Goal: Ask a question: Seek information or help from site administrators or community

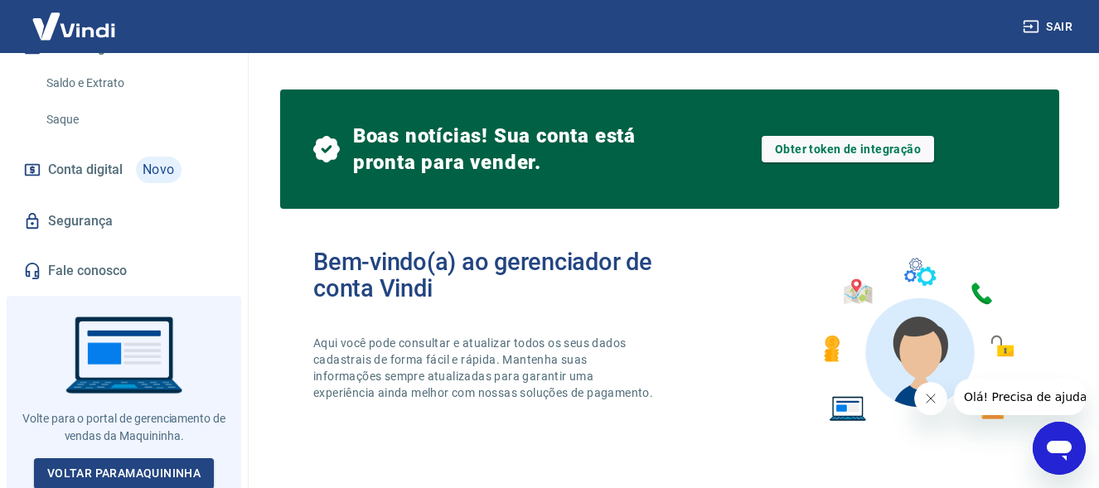
scroll to position [581, 0]
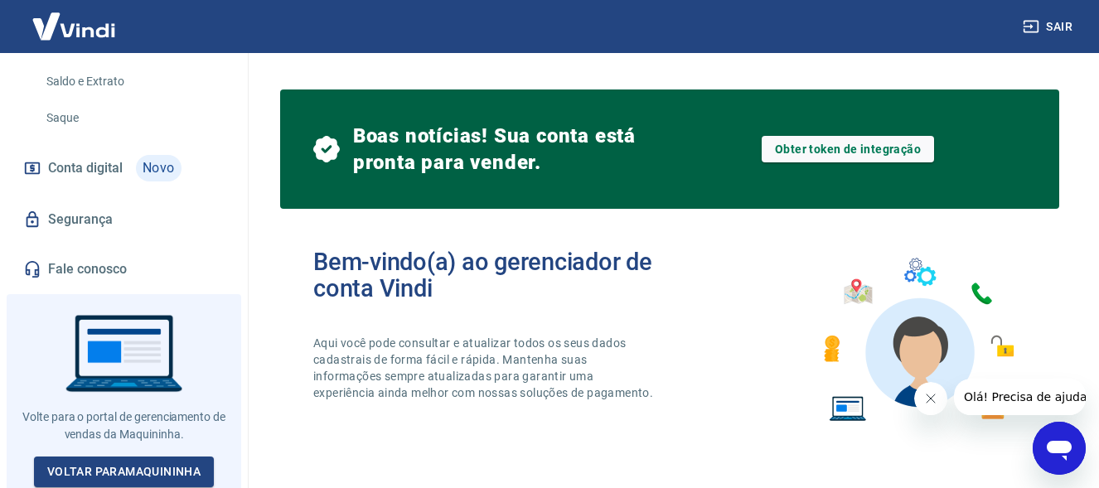
click at [92, 270] on link "Fale conosco" at bounding box center [124, 269] width 208 height 36
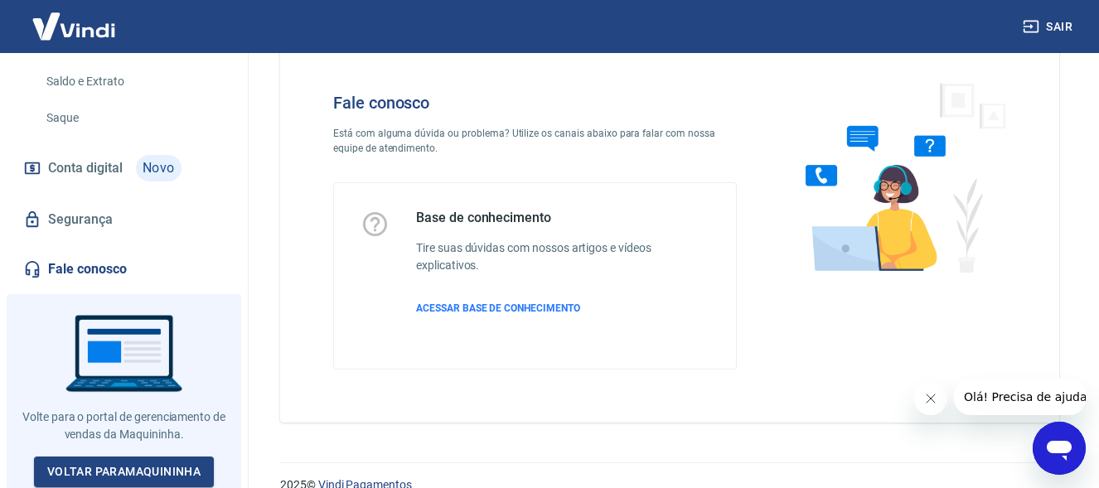
scroll to position [72, 0]
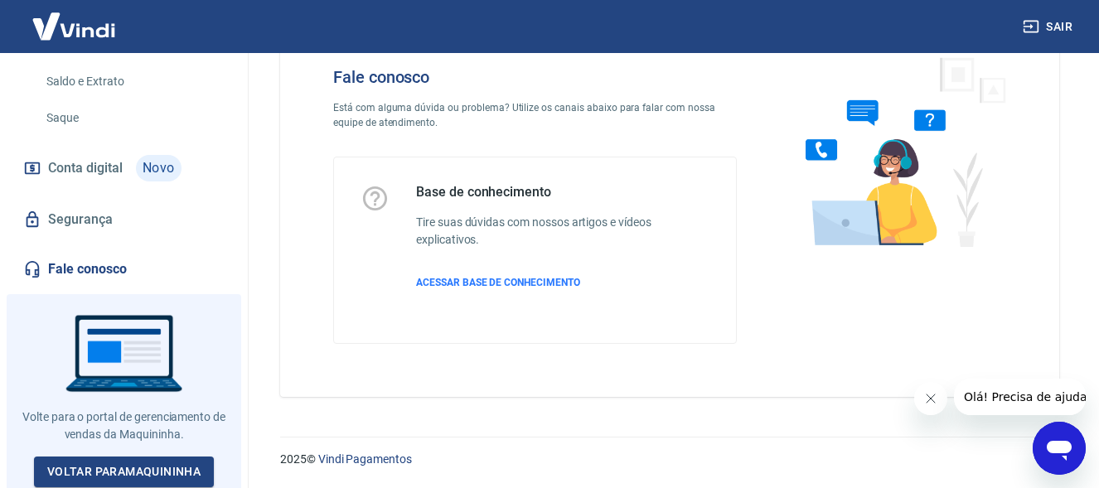
click at [1065, 445] on icon "Abrir janela de mensagens" at bounding box center [1059, 451] width 25 height 20
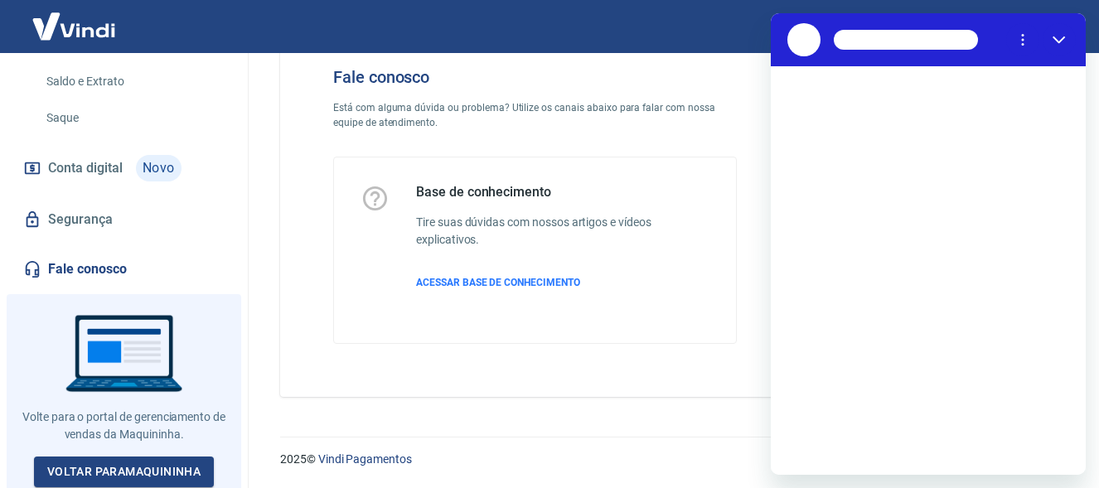
scroll to position [0, 0]
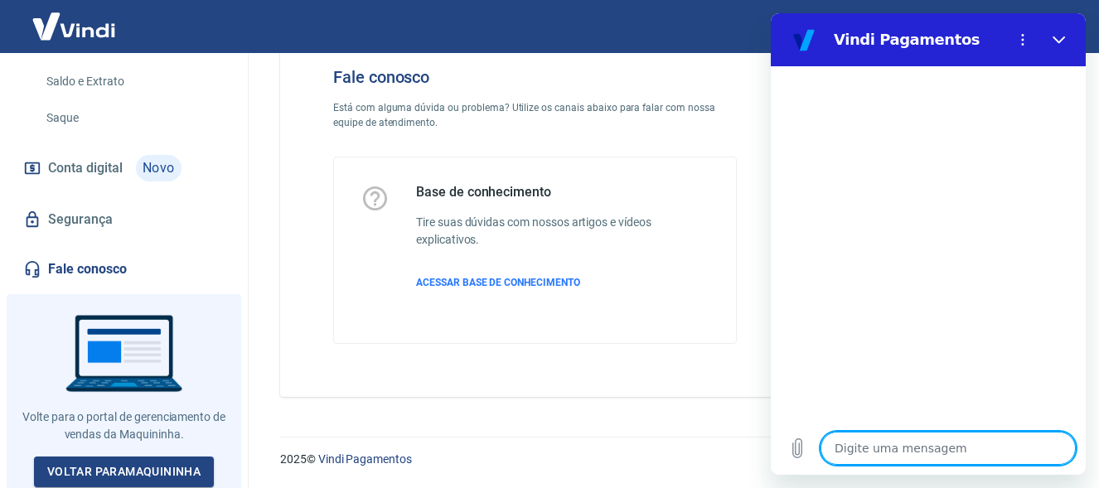
type textarea "o"
type textarea "x"
type textarea "oi"
type textarea "x"
type textarea "oie"
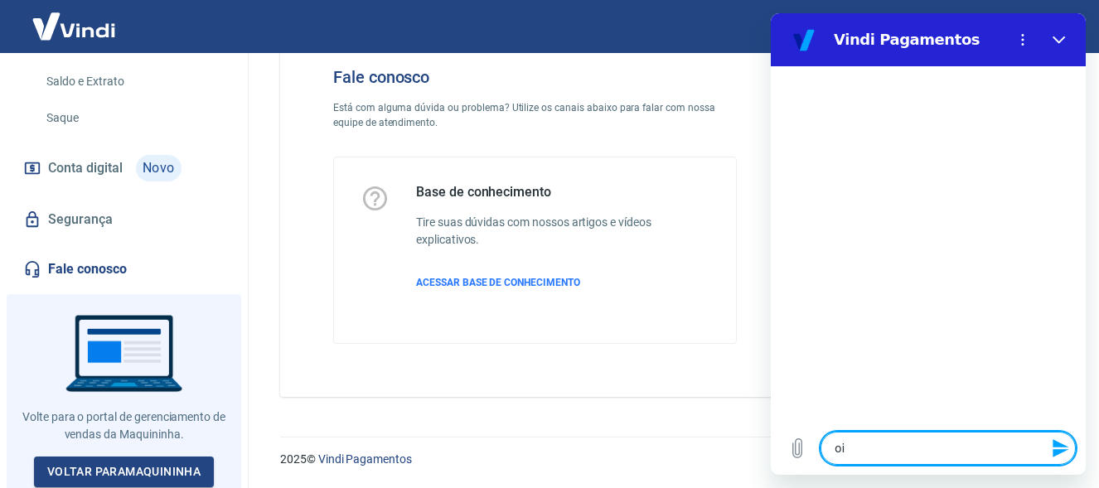
type textarea "x"
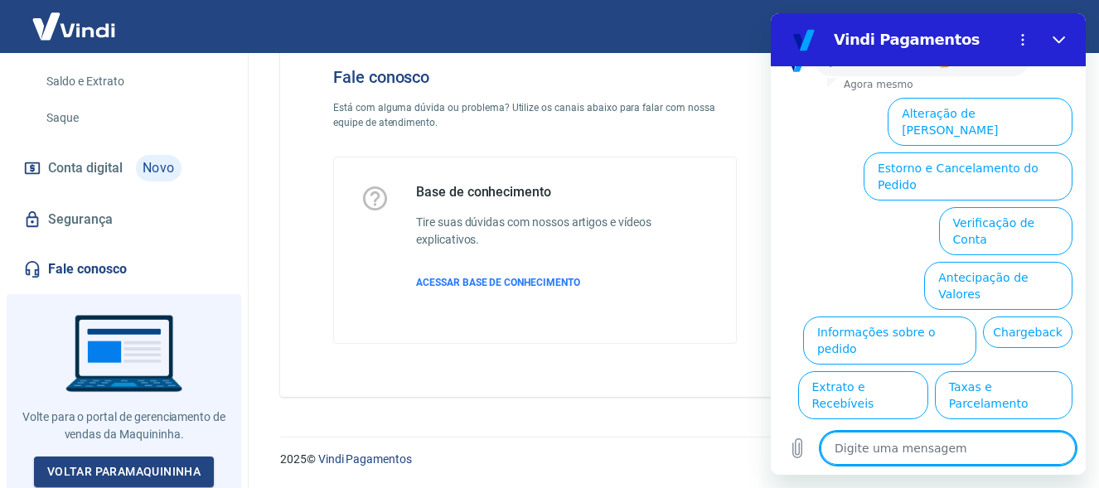
scroll to position [144, 0]
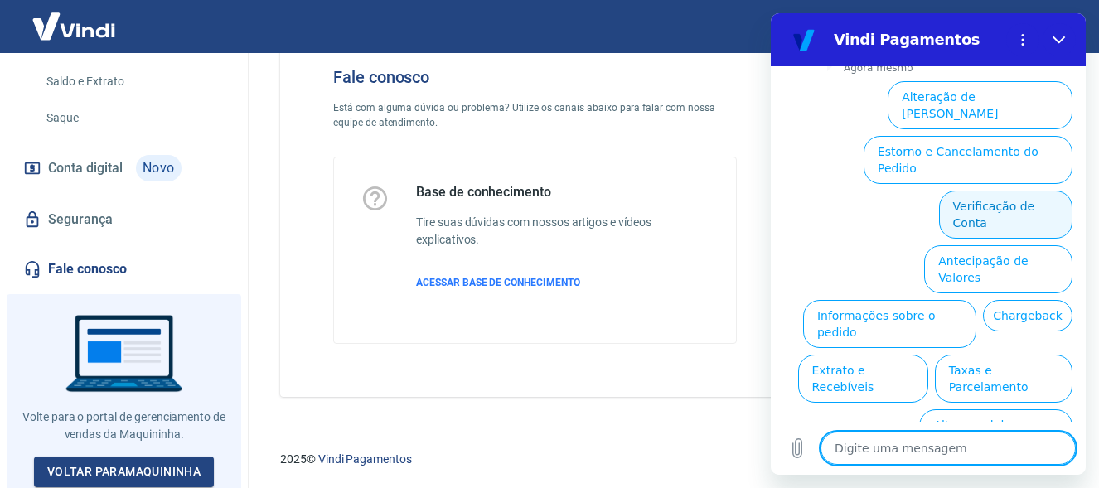
click at [1009, 191] on button "Verificação de Conta" at bounding box center [1005, 215] width 133 height 48
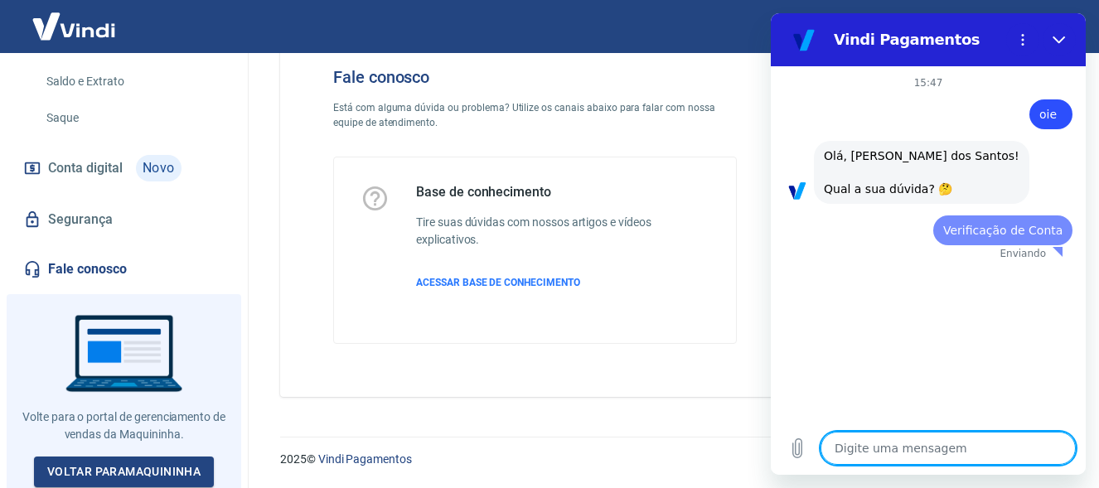
scroll to position [0, 0]
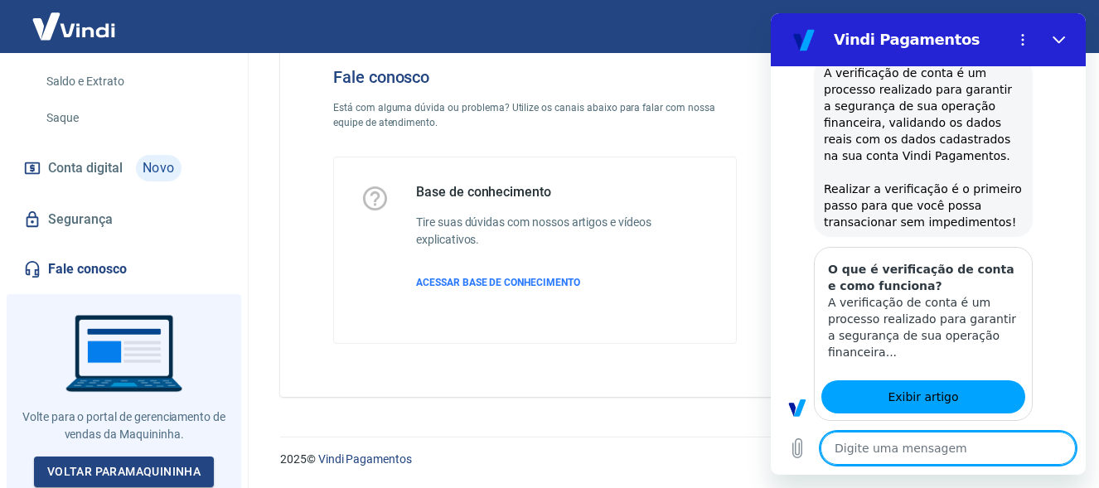
type textarea "x"
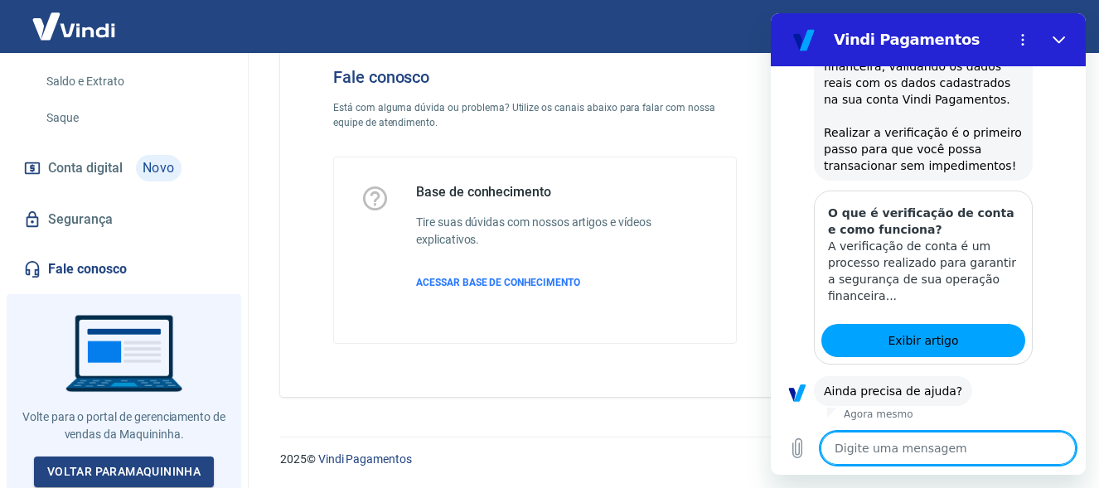
scroll to position [308, 0]
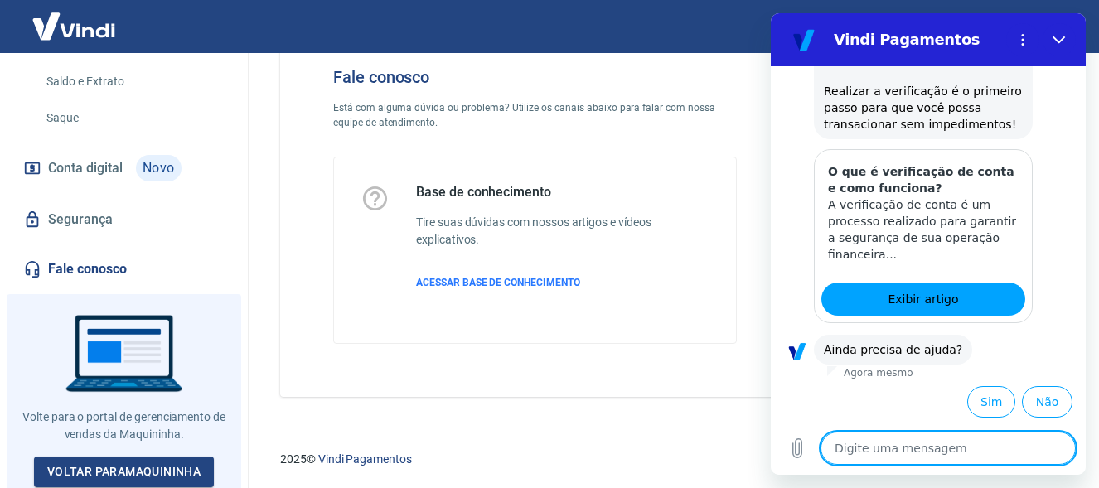
click at [931, 453] on textarea at bounding box center [947, 448] width 255 height 33
type textarea "f"
type textarea "x"
type textarea "fa"
type textarea "x"
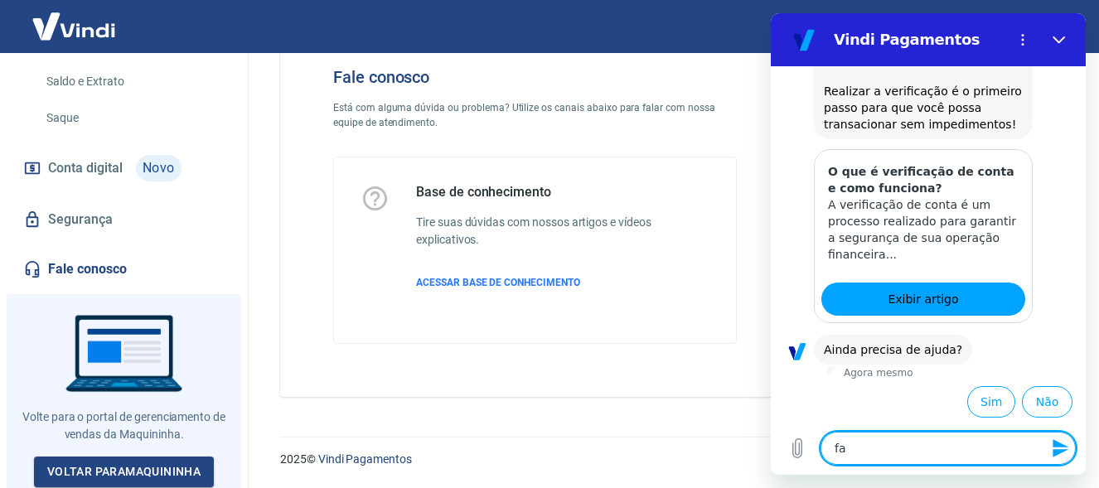
type textarea "fal"
type textarea "x"
type textarea "fala"
type textarea "x"
type textarea "falar"
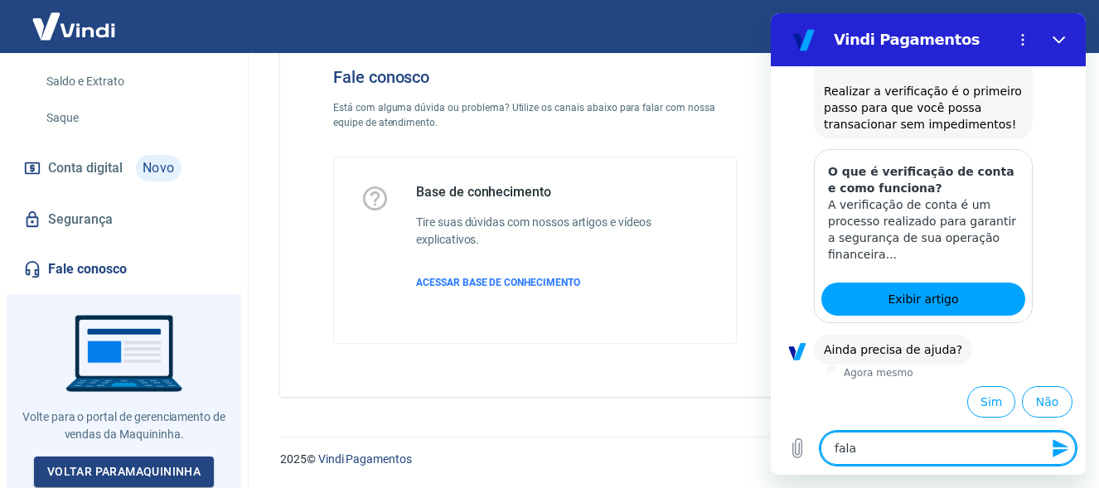
type textarea "x"
type textarea "falar"
type textarea "x"
type textarea "falar c"
type textarea "x"
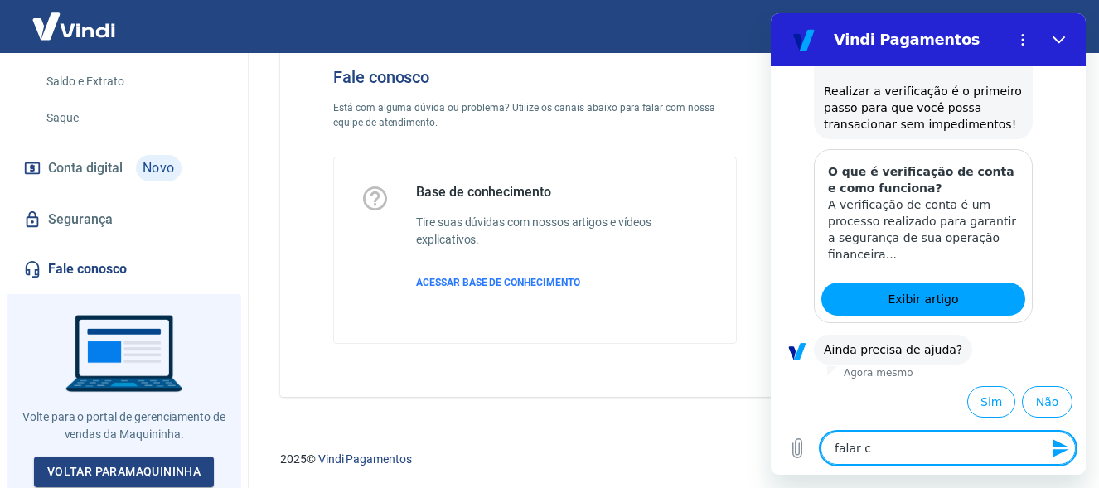
type textarea "falar co"
type textarea "x"
type textarea "falar com"
type textarea "x"
type textarea "falar com"
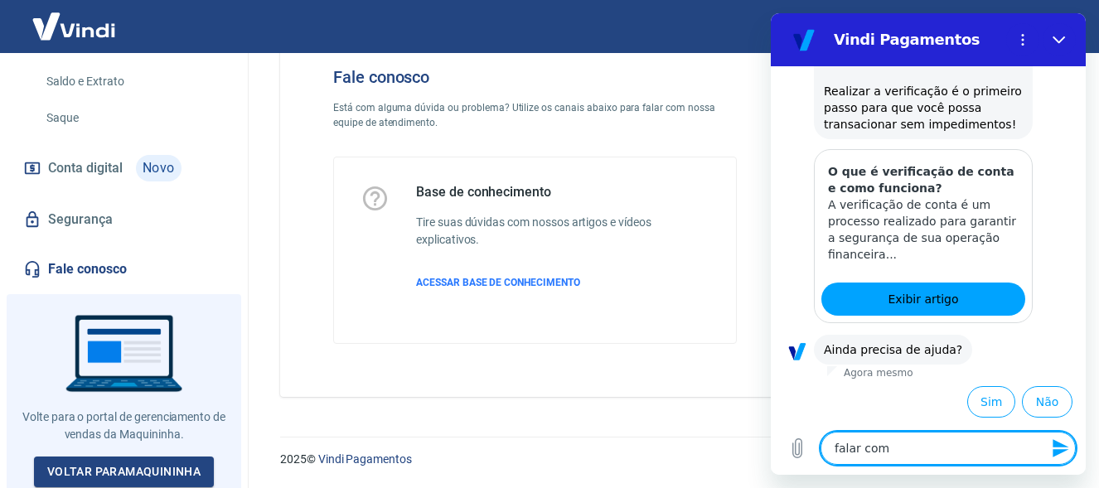
type textarea "x"
type textarea "falar com h"
type textarea "x"
type textarea "falar com hu"
type textarea "x"
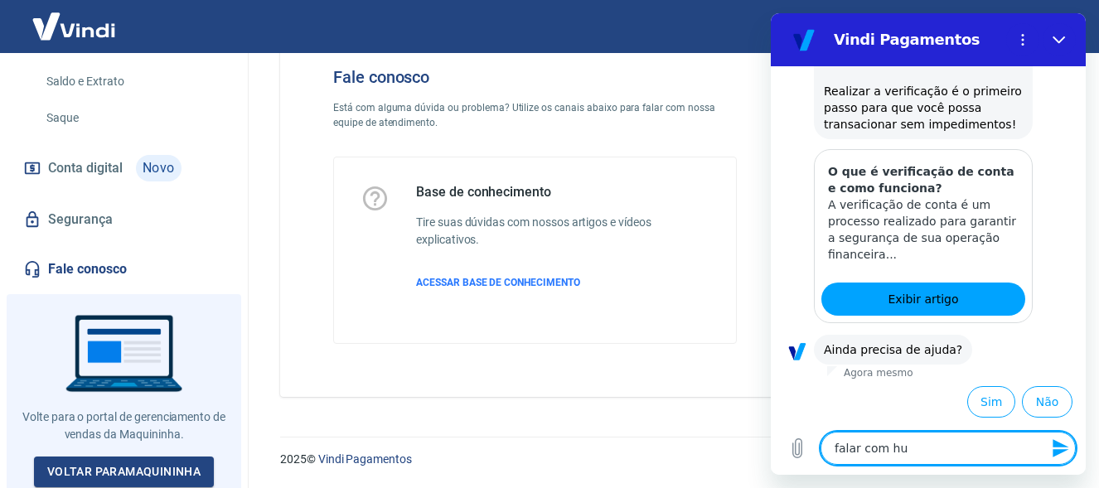
type textarea "falar com hum"
type textarea "x"
type textarea "falar com huma"
type textarea "x"
type textarea "falar com human"
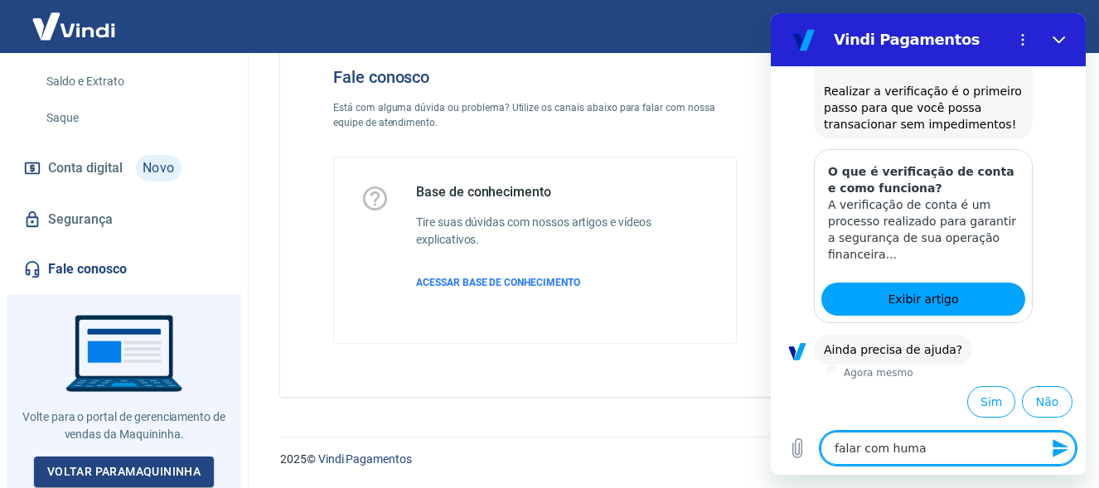
type textarea "x"
type textarea "falar com humano"
type textarea "x"
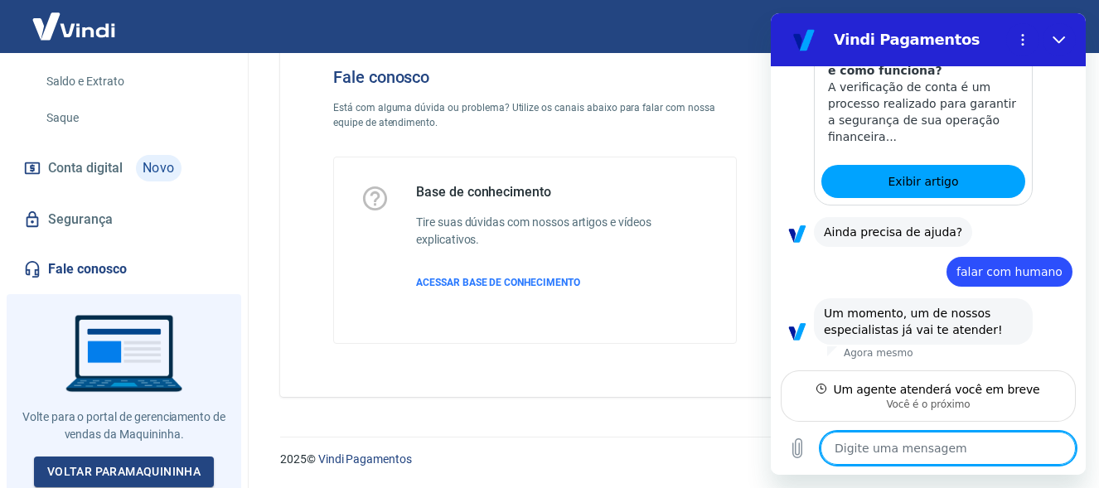
scroll to position [426, 0]
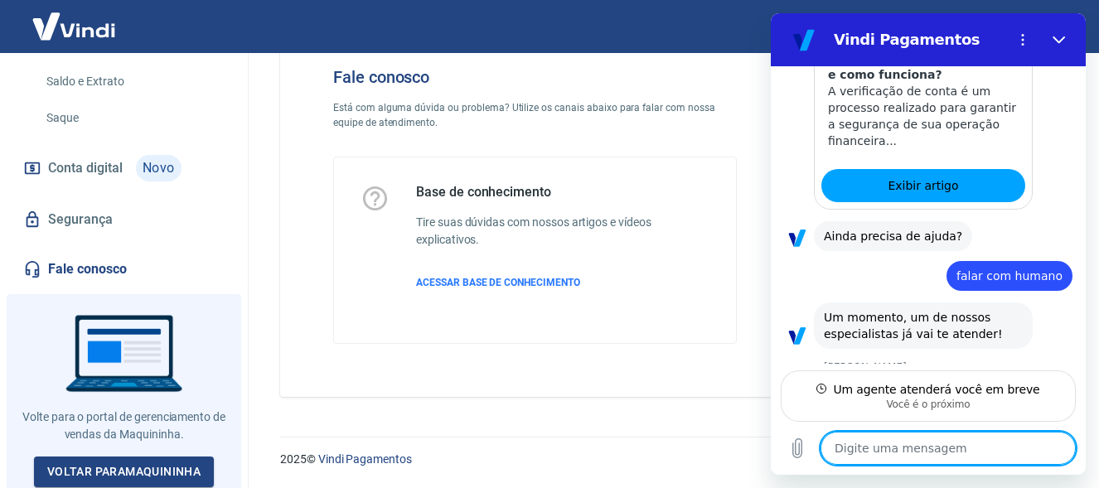
type textarea "x"
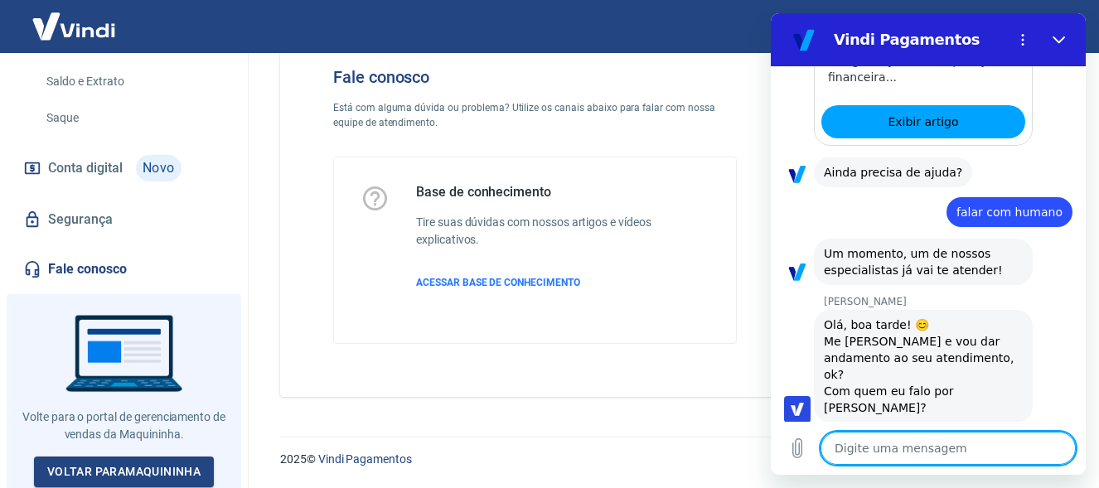
scroll to position [489, 0]
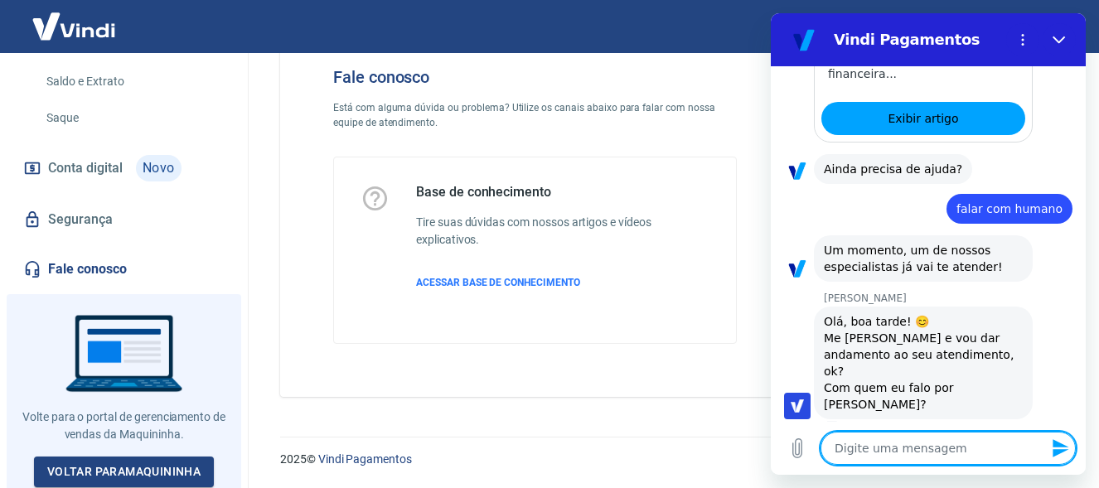
type textarea "o"
type textarea "x"
type textarea "ol"
type textarea "x"
type textarea "ol´s"
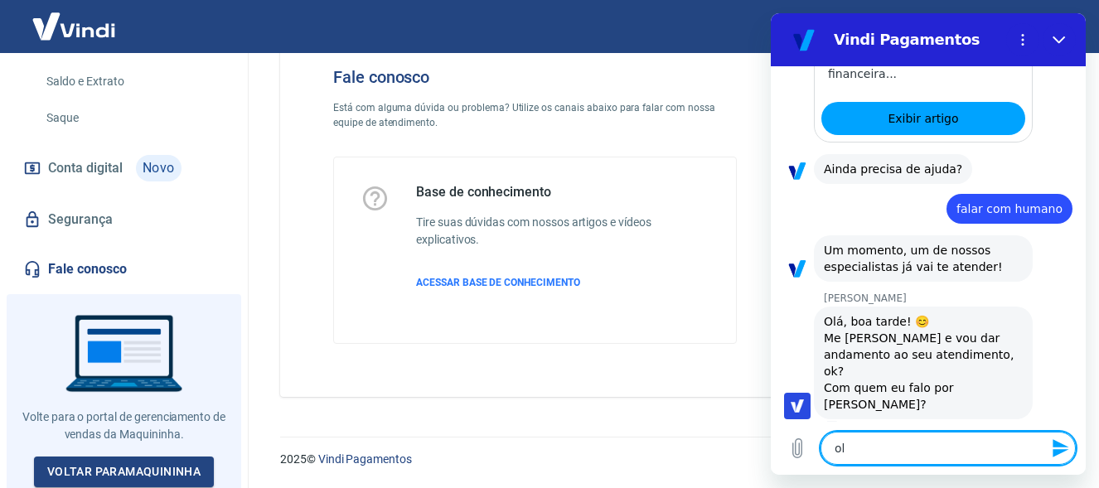
type textarea "x"
type textarea "ol´s"
type textarea "x"
type textarea "ol´s"
type textarea "x"
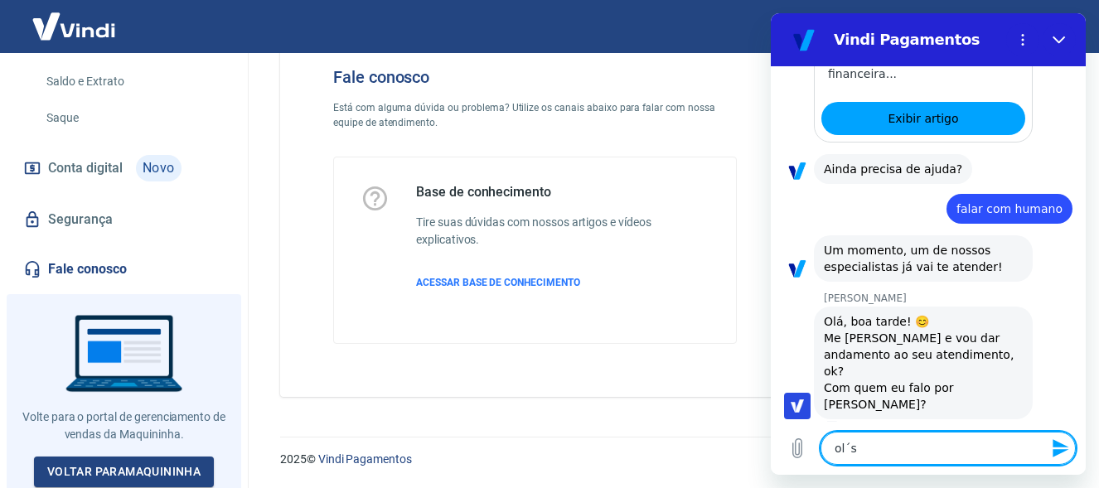
type textarea "ol´"
type textarea "x"
type textarea "ol"
type textarea "x"
type textarea "ol´s"
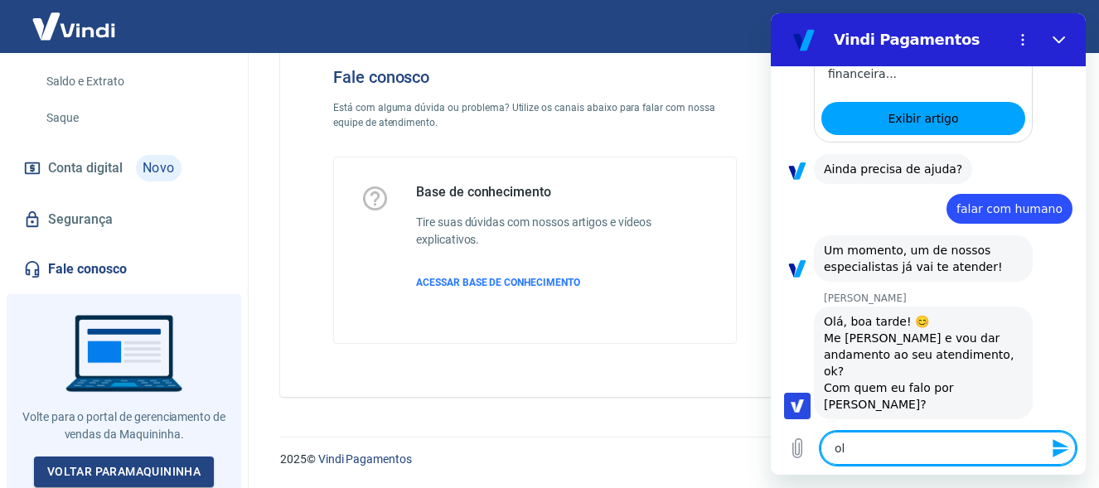
type textarea "x"
type textarea "ol´s"
type textarea "x"
type textarea "ol´s"
type textarea "x"
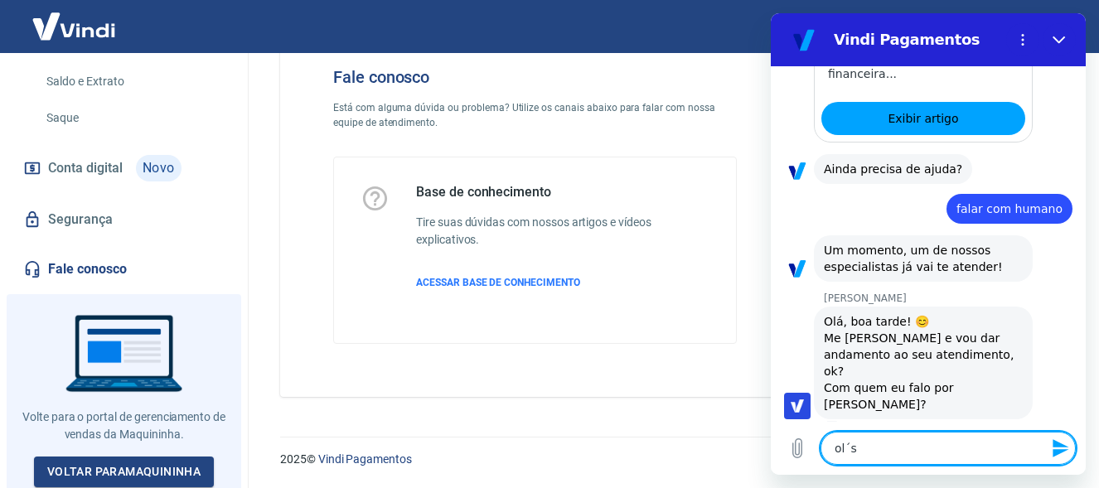
type textarea "ol´"
type textarea "x"
type textarea "ol"
type textarea "x"
type textarea "olá"
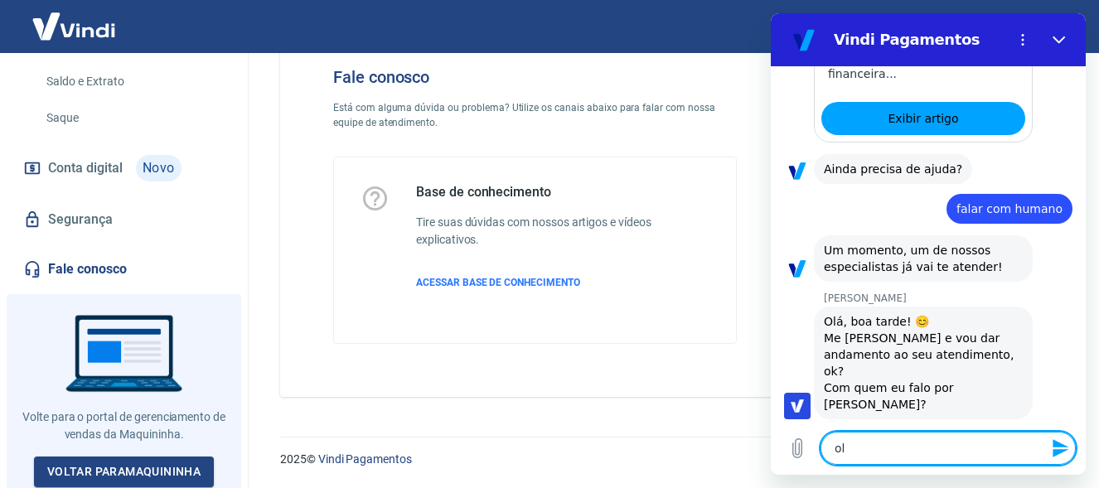
type textarea "x"
type textarea "olá"
type textarea "x"
type textarea "olá A"
type textarea "x"
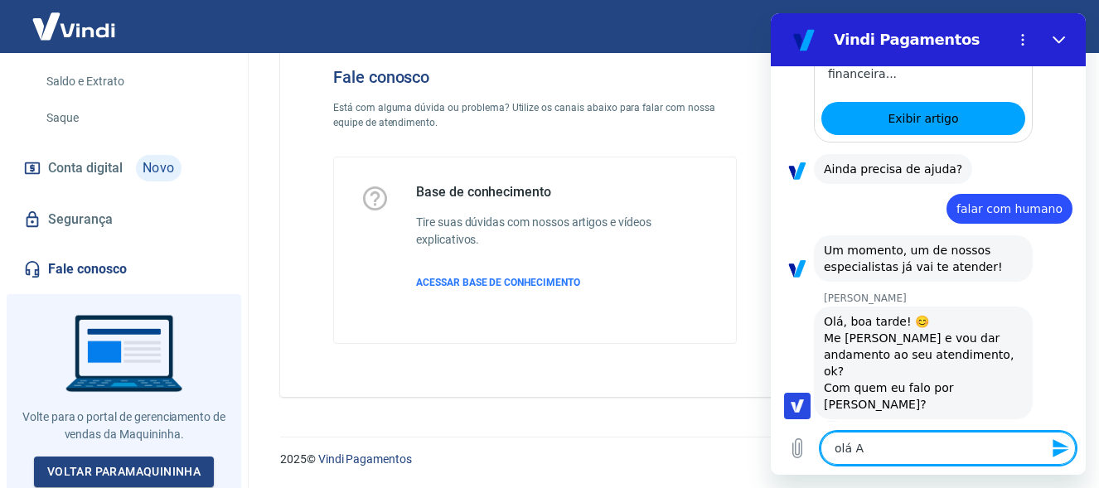
type textarea "olá An"
type textarea "x"
type textarea "olá And"
type textarea "x"
type textarea "olá Andr"
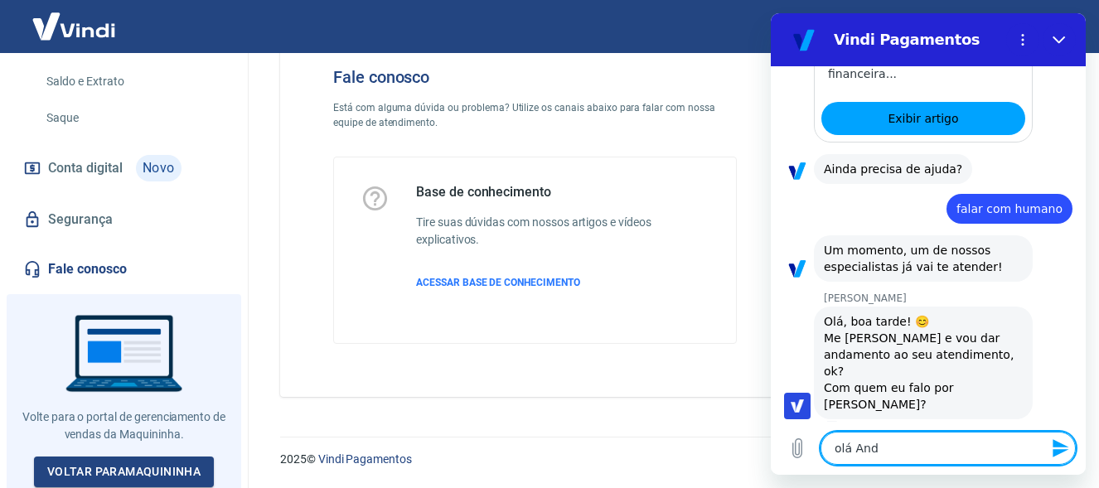
type textarea "x"
type textarea "olá Andre"
type textarea "x"
type textarea "olá Andrez"
type textarea "x"
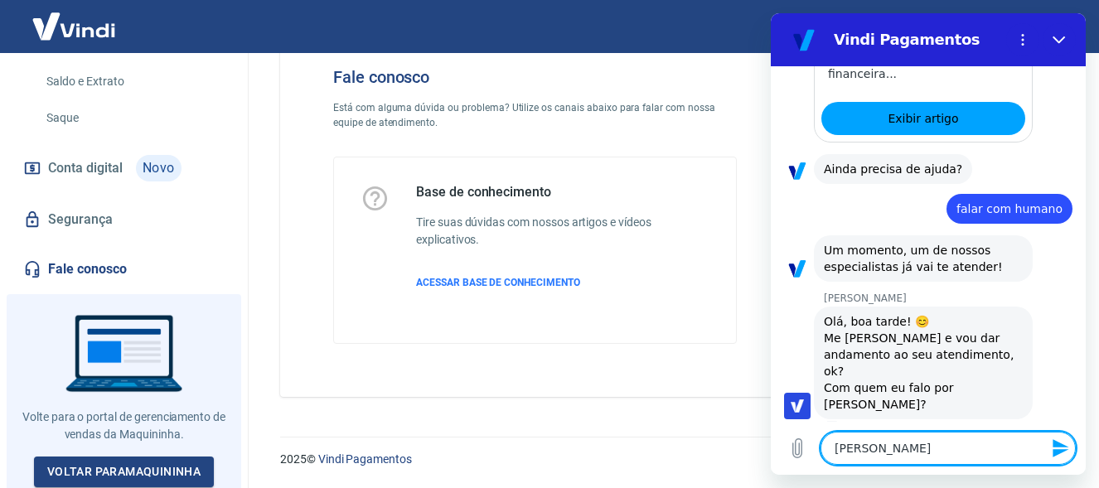
type textarea "olá Andrezz"
type textarea "x"
type textarea "olá Andrezza"
type textarea "x"
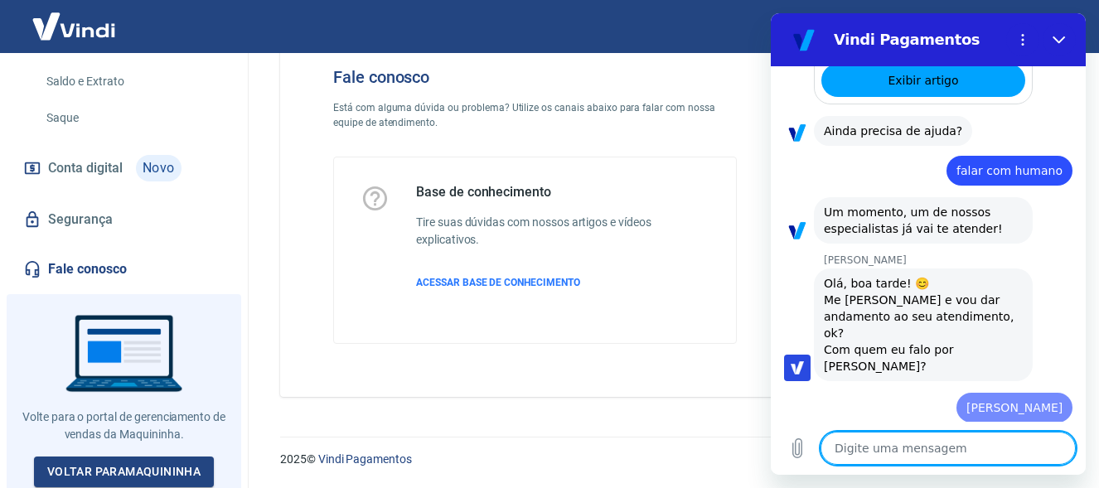
type textarea "x"
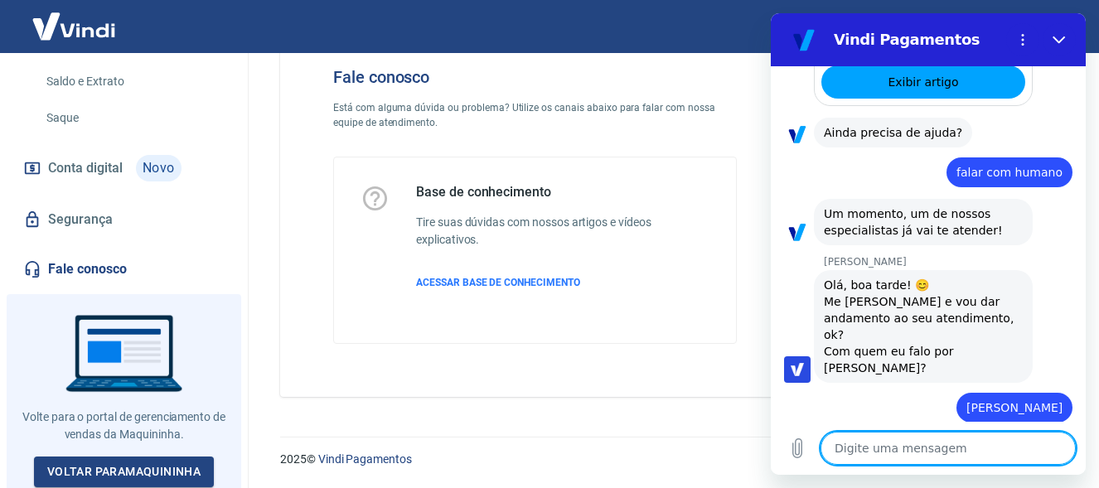
scroll to position [529, 0]
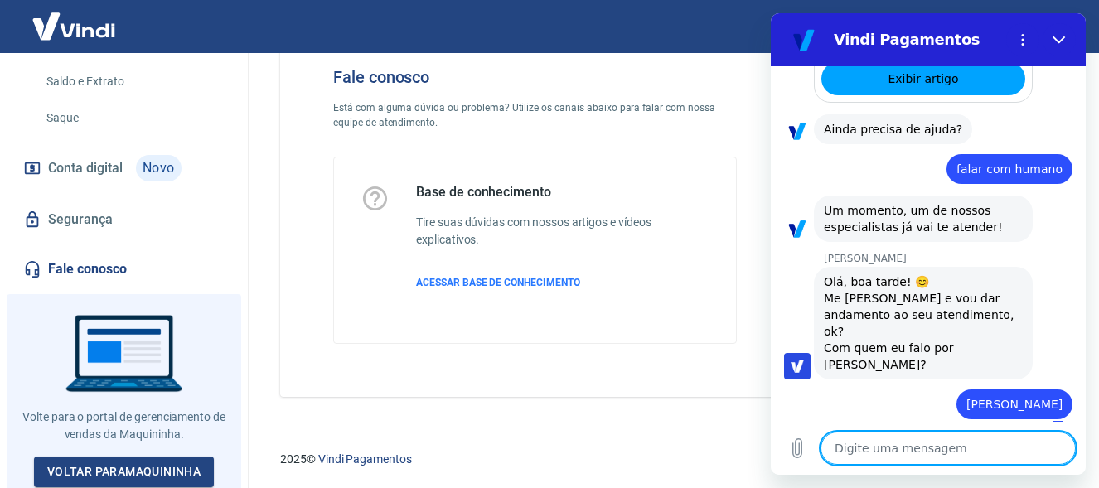
click at [929, 454] on textarea at bounding box center [947, 448] width 255 height 33
type textarea "v"
type textarea "x"
type textarea "vc"
type textarea "x"
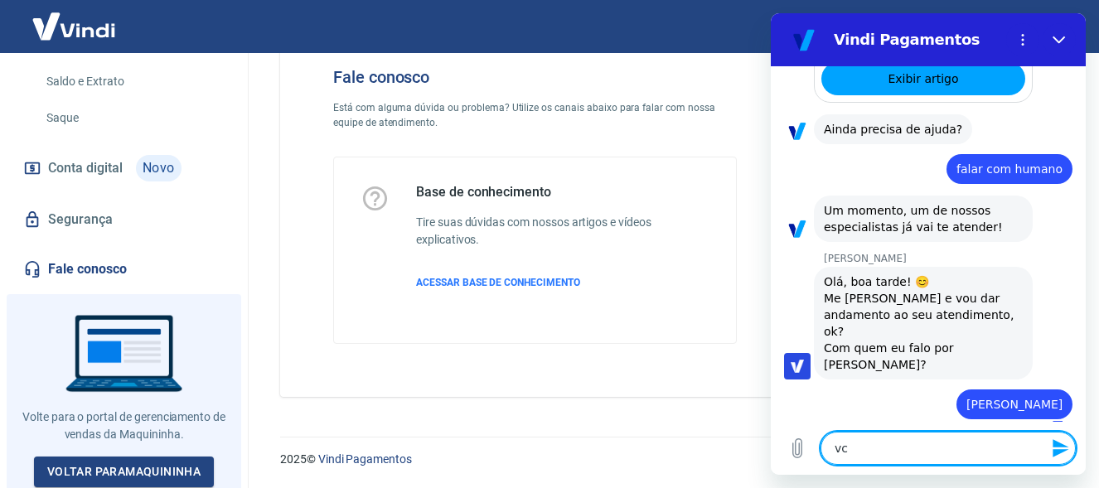
type textarea "vc"
type textarea "x"
type textarea "vc p"
type textarea "x"
type textarea "vc po"
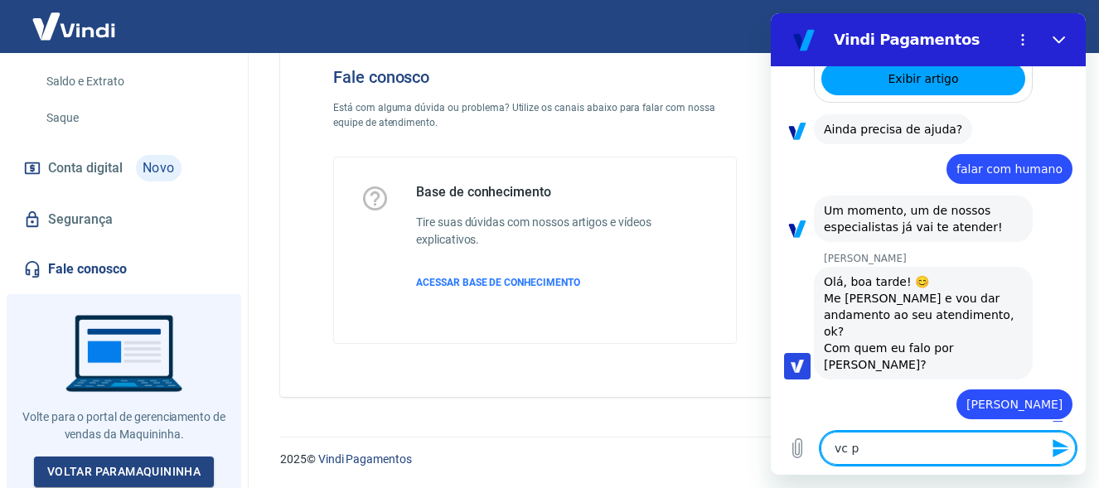
type textarea "x"
type textarea "vc pod"
type textarea "x"
type textarea "vc pode"
type textarea "x"
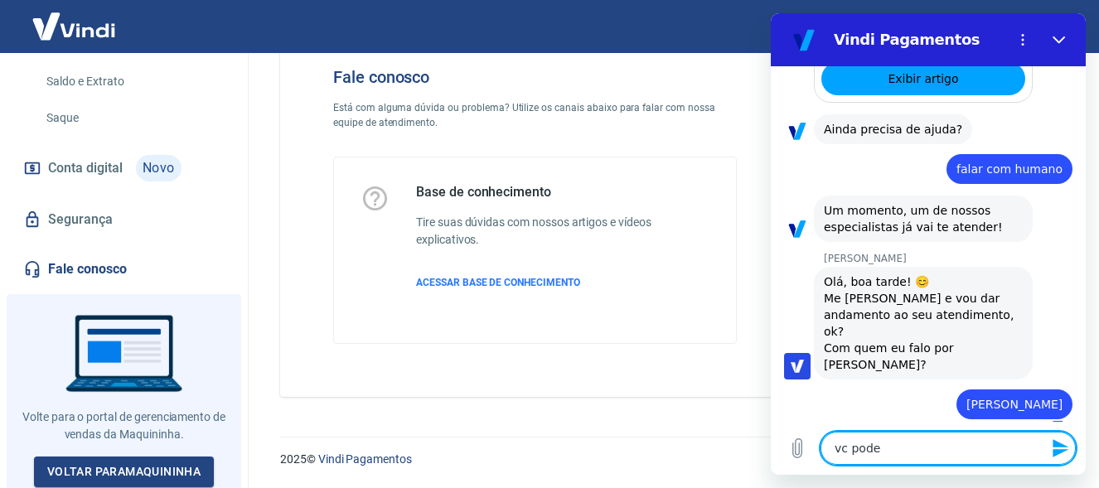
type textarea "vc poder"
type textarea "x"
type textarea "vc poderi"
type textarea "x"
type textarea "vc poderia"
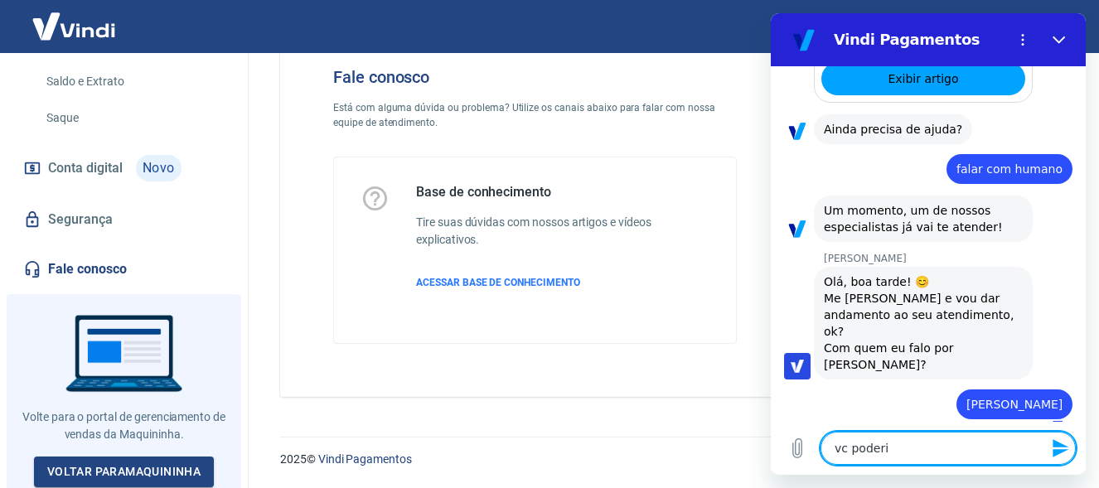
type textarea "x"
type textarea "vc poderia"
type textarea "x"
type textarea "vc poderia v"
type textarea "x"
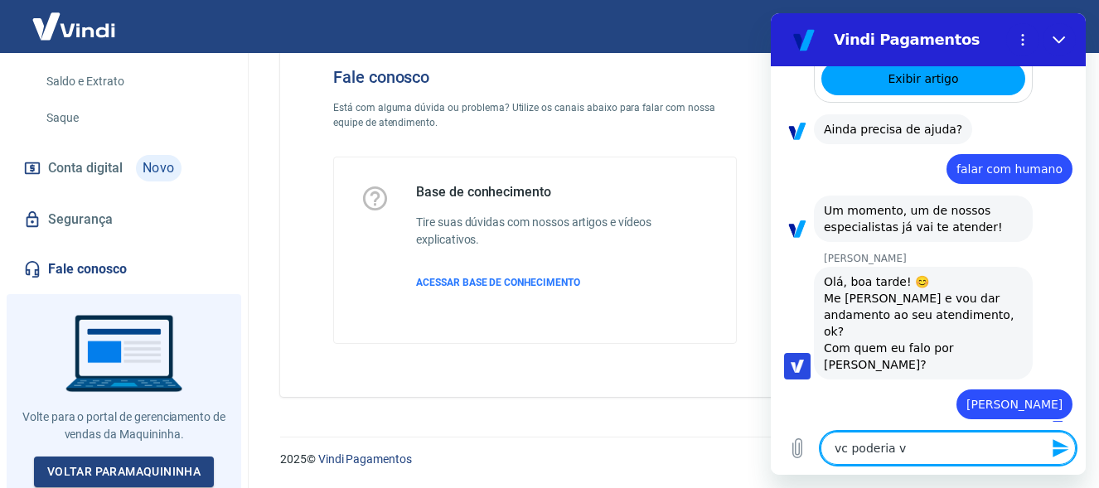
type textarea "vc poderia ve"
type textarea "x"
type textarea "vc poderia ver"
type textarea "x"
type textarea "vc poderia veri"
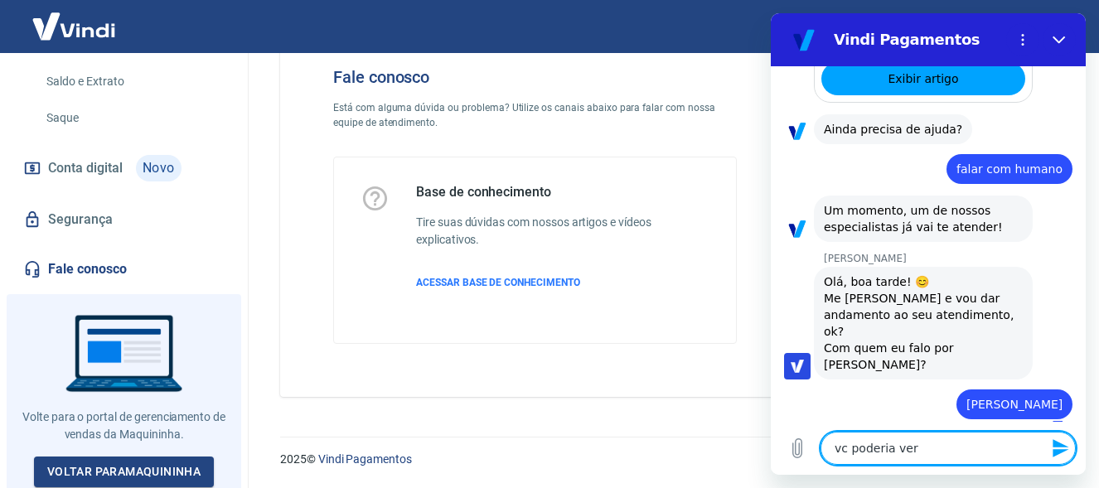
type textarea "x"
type textarea "vc poderia verif"
type textarea "x"
type textarea "vc poderia verifi"
type textarea "x"
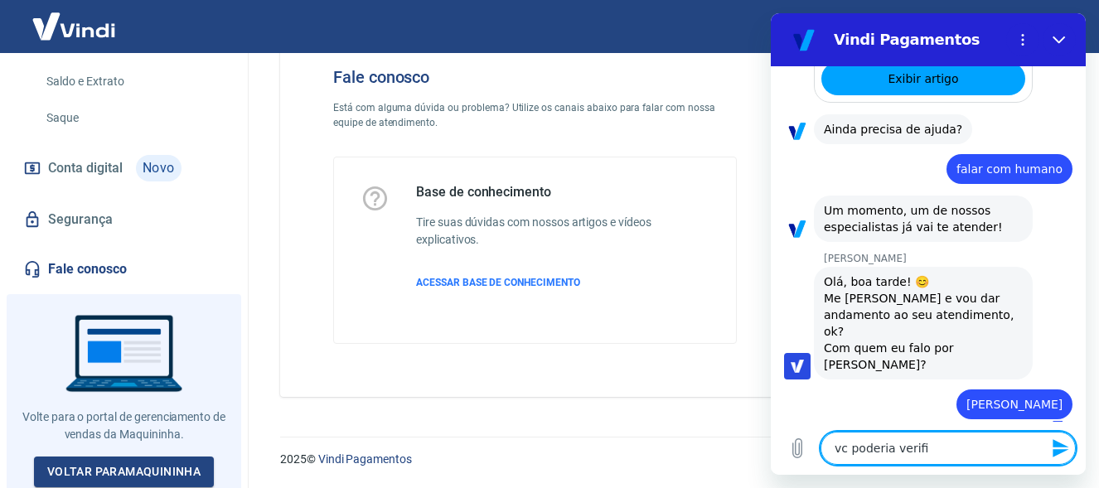
type textarea "vc poderia verific"
type textarea "x"
type textarea "vc poderia verifica"
type textarea "x"
type textarea "vc poderia verificar"
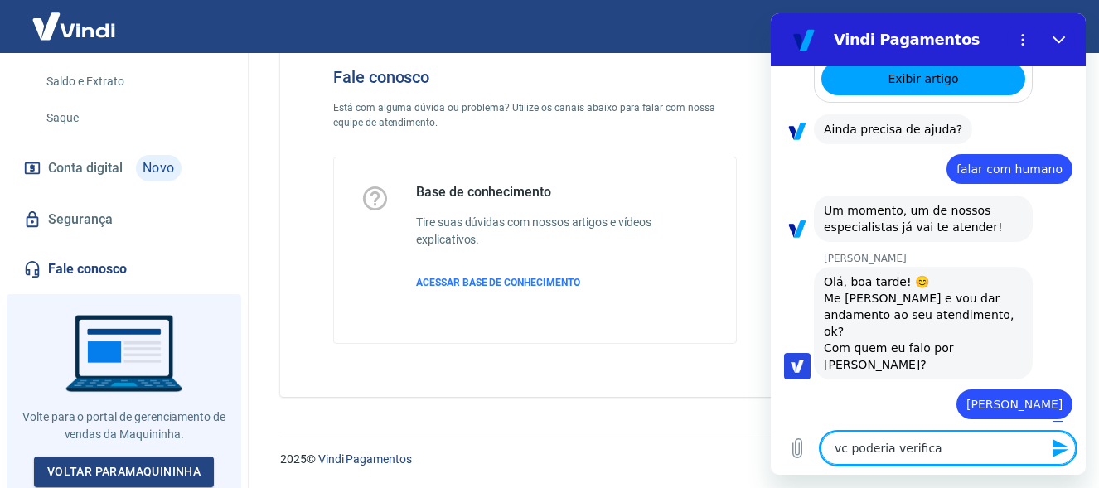
type textarea "x"
type textarea "vc poderia verificar"
type textarea "x"
type textarea "vc poderia verificar c"
type textarea "x"
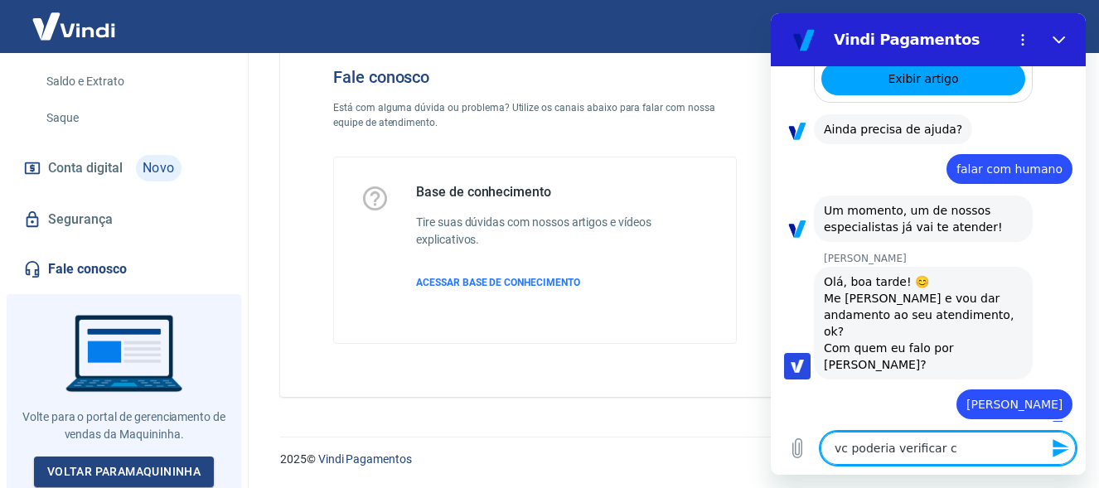
type textarea "vc poderia verificar co"
type textarea "x"
type textarea "vc poderia verificar com"
type textarea "x"
type textarea "vc poderia verificar como"
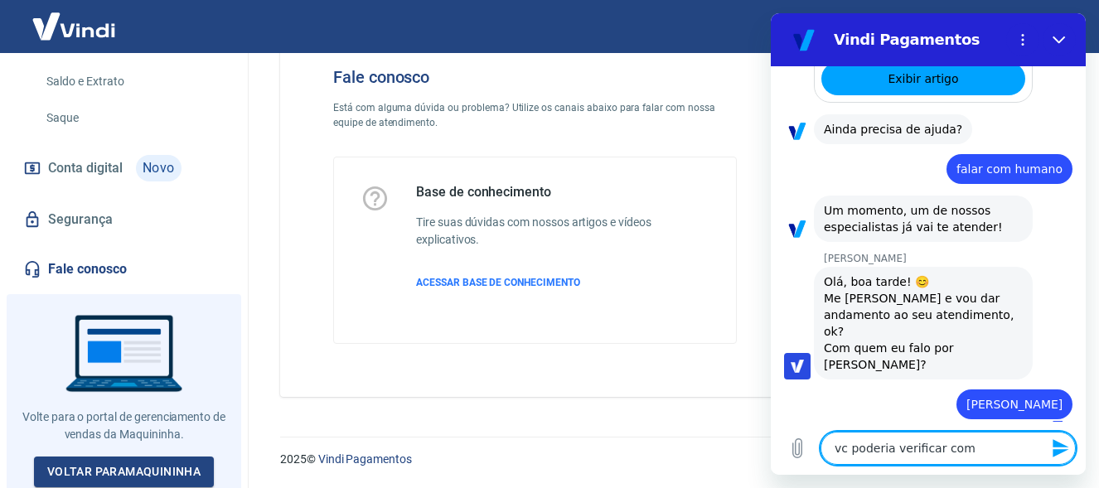
type textarea "x"
type textarea "vc poderia verificar como"
type textarea "x"
type textarea "vc poderia verificar como e"
type textarea "x"
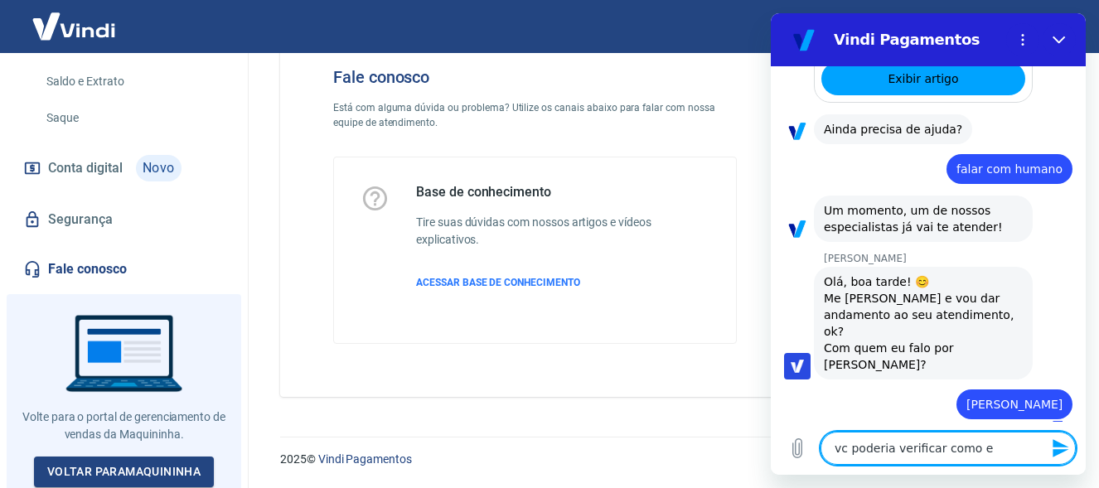
type textarea "vc poderia verificar como es"
type textarea "x"
type textarea "vc poderia verificar como est"
type textarea "x"
type textarea "vc poderia verificar como esta"
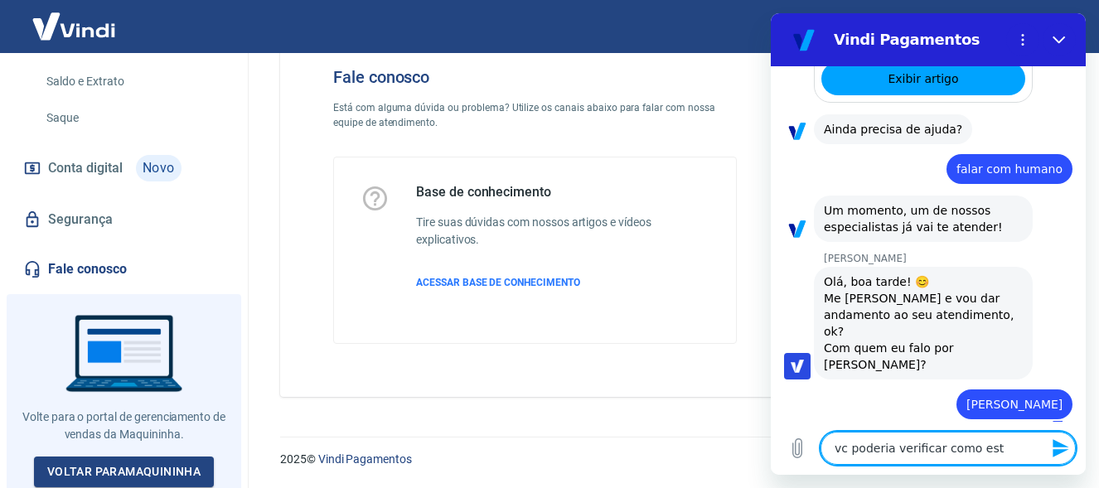
type textarea "x"
type textarea "vc poderia verificar como esta"
type textarea "x"
type textarea "vc poderia verificar como esta a"
type textarea "x"
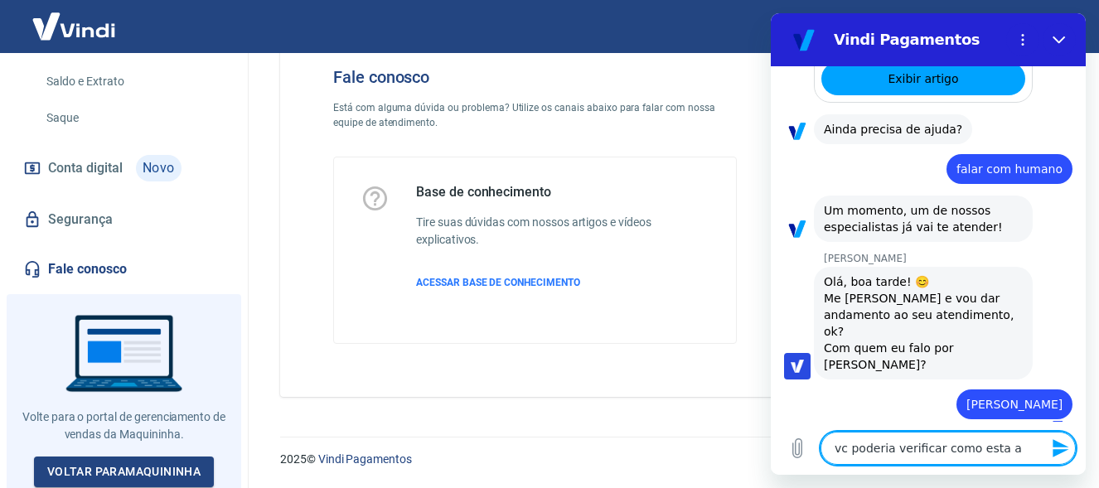
type textarea "vc poderia verificar como esta a"
type textarea "x"
type textarea "vc poderia verificar como esta a c"
type textarea "x"
type textarea "vc poderia verificar como esta a co"
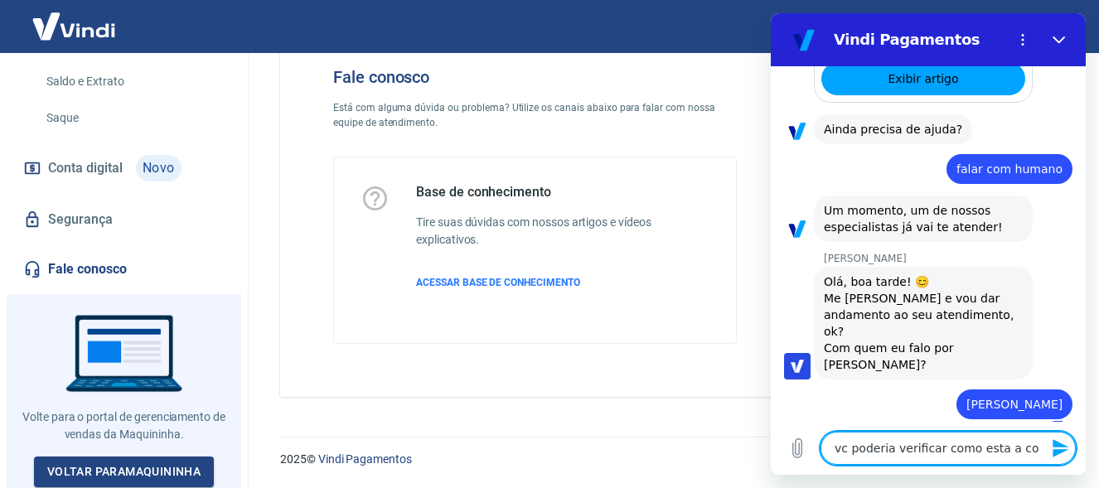
type textarea "x"
type textarea "vc poderia verificar como esta a con"
type textarea "x"
type textarea "vc poderia verificar como esta a conf"
type textarea "x"
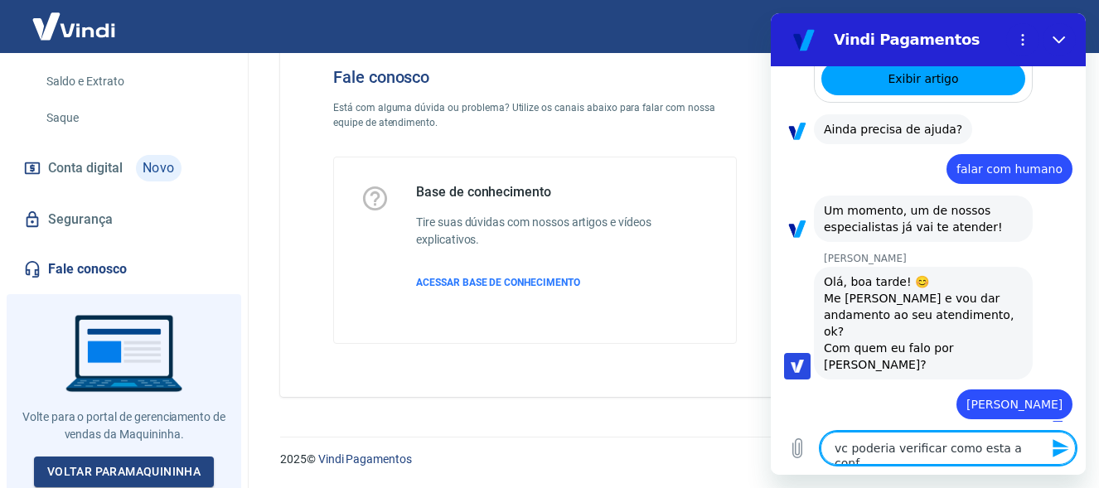
type textarea "vc poderia verificar como esta a confi"
type textarea "x"
type textarea "vc poderia verificar como esta a confir"
type textarea "x"
type textarea "vc poderia verificar como esta a confi"
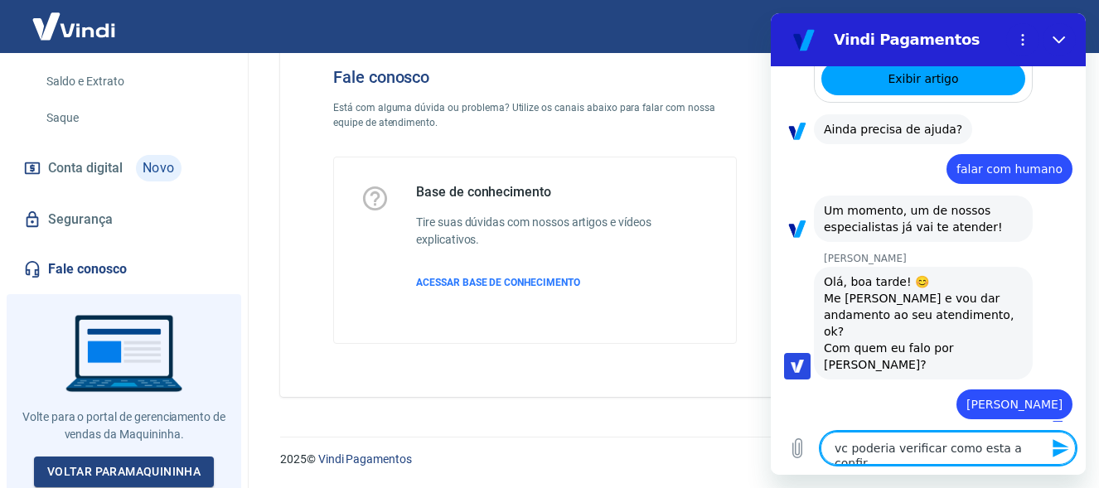
type textarea "x"
type textarea "vc poderia verificar como esta a config"
type textarea "x"
type textarea "vc poderia verificar como esta a configu"
type textarea "x"
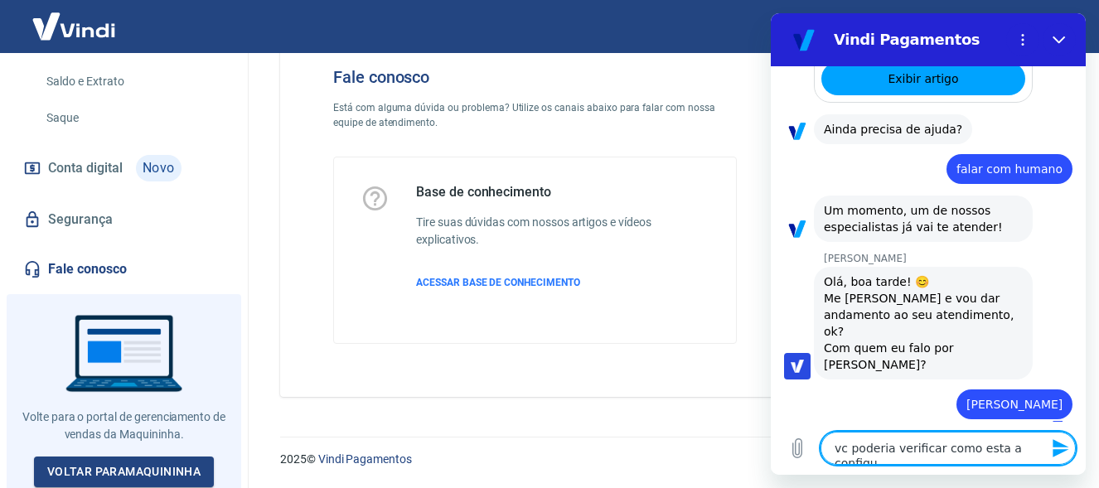
type textarea "vc poderia verificar como esta a configur"
type textarea "x"
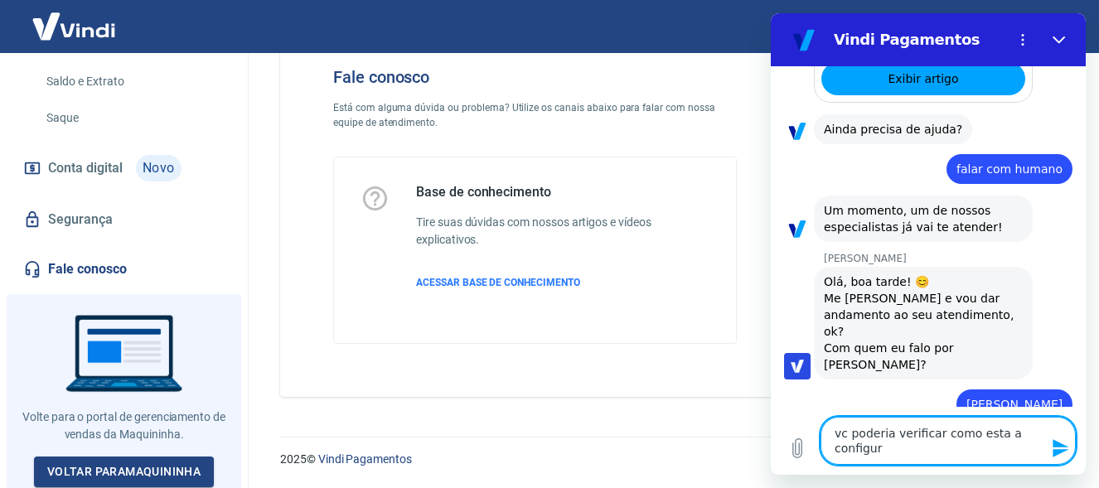
type textarea "vc poderia verificar como esta a configura"
type textarea "x"
type textarea "vc poderia verificar como esta a configuraç"
type textarea "x"
type textarea "vc poderia verificar como esta a configuraçã"
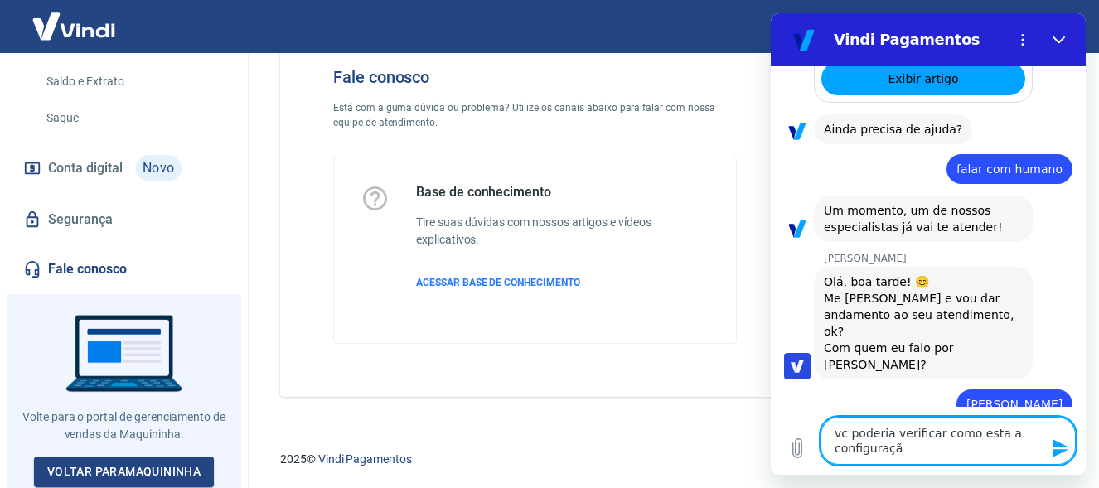
type textarea "x"
type textarea "vc poderia verificar como esta a configuração"
type textarea "x"
type textarea "vc poderia verificar como esta a configuração"
type textarea "x"
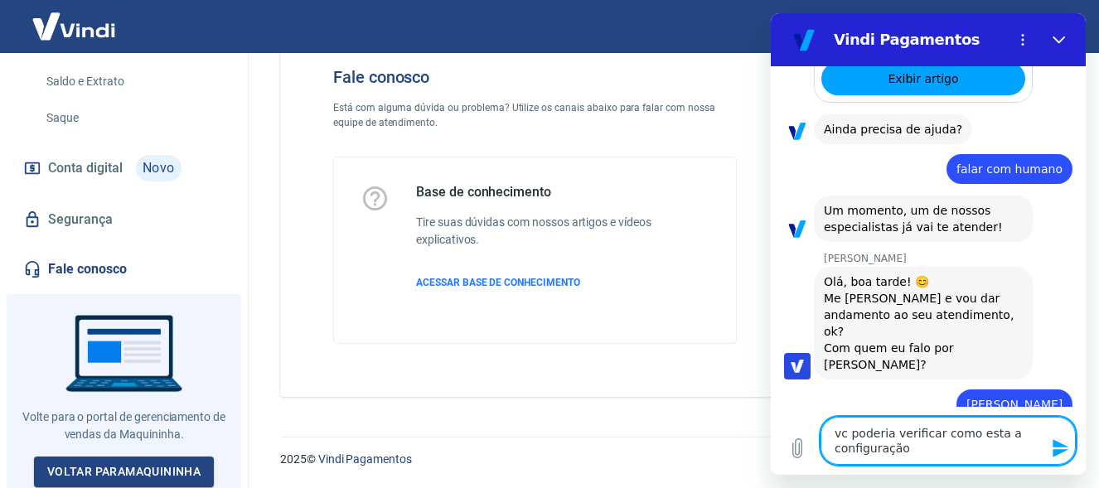
type textarea "vc poderia verificar como esta a configuração d"
type textarea "x"
type textarea "vc poderia verificar como esta a configuração do"
type textarea "x"
type textarea "vc poderia verificar como esta a configuração dos"
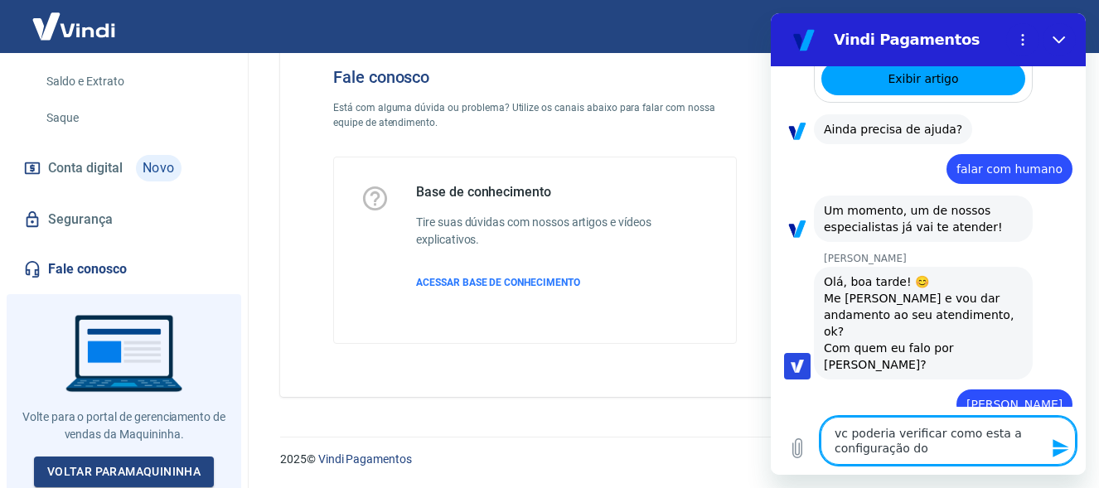
type textarea "x"
type textarea "vc poderia verificar como esta a configuração dos"
type textarea "x"
type textarea "vc poderia verificar como esta a configuração dos p"
type textarea "x"
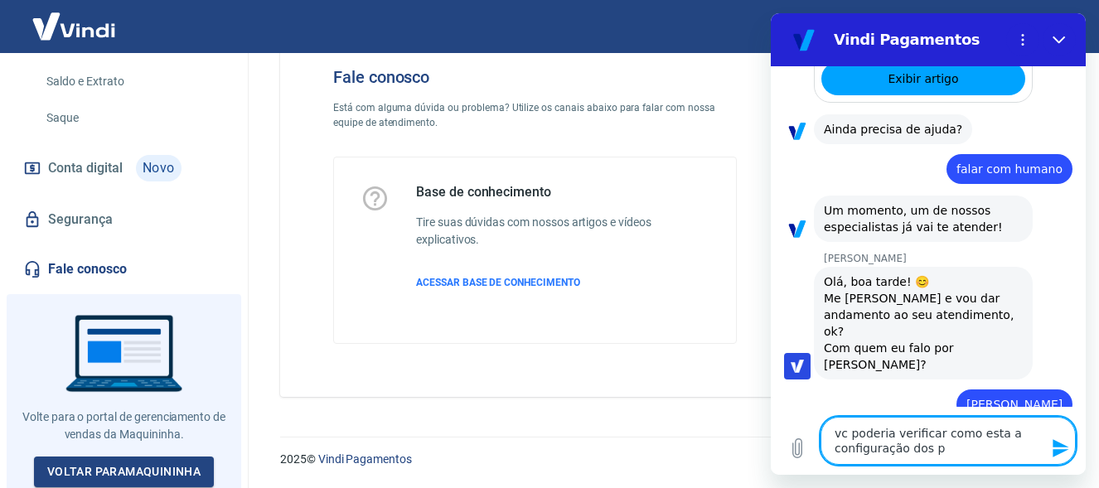
type textarea "vc poderia verificar como esta a configuração dos pa"
type textarea "x"
type textarea "vc poderia verificar como esta a configuração dos pag"
type textarea "x"
type textarea "vc poderia verificar como esta a configuração dos paga"
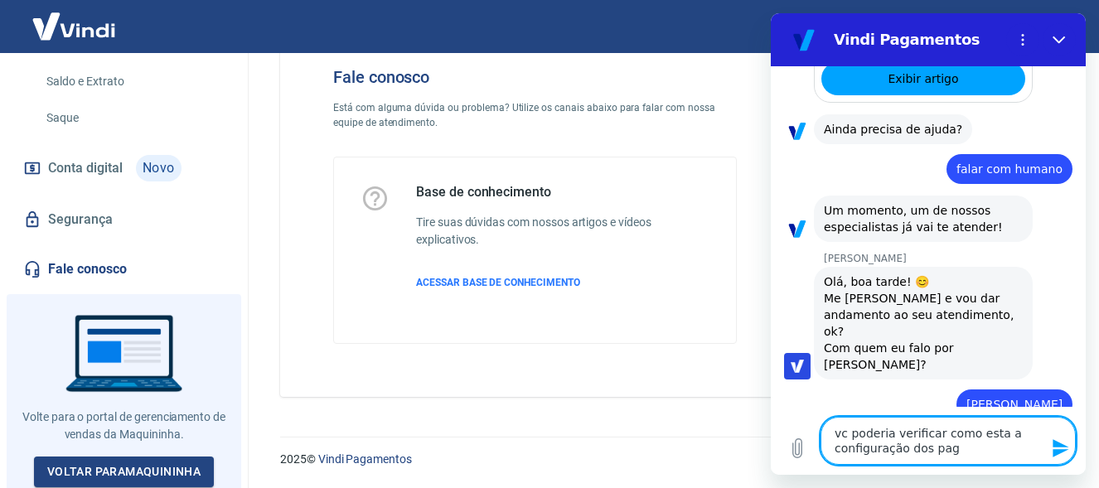
type textarea "x"
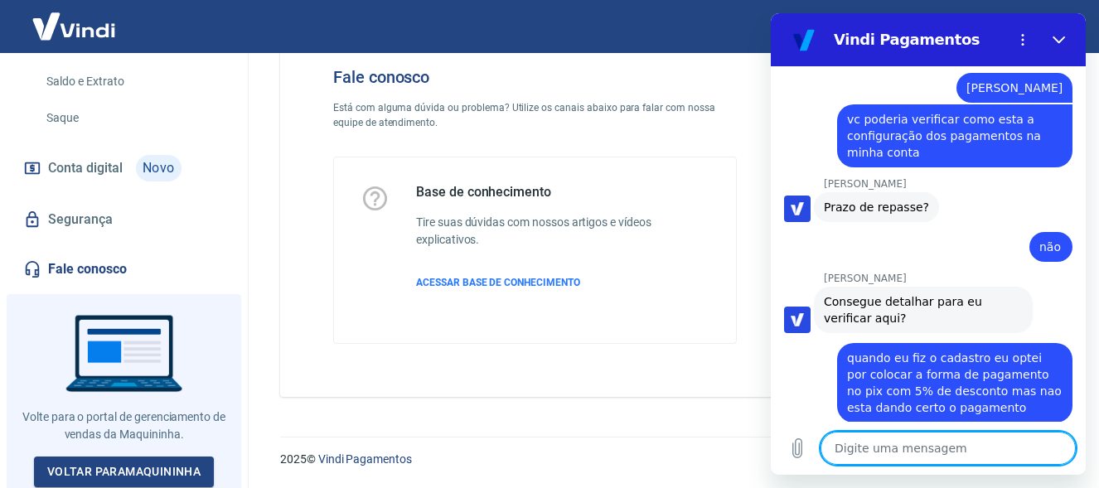
scroll to position [849, 0]
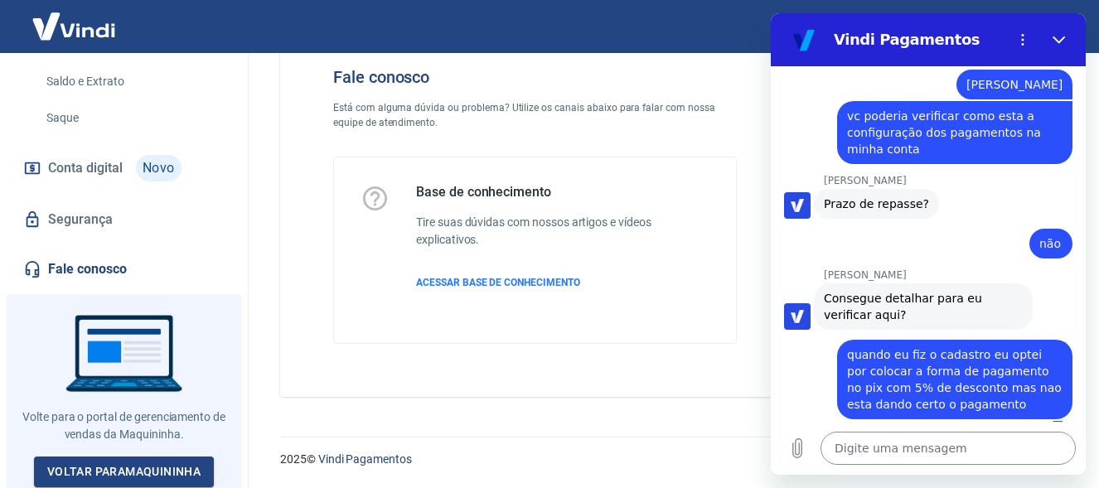
click at [951, 448] on textarea at bounding box center [947, 448] width 255 height 33
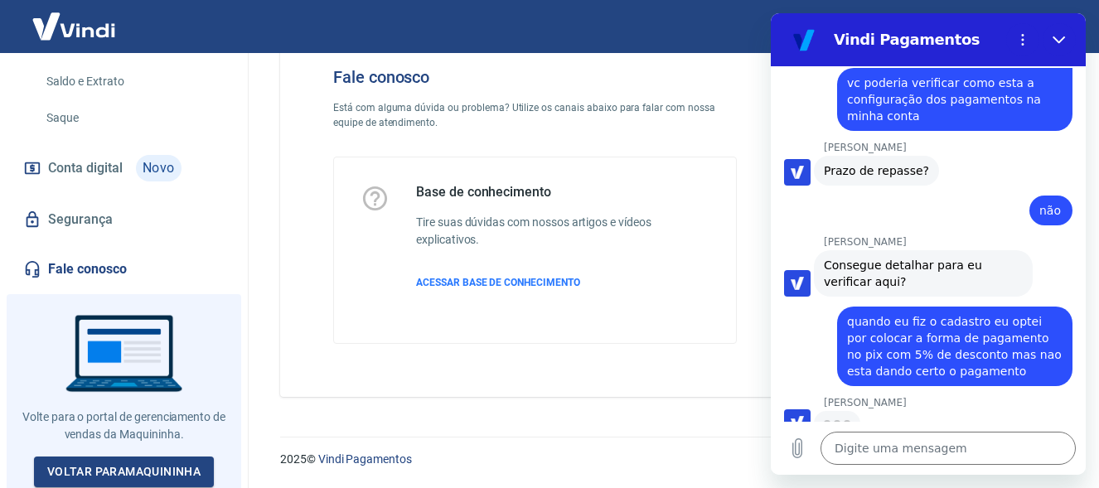
scroll to position [880, 0]
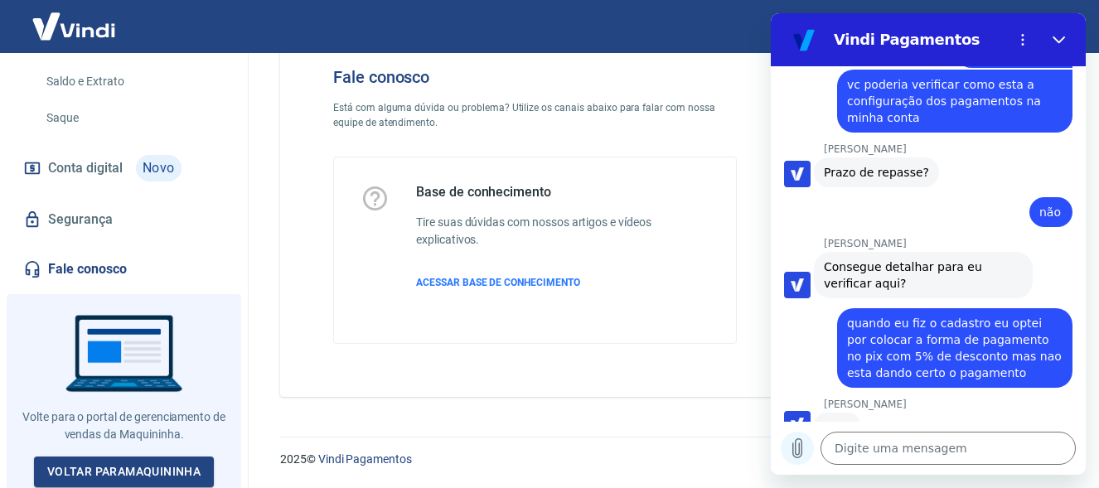
click at [801, 453] on icon "Carregar arquivo" at bounding box center [797, 448] width 20 height 20
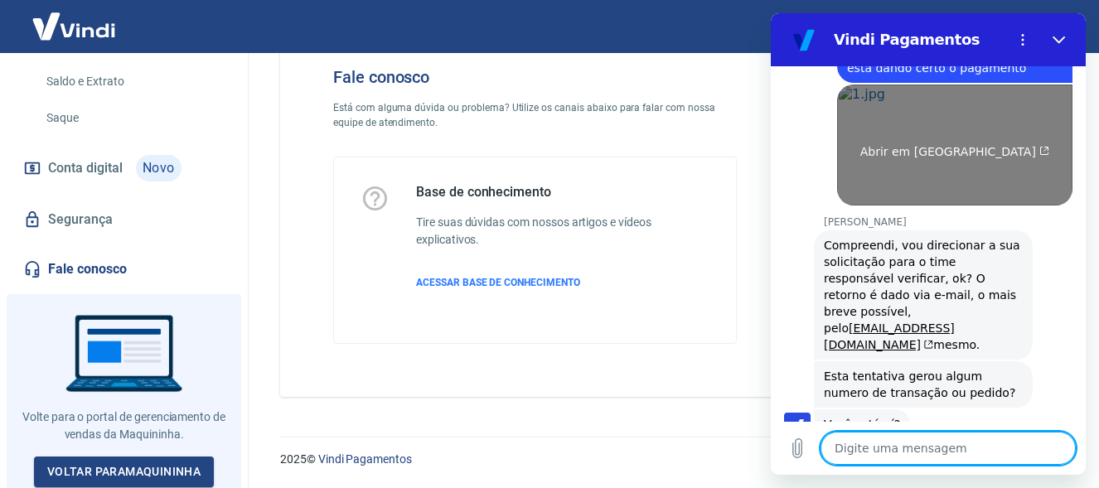
scroll to position [1188, 0]
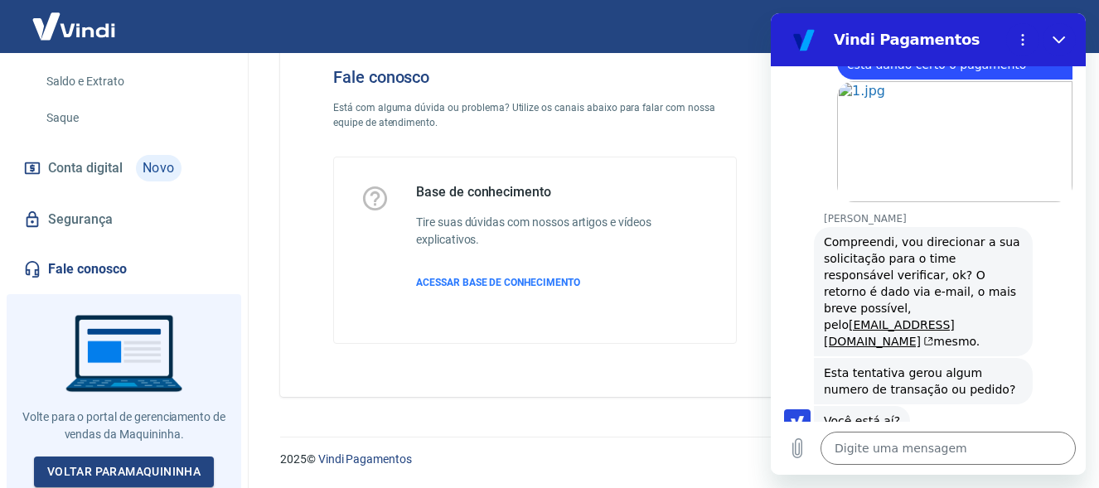
drag, startPoint x: 806, startPoint y: 272, endPoint x: 745, endPoint y: 257, distance: 63.1
click html "Vindi Pagamentos 15:47 diz: oie Enviado · 15:47 diz: Olá, Cintia Campos dos San…"
click at [903, 449] on textarea at bounding box center [947, 448] width 255 height 33
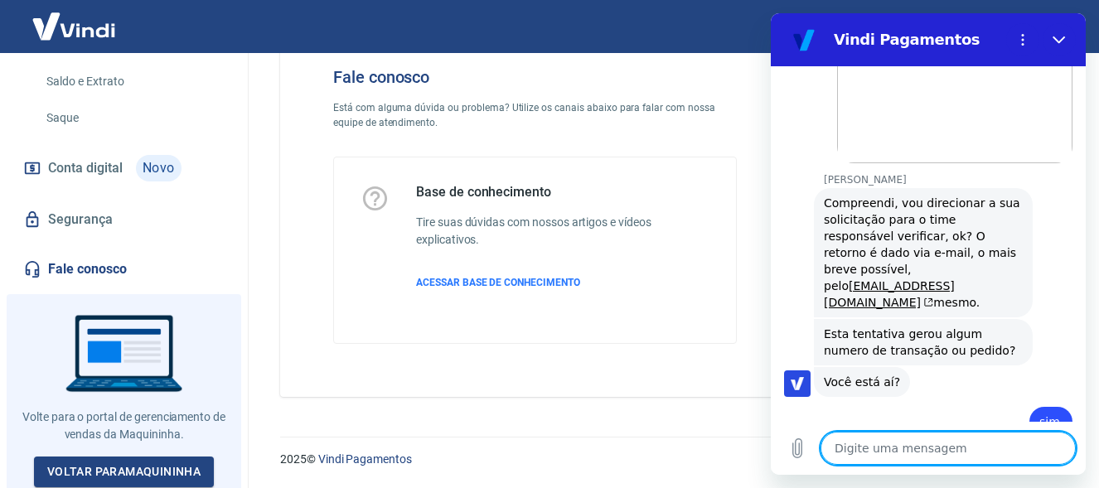
scroll to position [1228, 0]
click at [891, 457] on textarea at bounding box center [947, 448] width 255 height 33
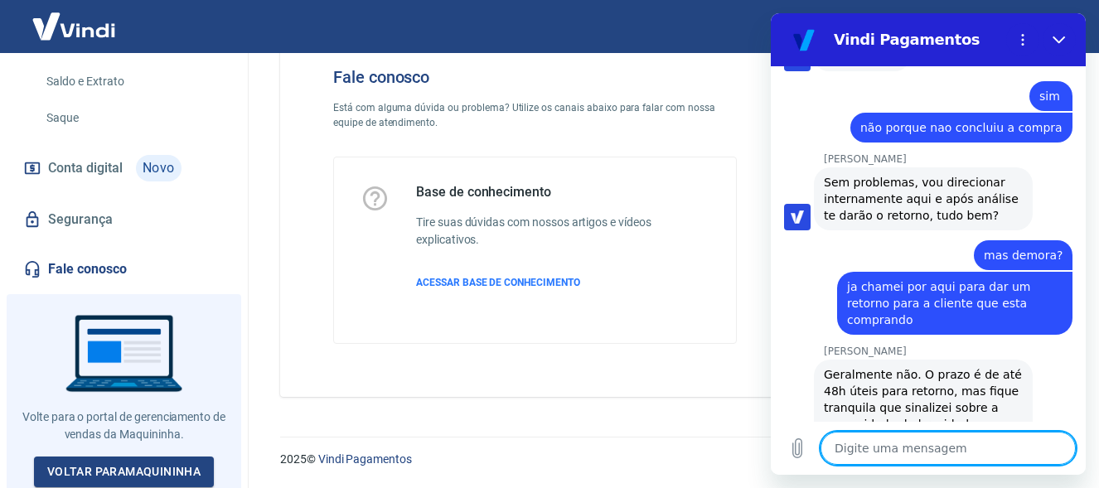
scroll to position [1556, 0]
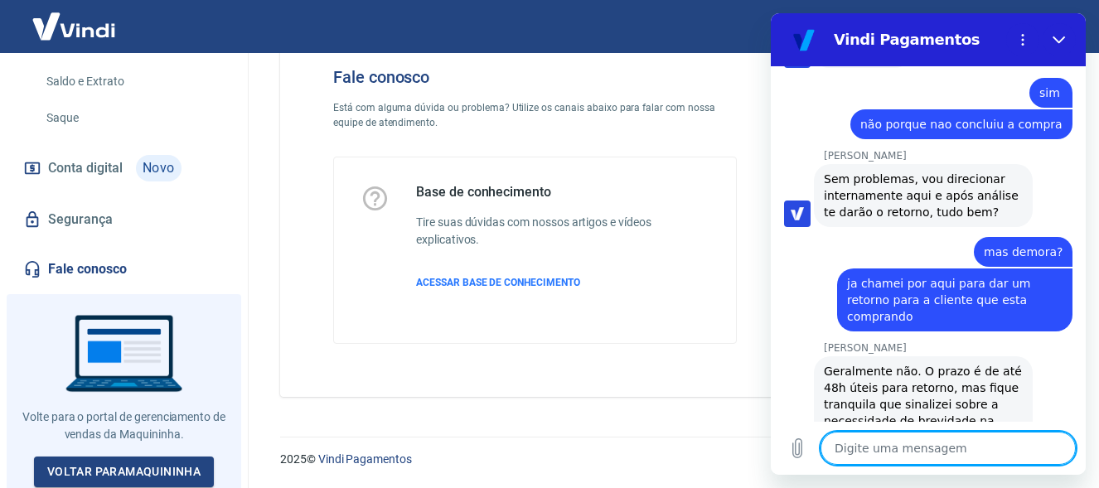
click at [853, 451] on textarea at bounding box center [947, 448] width 255 height 33
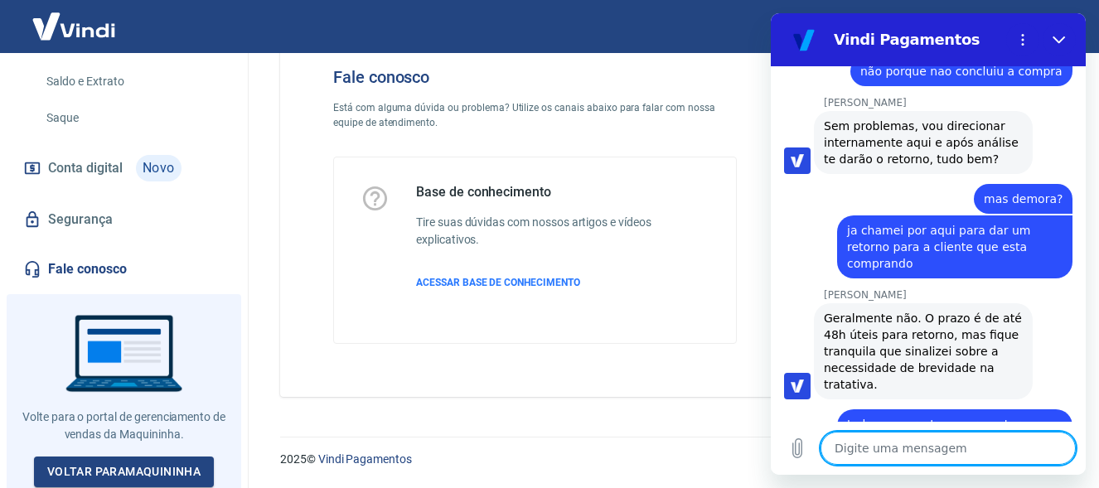
scroll to position [1613, 0]
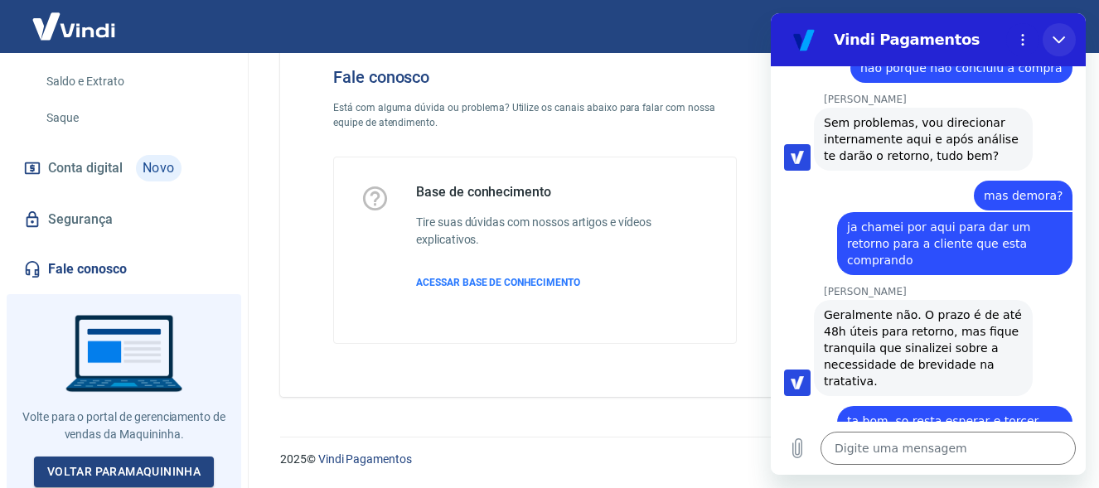
click at [1054, 36] on icon "Fechar" at bounding box center [1059, 39] width 13 height 13
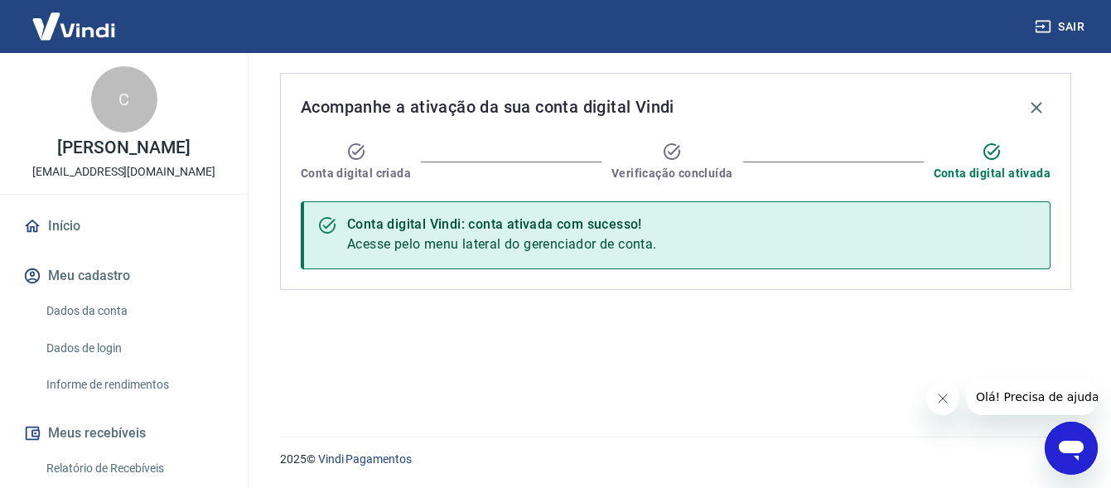
scroll to position [166, 0]
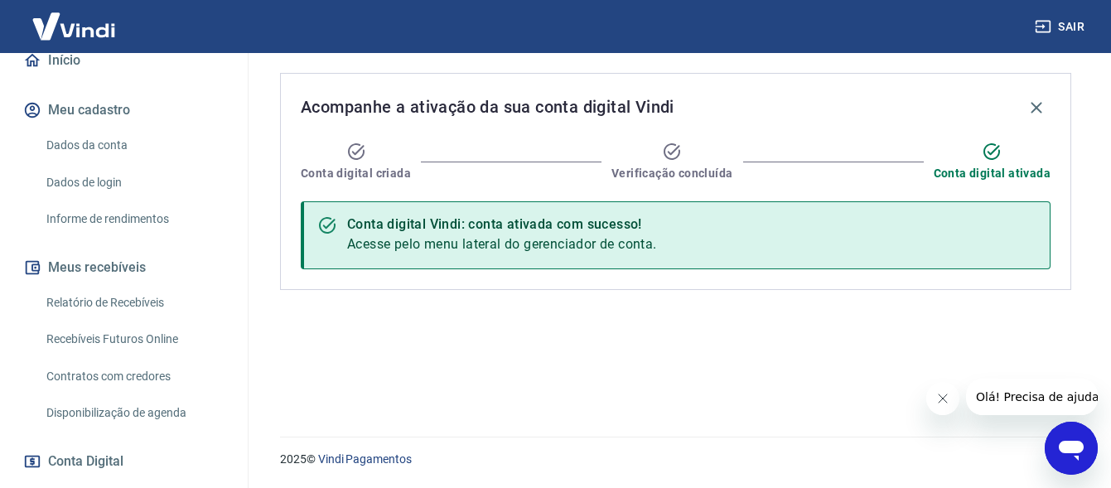
click at [1066, 457] on icon "Abrir janela de mensagens" at bounding box center [1072, 448] width 30 height 30
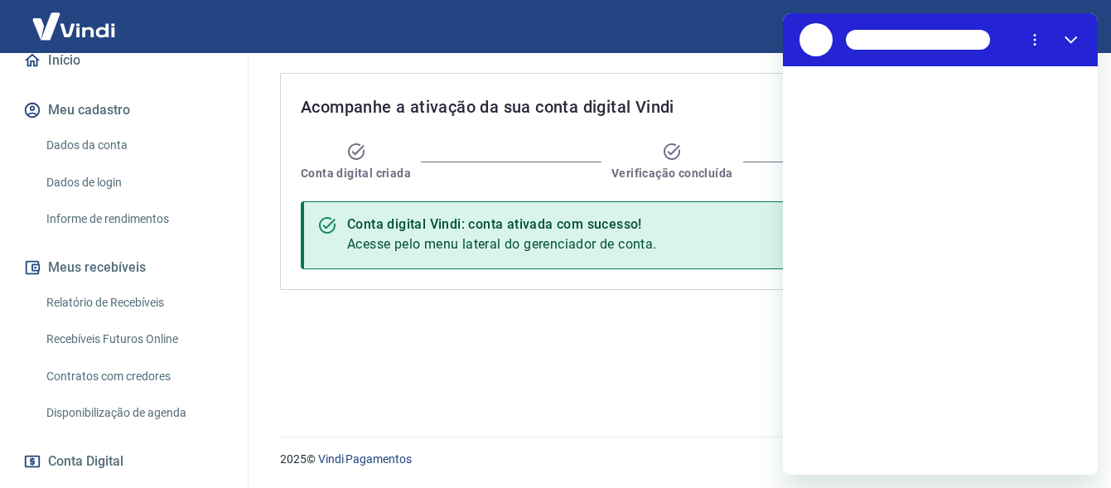
scroll to position [0, 0]
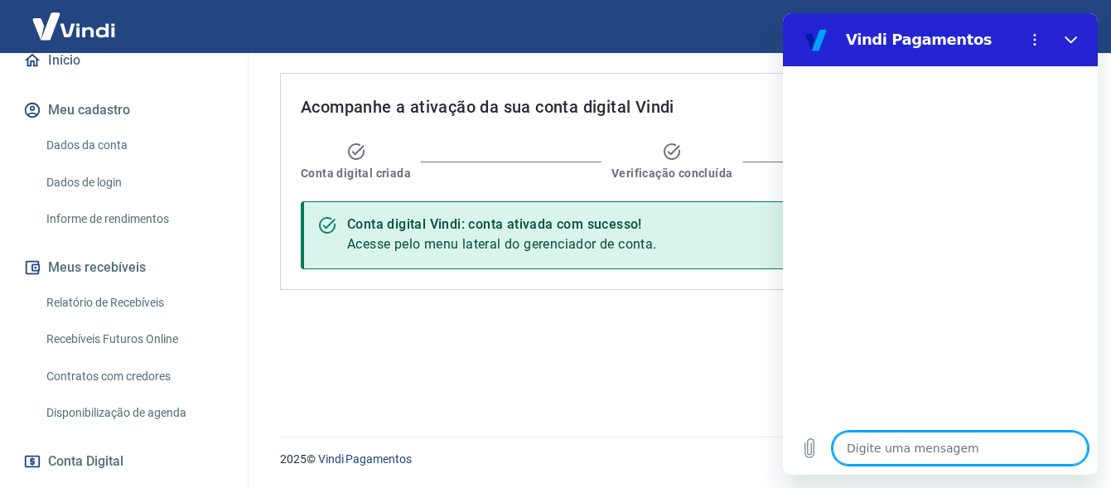
click at [947, 448] on textarea at bounding box center [960, 448] width 255 height 33
type textarea "O"
type textarea "x"
type textarea "Op"
type textarea "x"
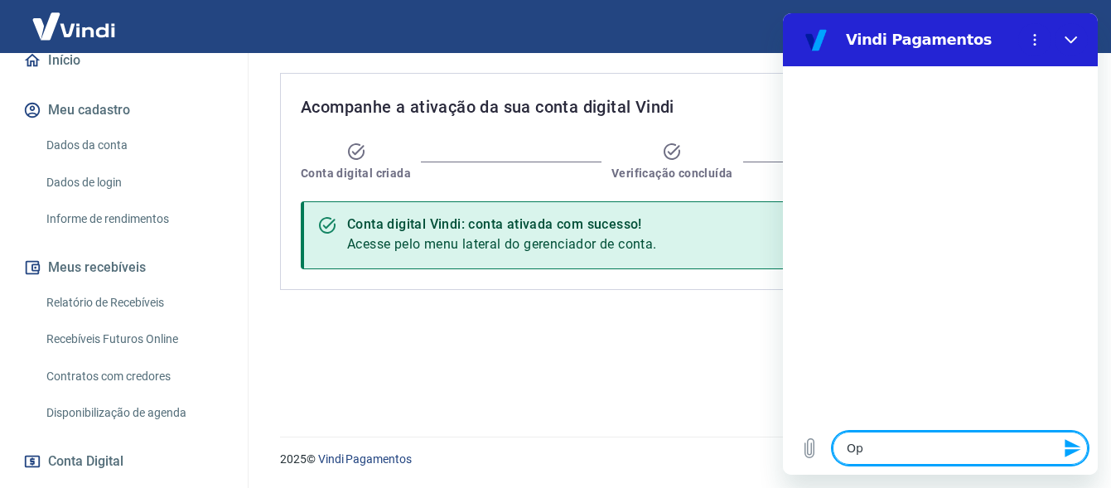
type textarea "Opa"
type textarea "x"
type textarea "Opa,"
type textarea "x"
type textarea "Opa,"
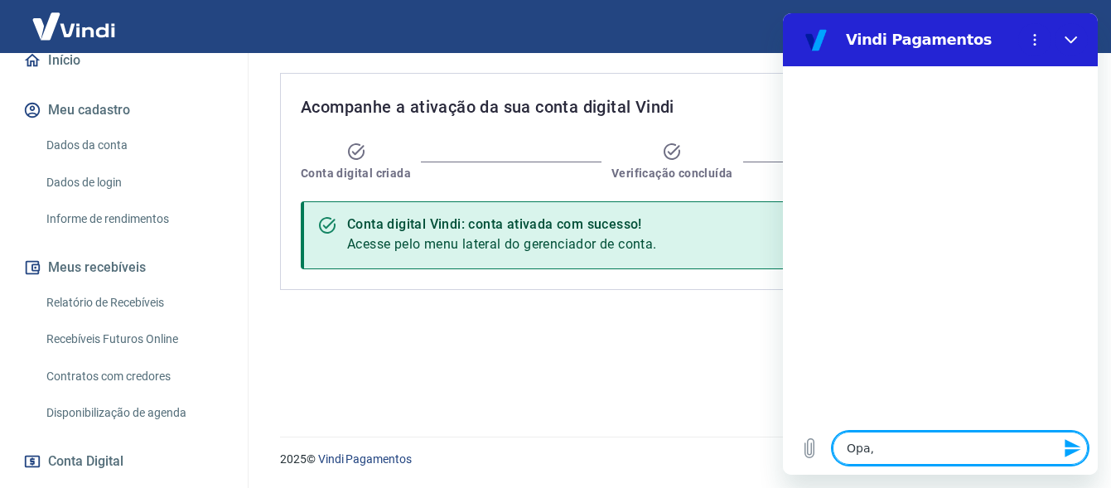
type textarea "x"
type textarea "Opa, t"
type textarea "x"
type textarea "Opa, tu"
type textarea "x"
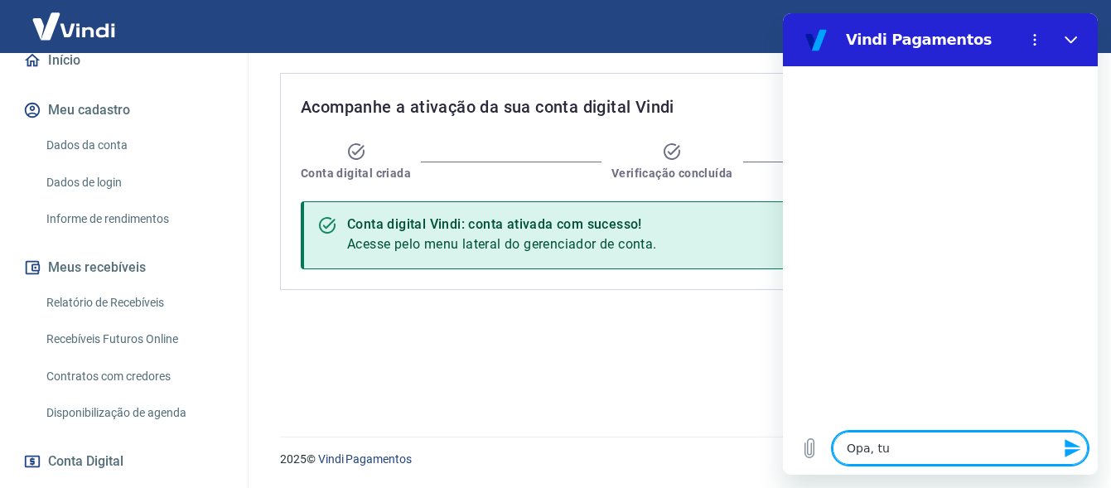
type textarea "Opa, tud"
type textarea "x"
type textarea "Opa, tudo"
type textarea "x"
type textarea "Opa, tudo"
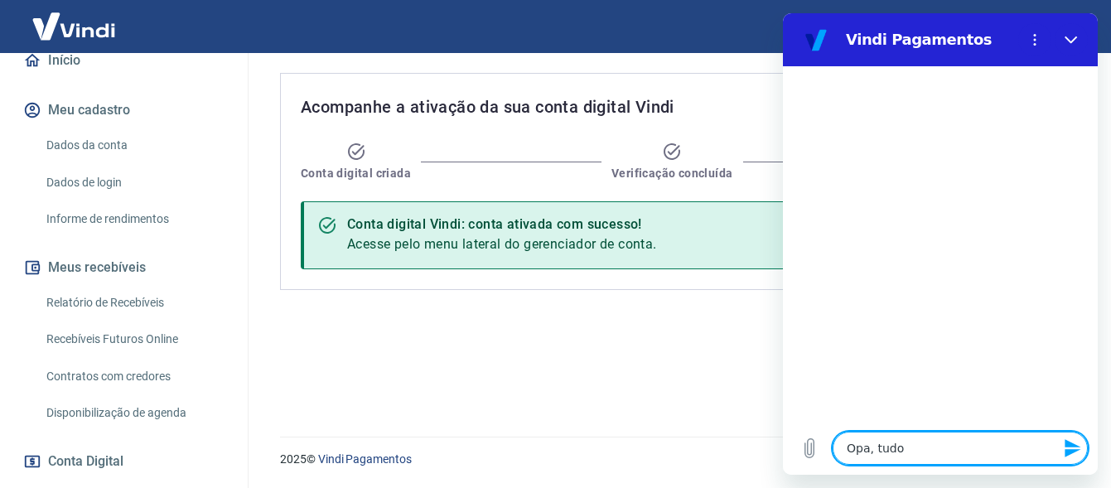
type textarea "x"
type textarea "Opa, tudo b"
type textarea "x"
type textarea "Opa, tudo be"
type textarea "x"
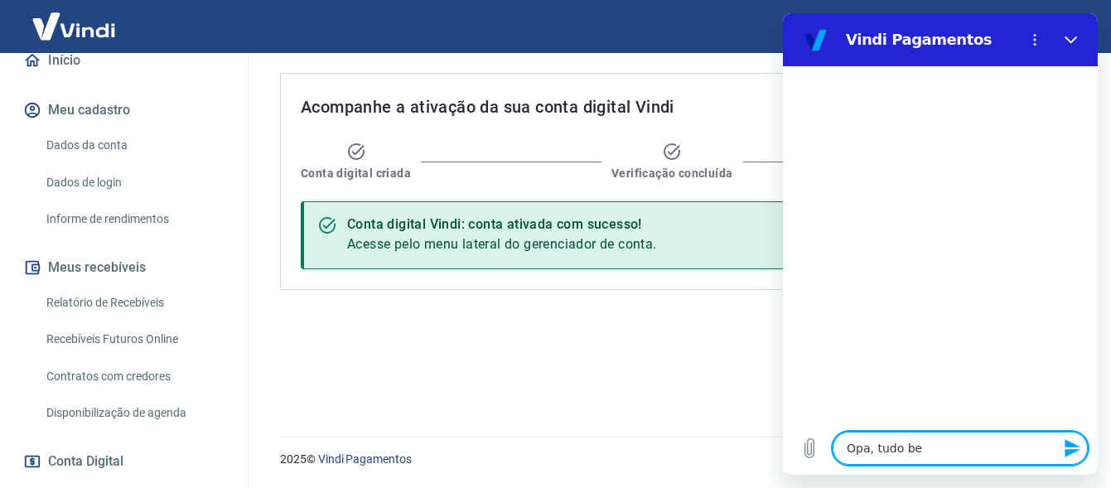
type textarea "Opa, tudo bem"
type textarea "x"
type textarea "Opa, tudo bem?"
type textarea "x"
type textarea "Opa, tudo bem?"
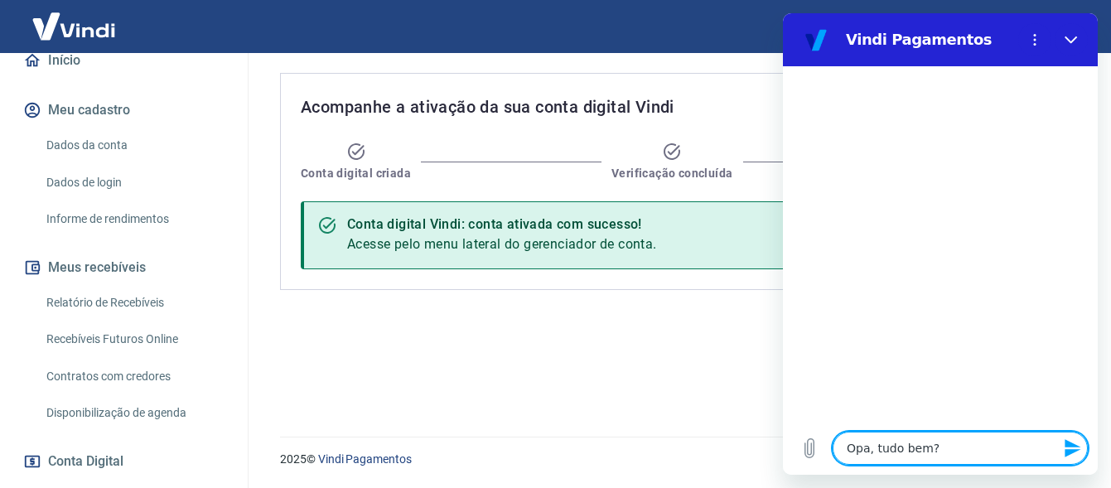
type textarea "x"
type textarea "Opa, tudo bem? p"
type textarea "x"
type textarea "Opa, tudo bem? pr"
type textarea "x"
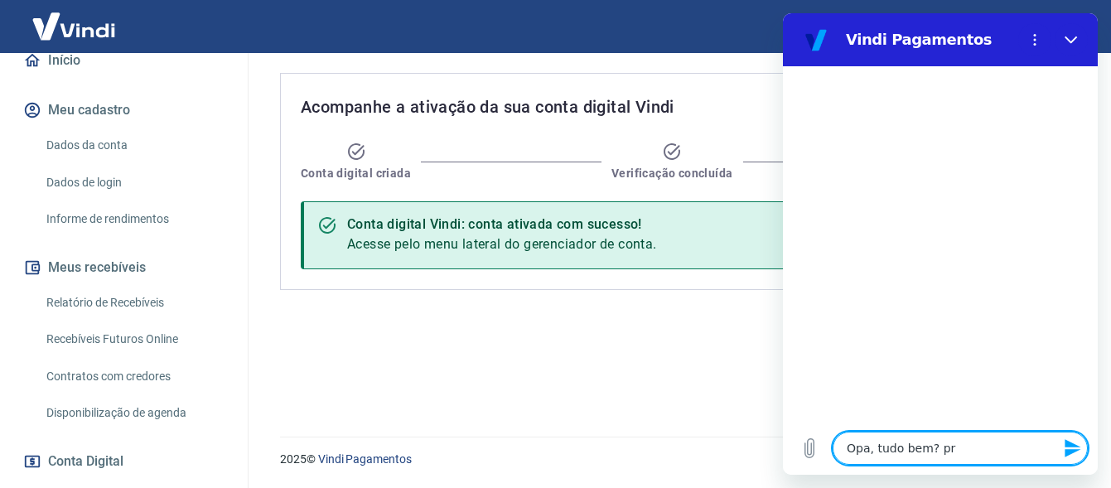
type textarea "Opa, tudo bem? pre"
type textarea "x"
type textarea "Opa, tudo bem? prec"
type textarea "x"
type textarea "Opa, tudo bem? preci"
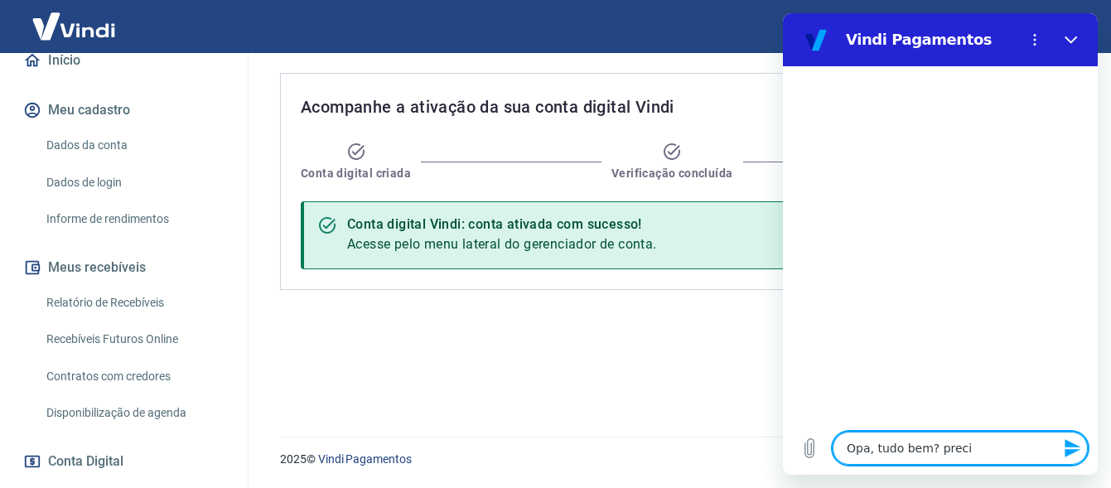
type textarea "x"
type textarea "Opa, tudo bem? precis"
type textarea "x"
type textarea "Opa, tudo bem? preciso"
type textarea "x"
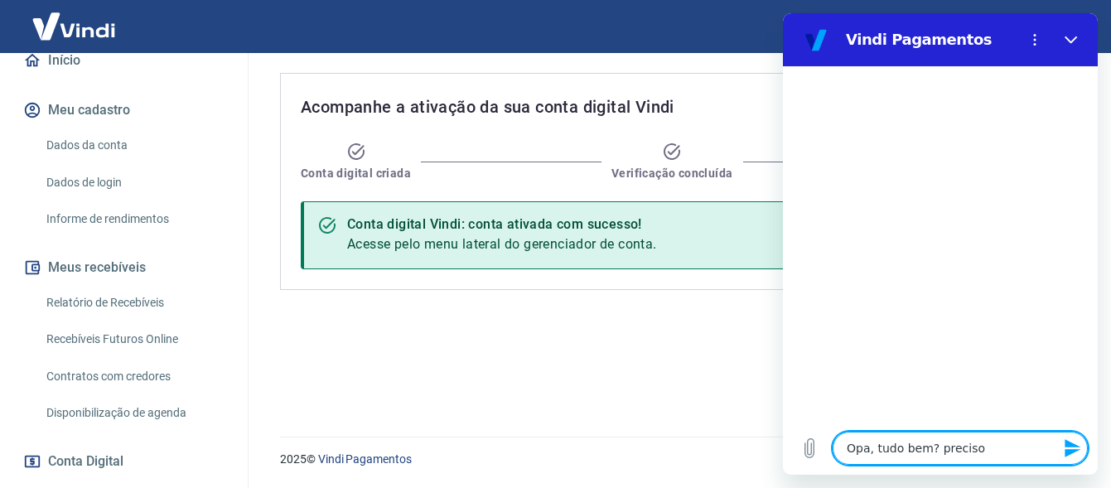
type textarea "Opa, tudo bem? preciso"
type textarea "x"
type textarea "Opa, tudo bem? preciso g"
type textarea "x"
type textarea "Opa, tudo bem? preciso ge"
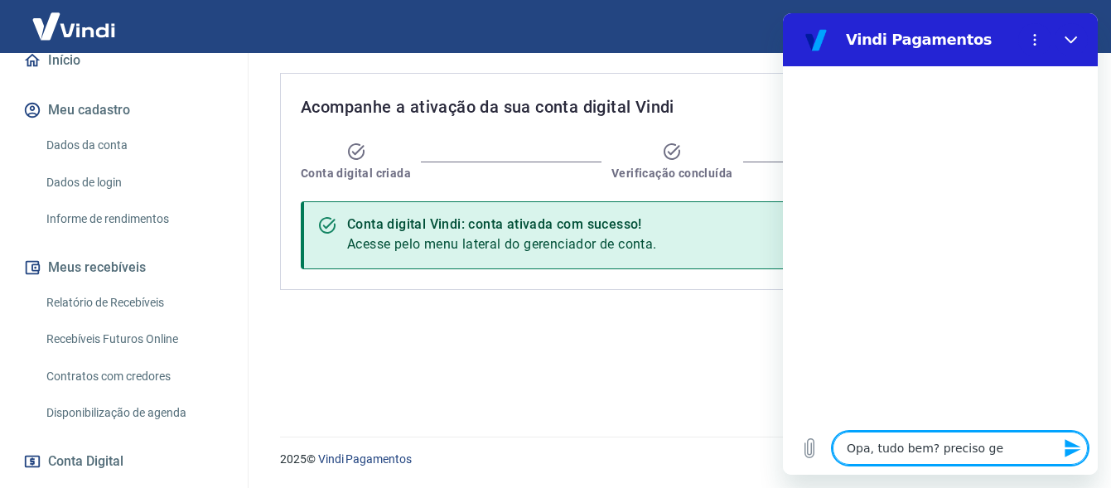
type textarea "x"
type textarea "Opa, tudo bem? preciso ger"
type textarea "x"
type textarea "Opa, tudo bem? preciso gera"
type textarea "x"
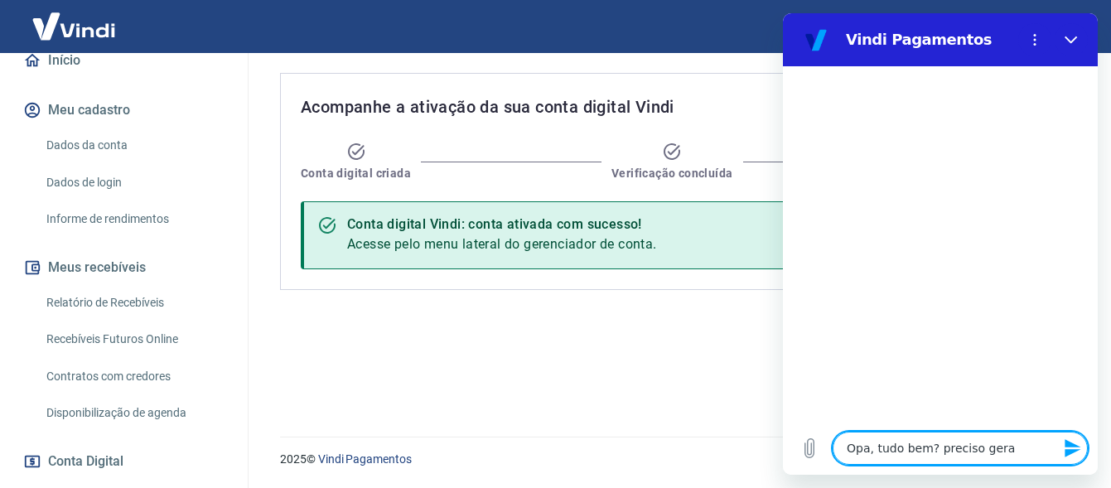
type textarea "Opa, tudo bem? preciso gerar"
type textarea "x"
type textarea "Opa, tudo bem? preciso gerar"
type textarea "x"
type textarea "Opa, tudo bem? preciso gerar u"
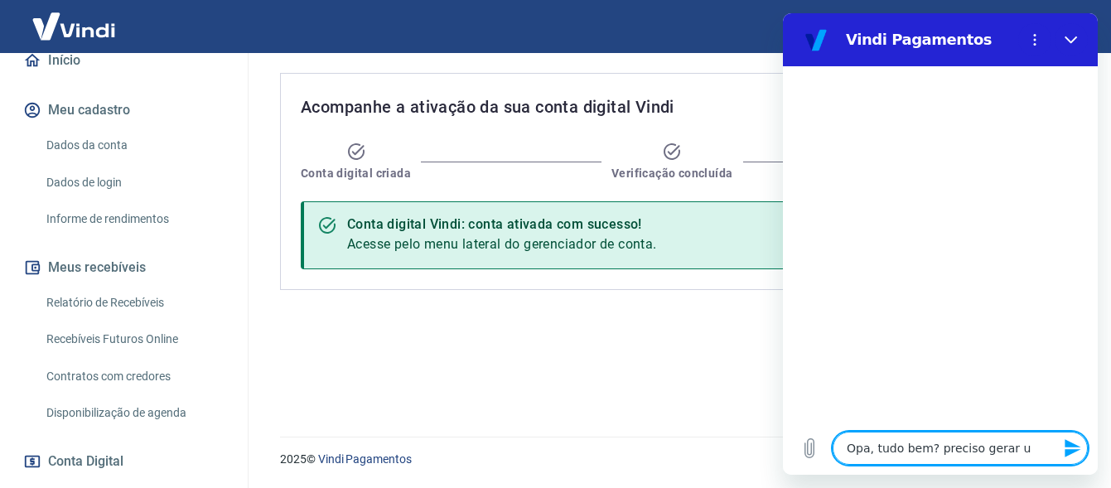
type textarea "x"
type textarea "Opa, tudo bem? preciso gerar um"
type textarea "x"
type textarea "Opa, tudo bem? preciso gerar um"
type textarea "x"
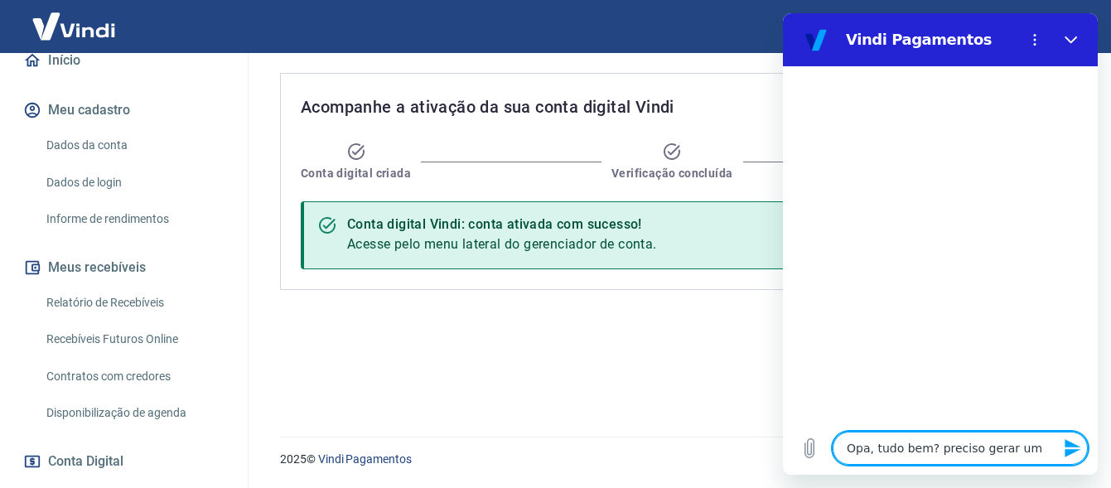
type textarea "Opa, tudo bem? preciso gerar um n"
type textarea "x"
type textarea "Opa, tudo bem? preciso gerar um no"
type textarea "x"
type textarea "Opa, tudo bem? preciso gerar um nov"
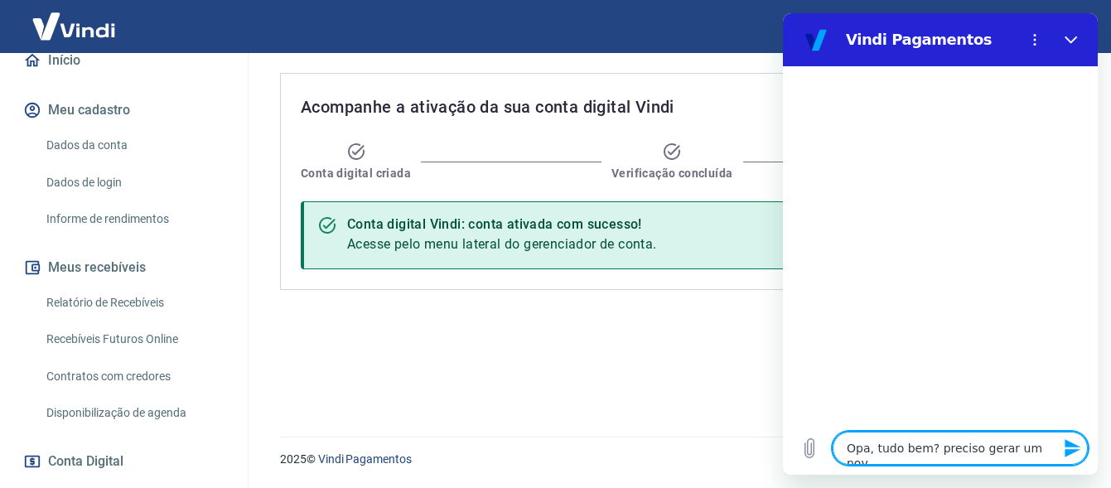
type textarea "x"
type textarea "Opa, tudo bem? preciso gerar um novo"
type textarea "x"
type textarea "Opa, tudo bem? preciso gerar um novo"
type textarea "x"
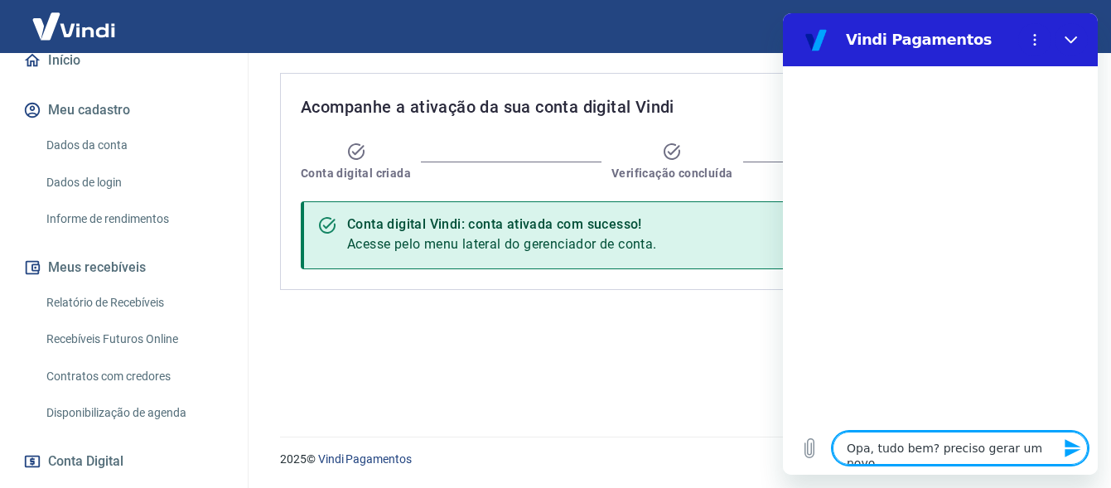
type textarea "Opa, tudo bem? preciso gerar um novo t"
type textarea "x"
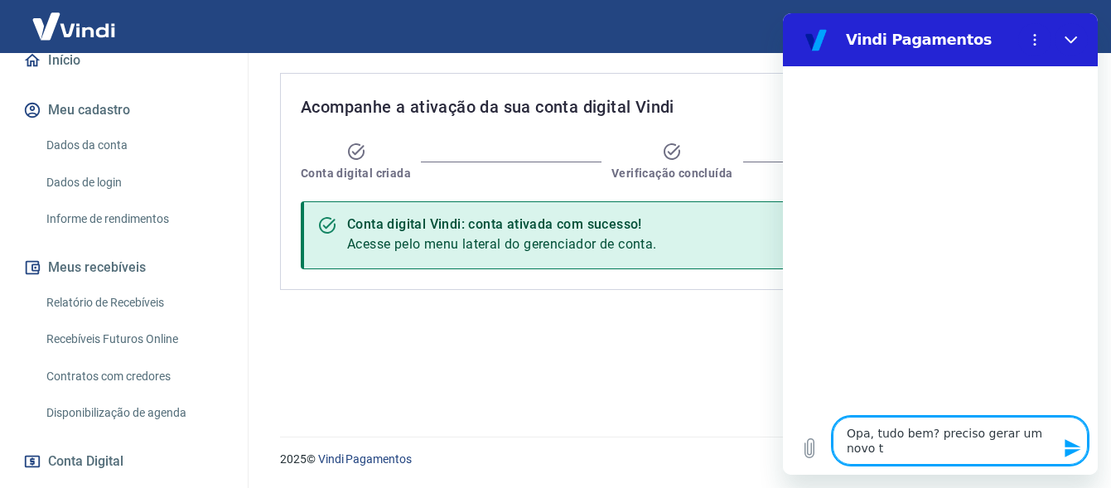
type textarea "Opa, tudo bem? preciso gerar um novo to"
type textarea "x"
type textarea "Opa, tudo bem? preciso gerar um novo tok"
type textarea "x"
type textarea "Opa, tudo bem? preciso gerar um novo toke"
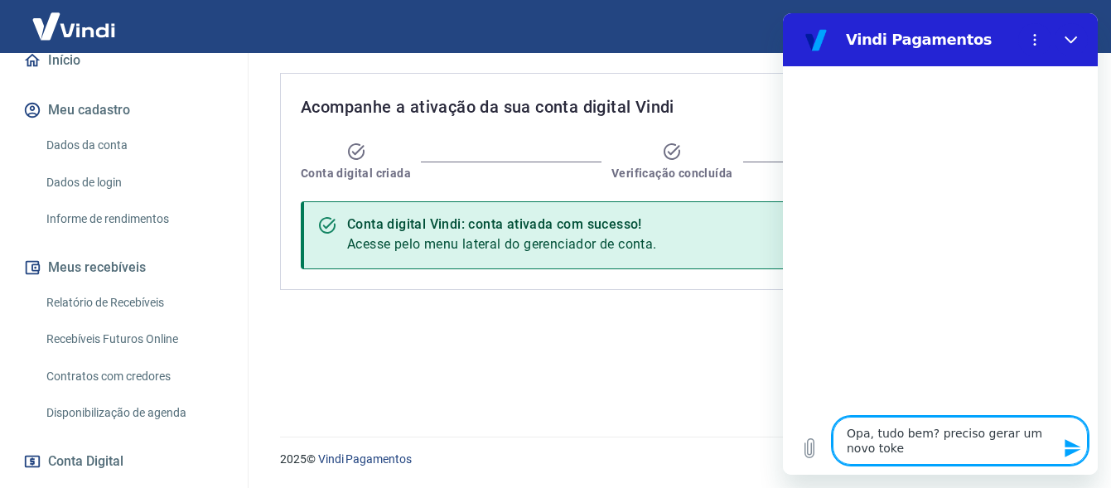
type textarea "x"
type textarea "Opa, tudo bem? preciso gerar um novo token"
type textarea "x"
type textarea "Opa, tudo bem? preciso gerar um novo token"
type textarea "x"
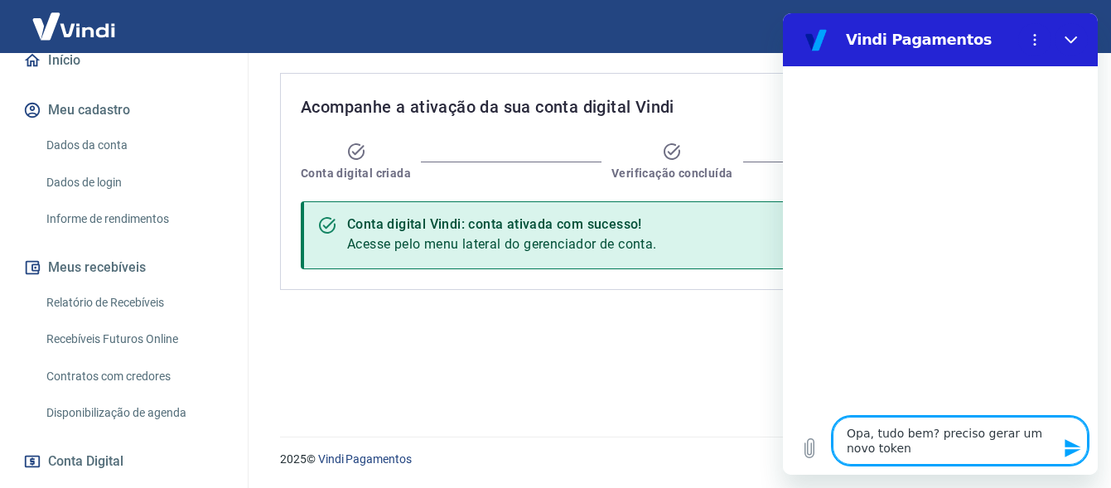
type textarea "Opa, tudo bem? preciso gerar um novo token d"
type textarea "x"
type textarea "Opa, tudo bem? preciso gerar um novo token de"
type textarea "x"
type textarea "Opa, tudo bem? preciso gerar um novo token de p"
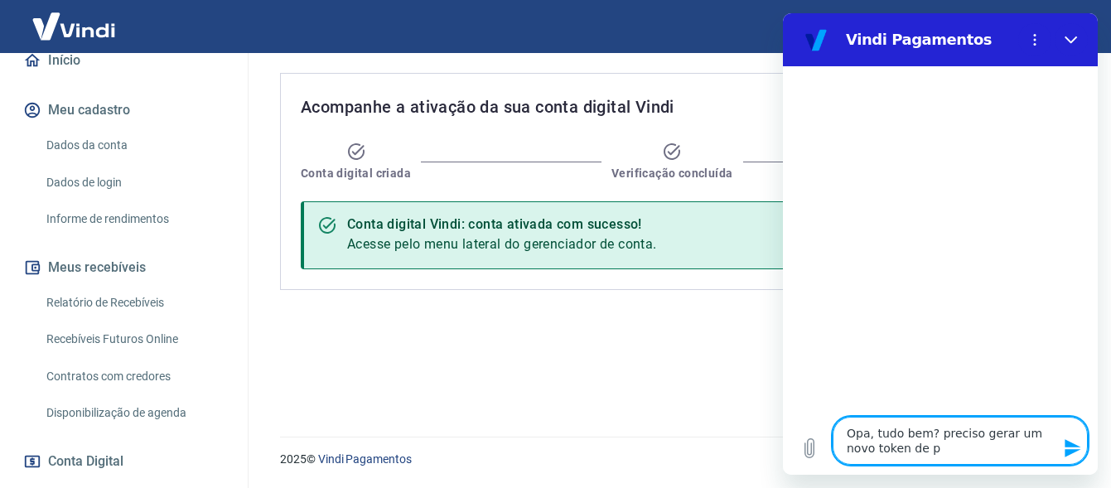
type textarea "x"
type textarea "Opa, tudo bem? preciso gerar um novo token de pa"
type textarea "x"
type textarea "Opa, tudo bem? preciso gerar um novo token de pag"
type textarea "x"
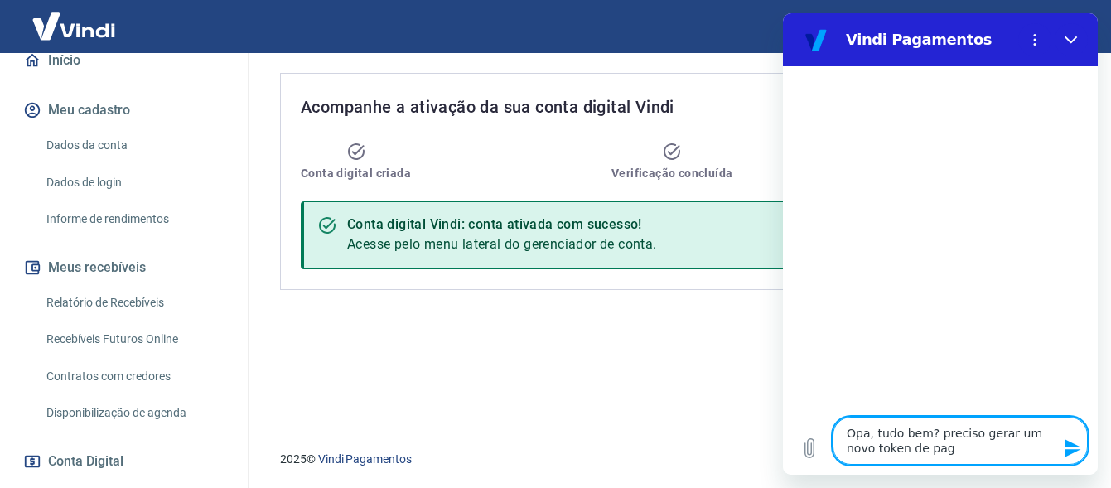
type textarea "Opa, tudo bem? preciso gerar um novo token de paga"
type textarea "x"
type textarea "Opa, tudo bem? preciso gerar um novo token de pagam"
type textarea "x"
type textarea "Opa, tudo bem? preciso gerar um novo token de pagame"
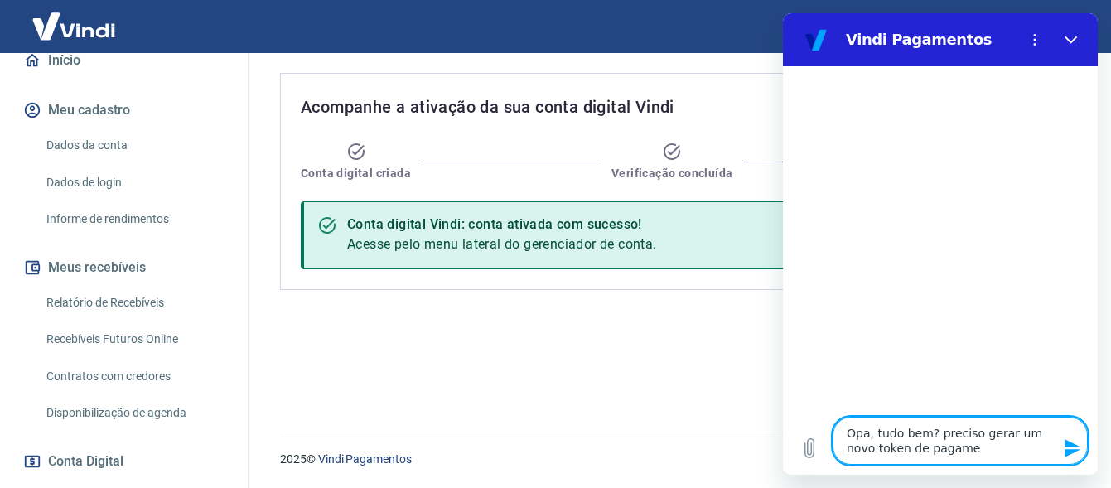
type textarea "x"
type textarea "Opa, tudo bem? preciso gerar um novo token de pagamen"
type textarea "x"
type textarea "Opa, tudo bem? preciso gerar um novo token de pagament"
type textarea "x"
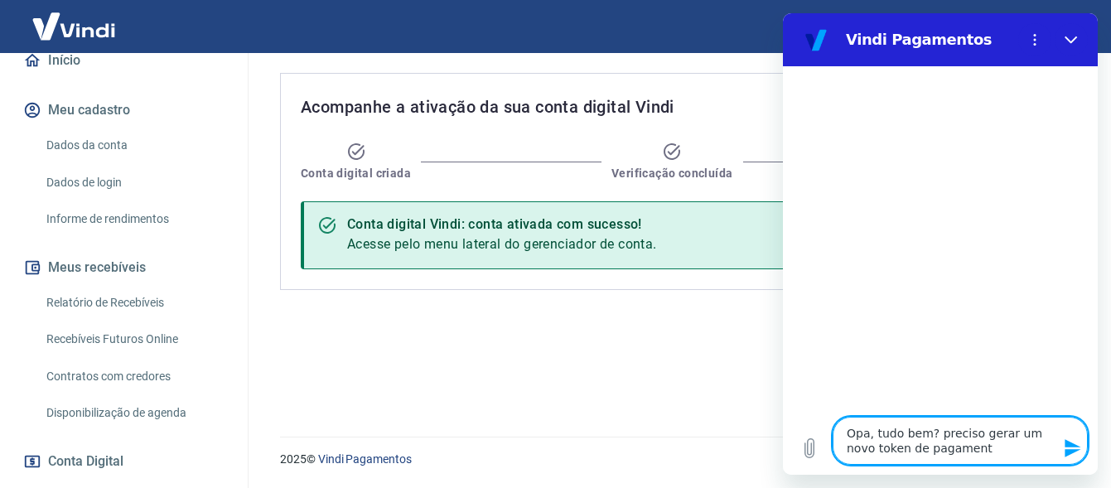
type textarea "Opa, tudo bem? preciso gerar um novo token de pagamento"
type textarea "x"
type textarea "Opa, tudo bem? preciso gerar um novo token de pagamentos"
type textarea "x"
type textarea "Opa, tudo bem? preciso gerar um novo token de pagamentos"
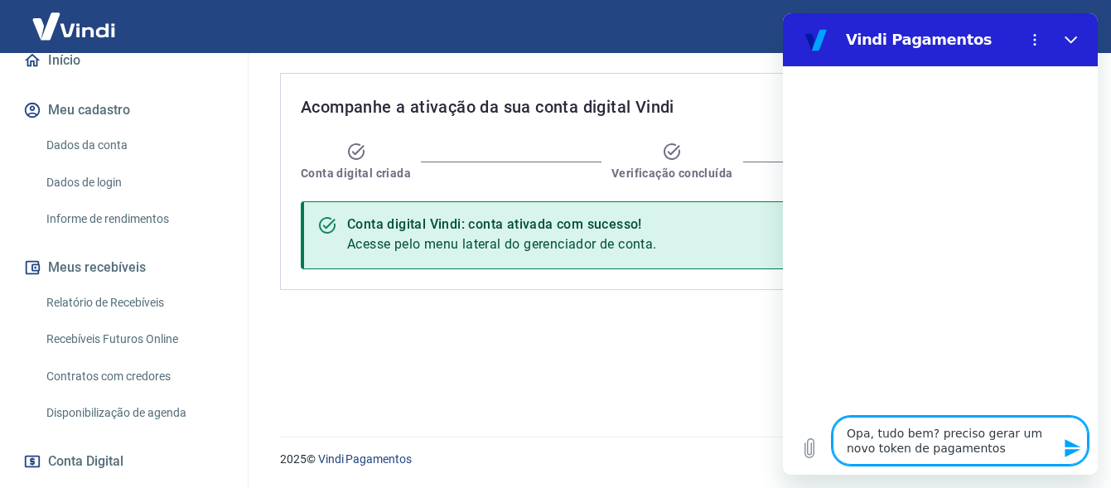
type textarea "x"
type textarea "Opa, tudo bem? preciso gerar um novo token de pagamentos p"
type textarea "x"
type textarea "Opa, tudo bem? preciso gerar um novo token de pagamentos po"
type textarea "x"
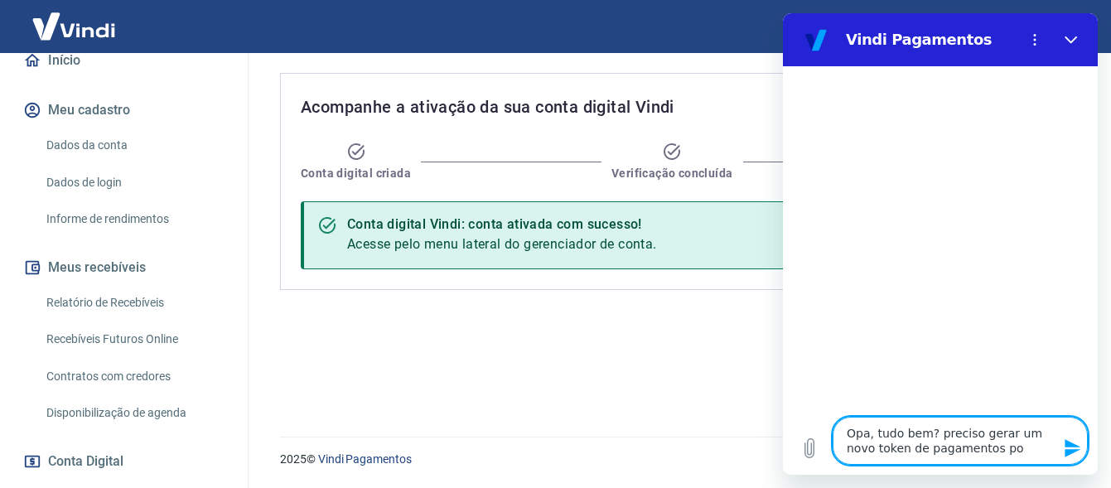
type textarea "Opa, tudo bem? preciso gerar um novo token de pagamentos poi"
type textarea "x"
type textarea "Opa, tudo bem? preciso gerar um novo token de pagamentos pois"
type textarea "x"
type textarea "Opa, tudo bem? preciso gerar um novo token de pagamentos pois"
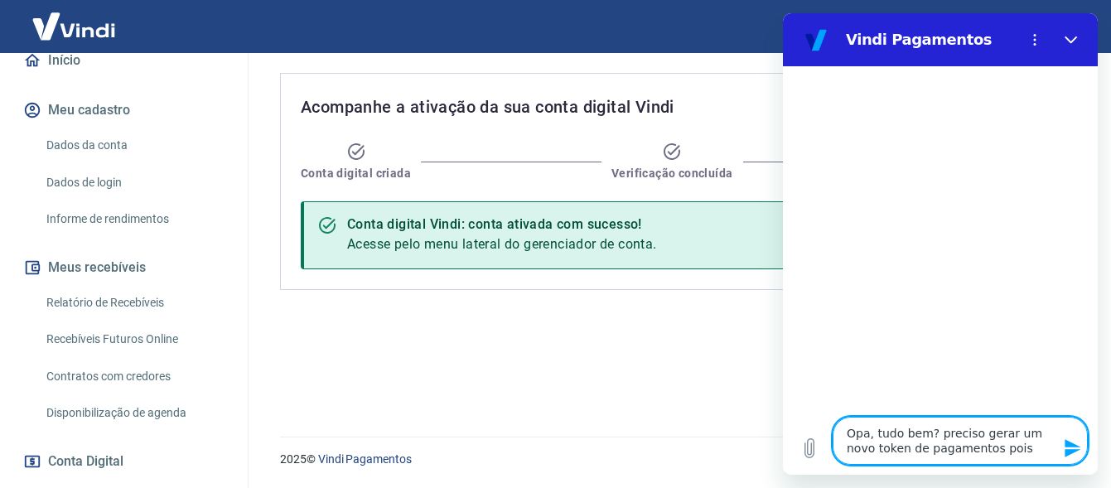
type textarea "x"
type textarea "Opa, tudo bem? preciso gerar um novo token de pagamentos pois o"
type textarea "x"
type textarea "Opa, tudo bem? preciso gerar um novo token de pagamentos pois o"
type textarea "x"
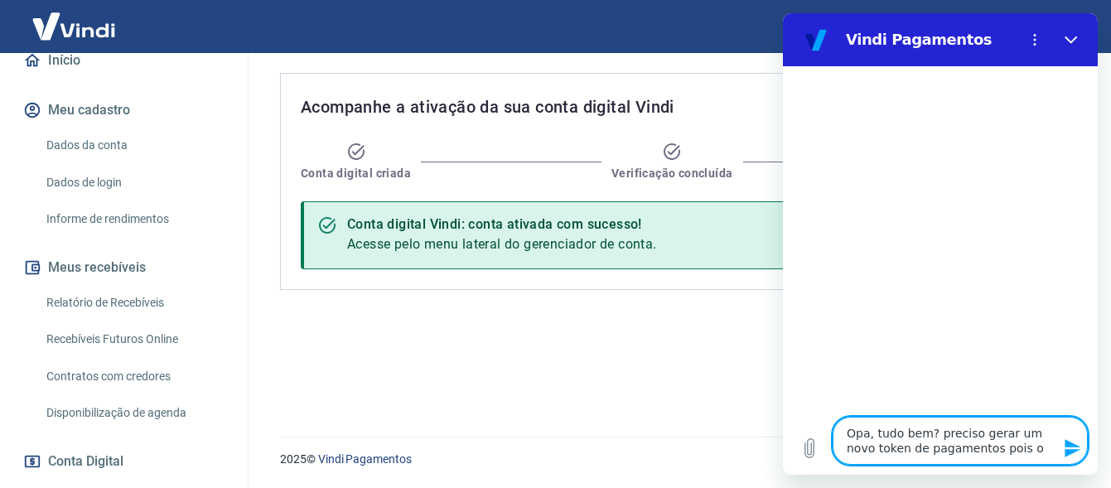
type textarea "Opa, tudo bem? preciso gerar um novo token de pagamentos pois o m"
type textarea "x"
type textarea "Opa, tudo bem? preciso gerar um novo token de pagamentos pois o me"
type textarea "x"
type textarea "Opa, tudo bem? preciso gerar um novo token de pagamentos pois o mes"
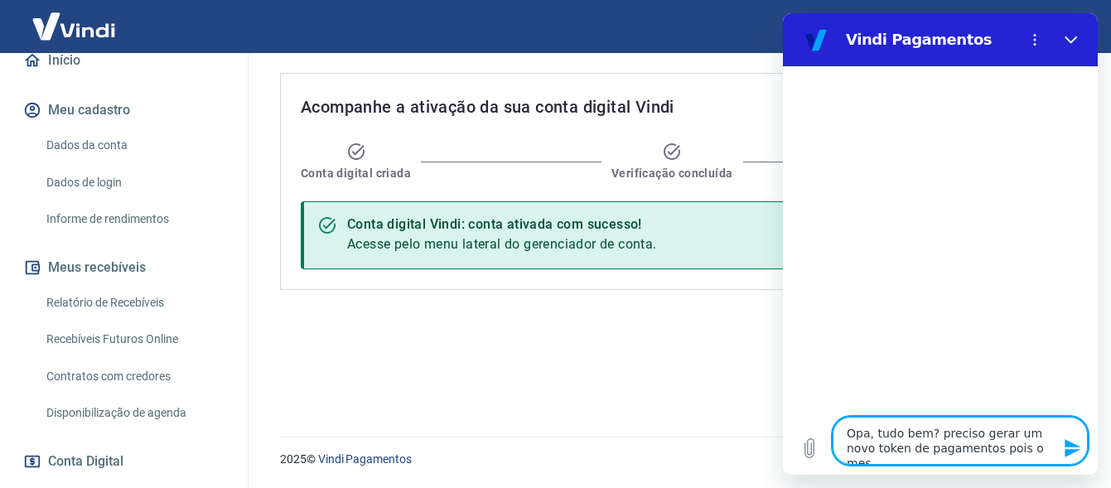
type textarea "x"
type textarea "Opa, tudo bem? preciso gerar um novo token de pagamentos pois o mesm"
type textarea "x"
type textarea "Opa, tudo bem? preciso gerar um novo token de pagamentos pois o mesmo"
type textarea "x"
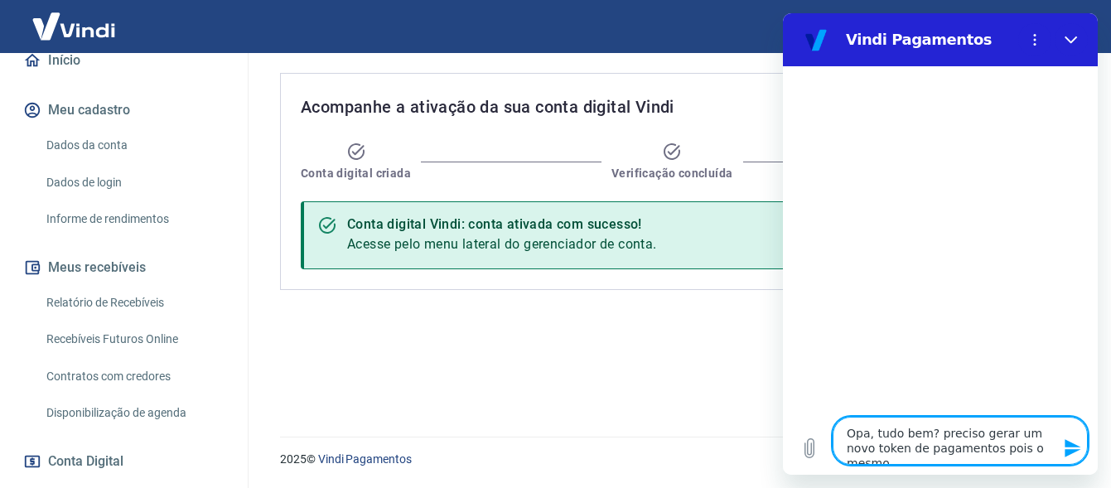
type textarea "Opa, tudo bem? preciso gerar um novo token de pagamentos pois o mesmo"
type textarea "x"
type textarea "Opa, tudo bem? preciso gerar um novo token de pagamentos pois o mesmo n"
type textarea "x"
type textarea "Opa, tudo bem? preciso gerar um novo token de pagamentos pois o mesmo na"
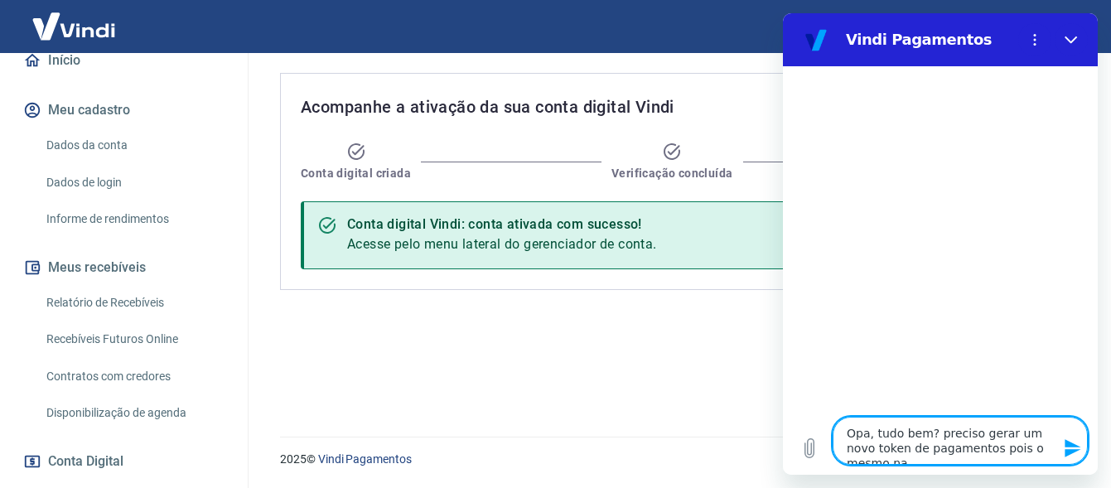
type textarea "x"
type textarea "Opa, tudo bem? preciso gerar um novo token de pagamentos pois o mesmo nao"
type textarea "x"
type textarea "Opa, tudo bem? preciso gerar um novo token de pagamentos pois o mesmo nao"
type textarea "x"
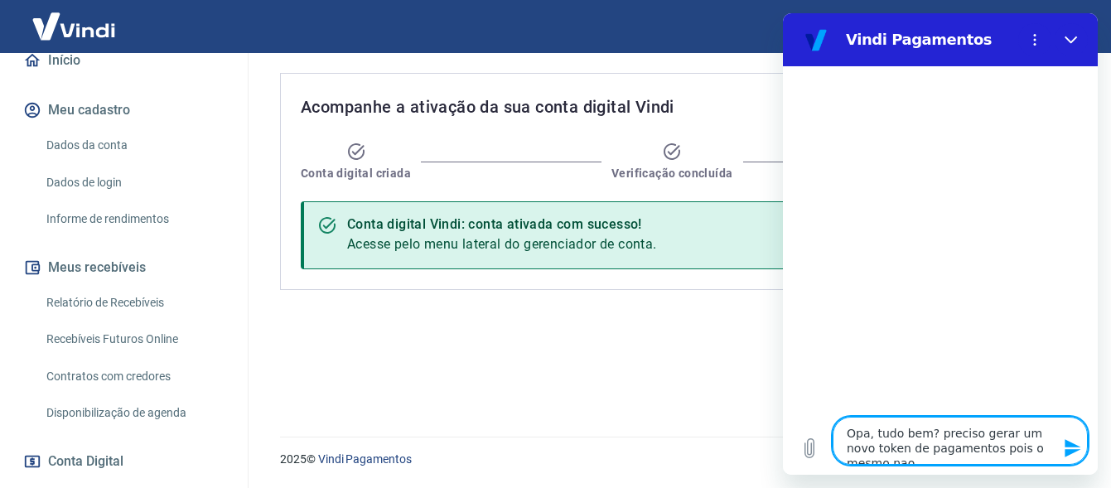
type textarea "Opa, tudo bem? preciso gerar um novo token de pagamentos pois o mesmo nao e"
type textarea "x"
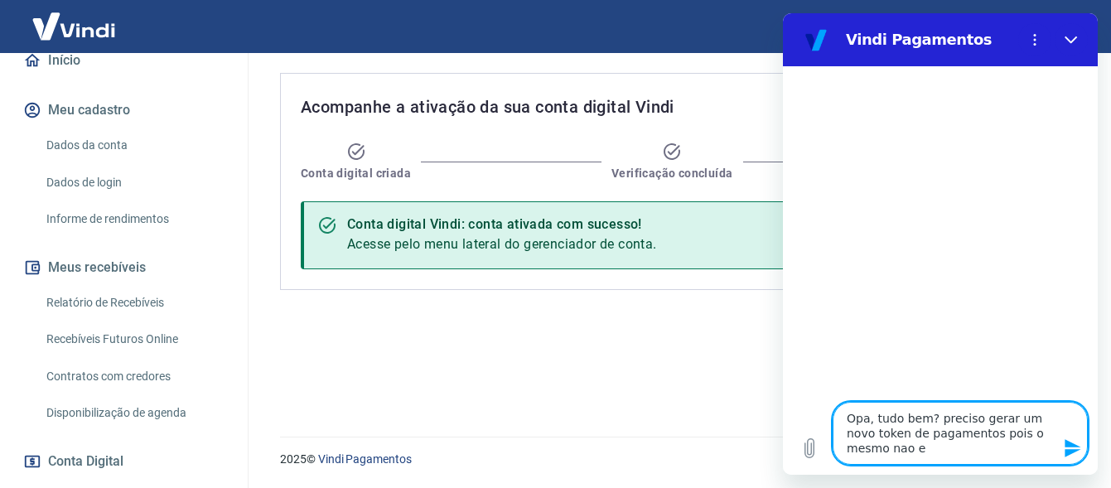
type textarea "Opa, tudo bem? preciso gerar um novo token de pagamentos pois o mesmo nao es"
type textarea "x"
type textarea "Opa, tudo bem? preciso gerar um novo token de pagamentos pois o mesmo nao est"
type textarea "x"
type textarea "Opa, tudo bem? preciso gerar um novo token de pagamentos pois o mesmo nao esta"
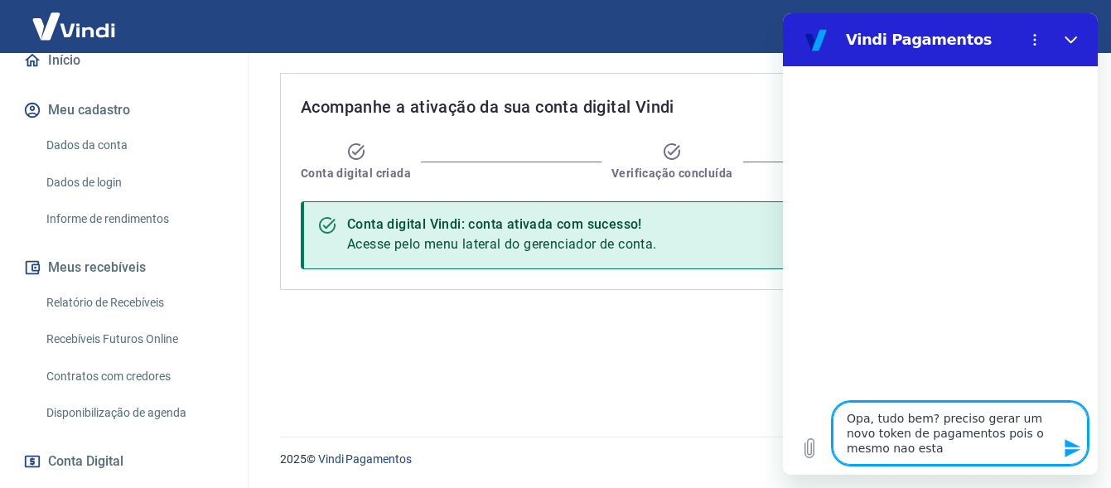
type textarea "x"
type textarea "Opa, tudo bem? preciso gerar um novo token de pagamentos pois o mesmo nao esta"
type textarea "x"
type textarea "Opa, tudo bem? preciso gerar um novo token de pagamentos pois o mesmo nao esta f"
type textarea "x"
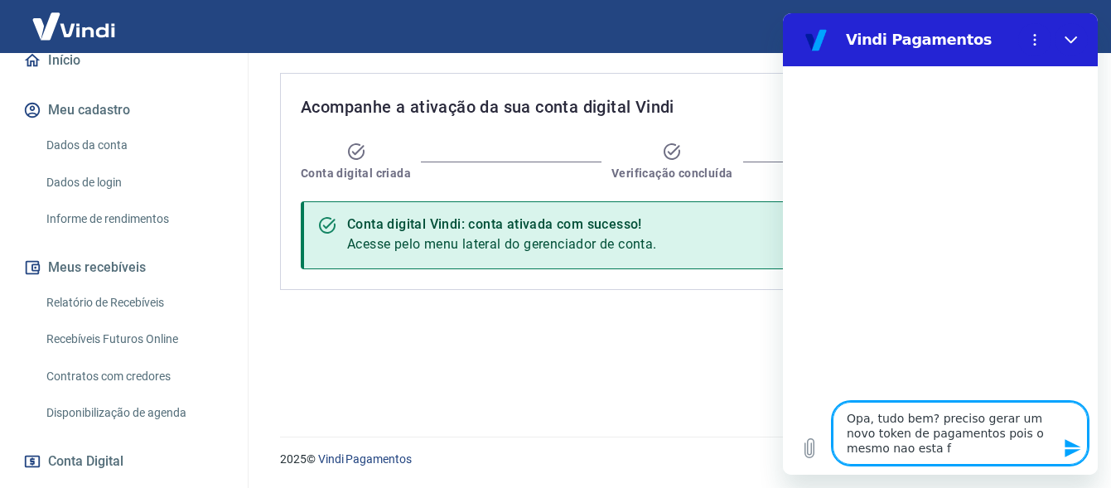
type textarea "Opa, tudo bem? preciso gerar um novo token de pagamentos pois o mesmo nao esta …"
type textarea "x"
type textarea "Opa, tudo bem? preciso gerar um novo token de pagamentos pois o mesmo nao esta …"
type textarea "x"
type textarea "Opa, tudo bem? preciso gerar um novo token de pagamentos pois o mesmo nao esta …"
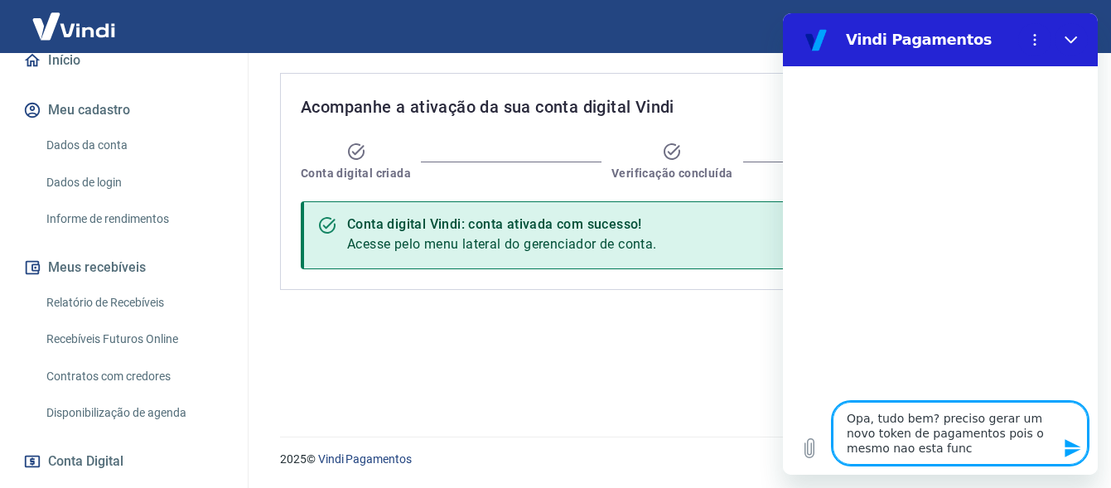
type textarea "x"
type textarea "Opa, tudo bem? preciso gerar um novo token de pagamentos pois o mesmo nao esta …"
type textarea "x"
type textarea "Opa, tudo bem? preciso gerar um novo token de pagamentos pois o mesmo nao esta …"
type textarea "x"
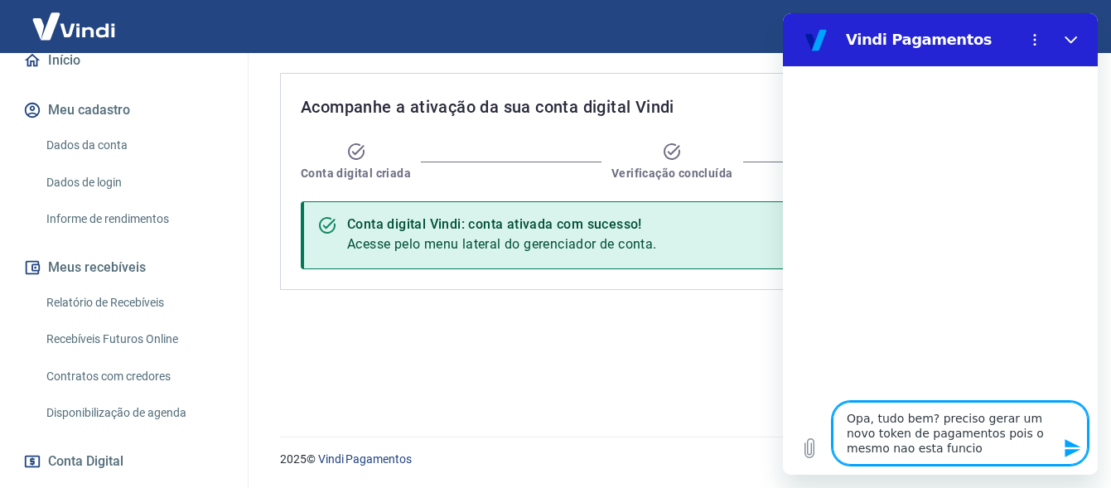
type textarea "Opa, tudo bem? preciso gerar um novo token de pagamentos pois o mesmo nao esta …"
type textarea "x"
type textarea "Opa, tudo bem? preciso gerar um novo token de pagamentos pois o mesmo nao esta …"
type textarea "x"
type textarea "Opa, tudo bem? preciso gerar um novo token de pagamentos pois o mesmo nao esta …"
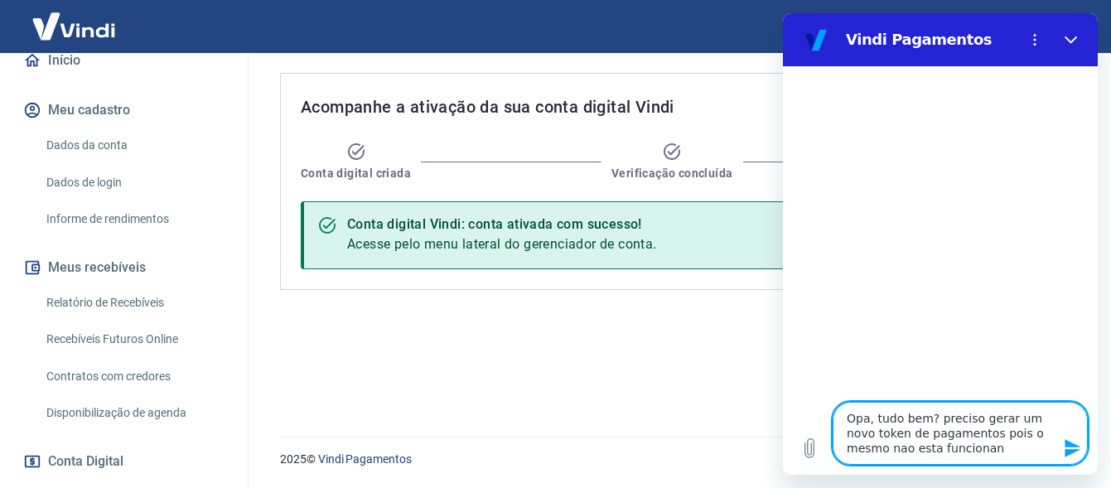
type textarea "x"
type textarea "Opa, tudo bem? preciso gerar um novo token de pagamentos pois o mesmo nao esta …"
type textarea "x"
type textarea "Opa, tudo bem? preciso gerar um novo token de pagamentos pois o mesmo nao esta …"
type textarea "x"
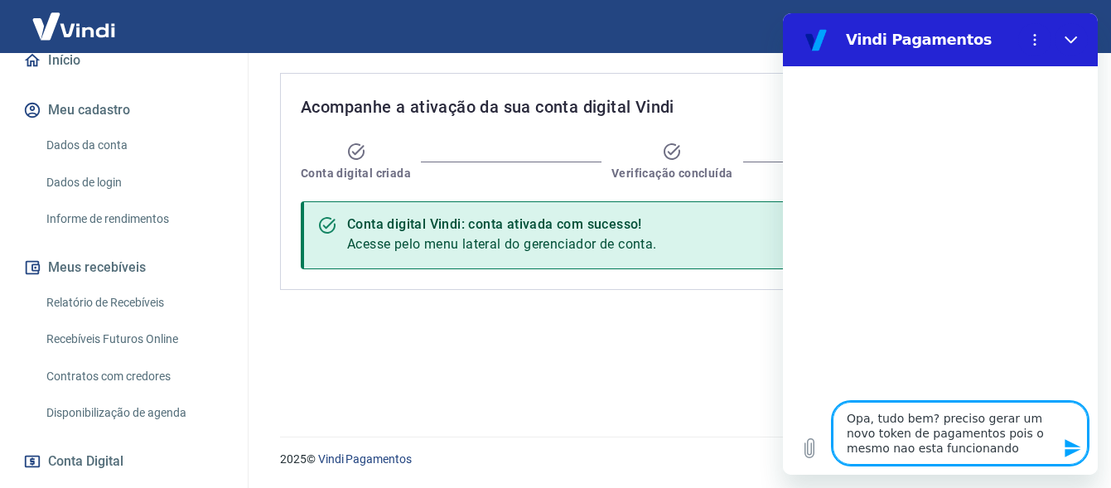
type textarea "Opa, tudo bem? preciso gerar um novo token de pagamentos pois o mesmo nao esta …"
type textarea "x"
type textarea "Opa, tudo bem? preciso gerar um novo token de pagamentos pois o mesmo nao esta …"
type textarea "x"
type textarea "Opa, tudo bem? preciso gerar um novo token de pagamentos pois o mesmo nao esta …"
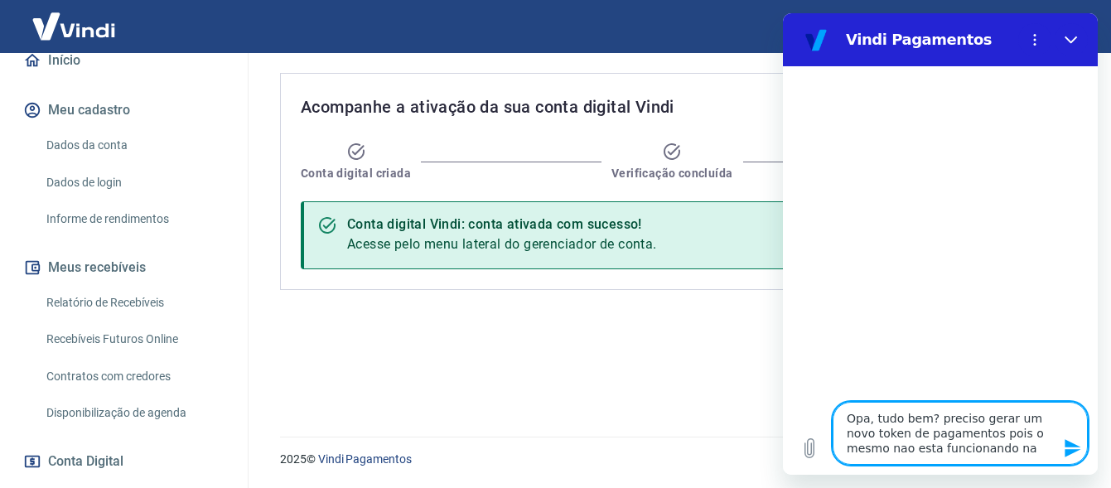
type textarea "x"
type textarea "Opa, tudo bem? preciso gerar um novo token de pagamentos pois o mesmo nao esta …"
type textarea "x"
type textarea "Opa, tudo bem? preciso gerar um novo token de pagamentos pois o mesmo nao esta …"
type textarea "x"
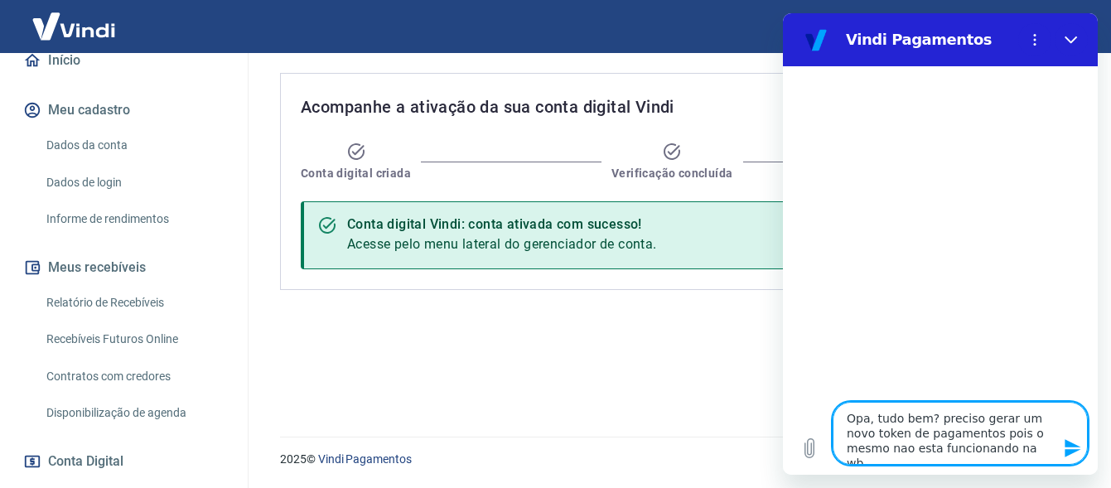
type textarea "Opa, tudo bem? preciso gerar um novo token de pagamentos pois o mesmo nao esta …"
type textarea "x"
type textarea "Opa, tudo bem? preciso gerar um novo token de pagamentos pois o mesmo nao esta …"
type textarea "x"
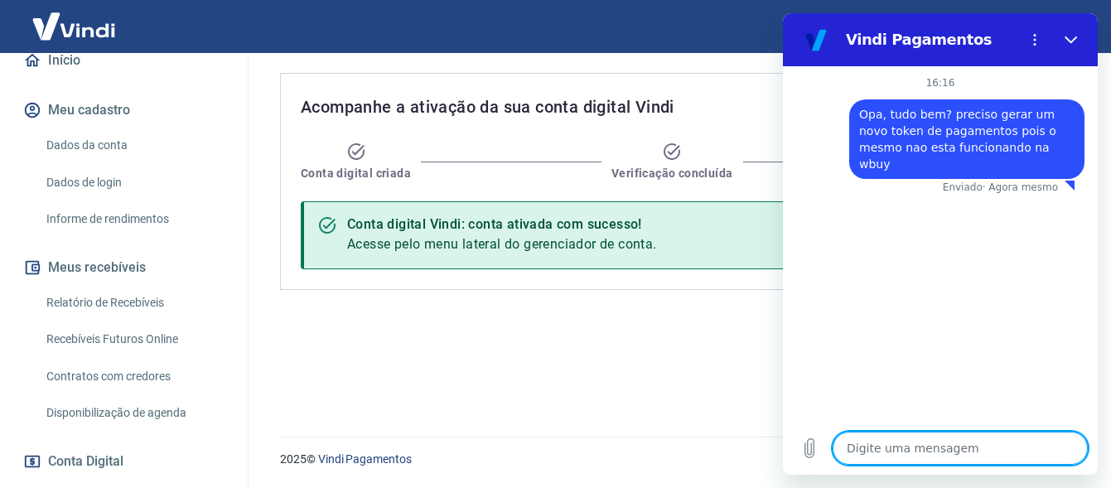
type textarea "x"
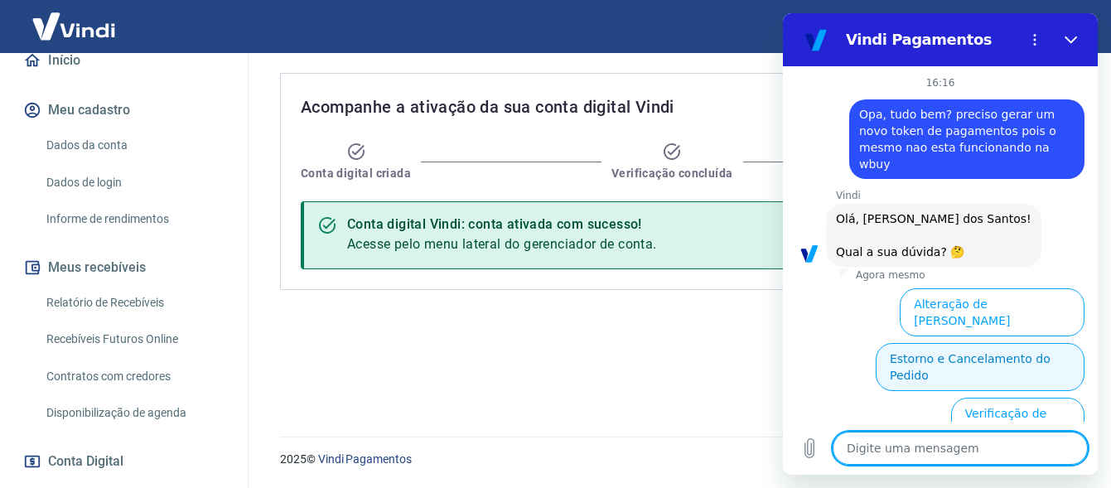
type textarea "n"
type textarea "x"
type textarea "ne"
type textarea "x"
type textarea "nen"
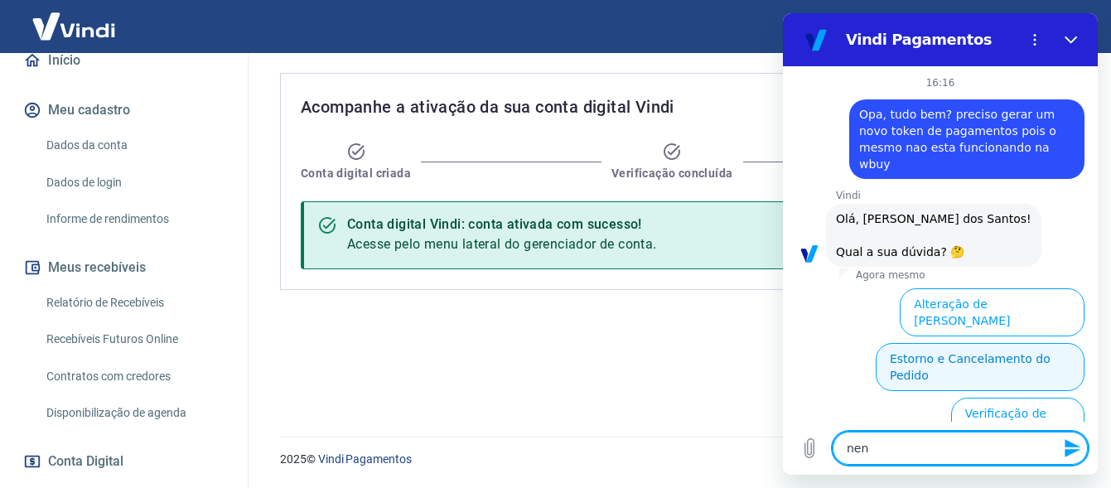
type textarea "x"
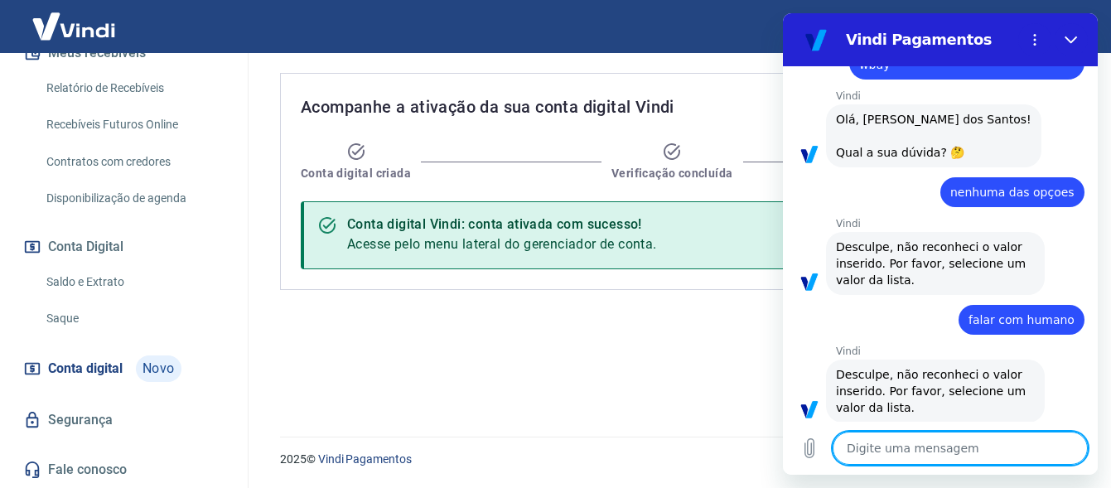
scroll to position [103, 0]
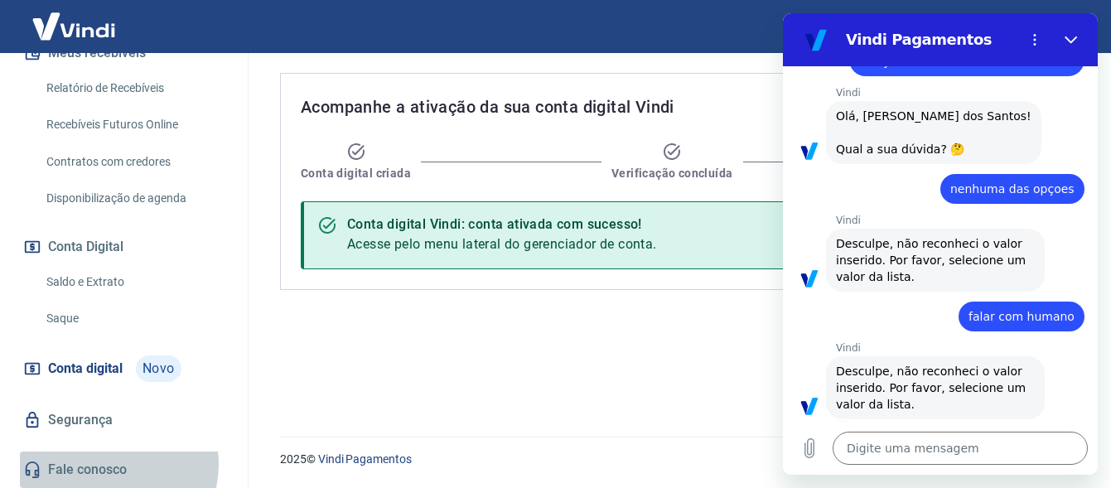
click at [116, 464] on link "Fale conosco" at bounding box center [124, 470] width 208 height 36
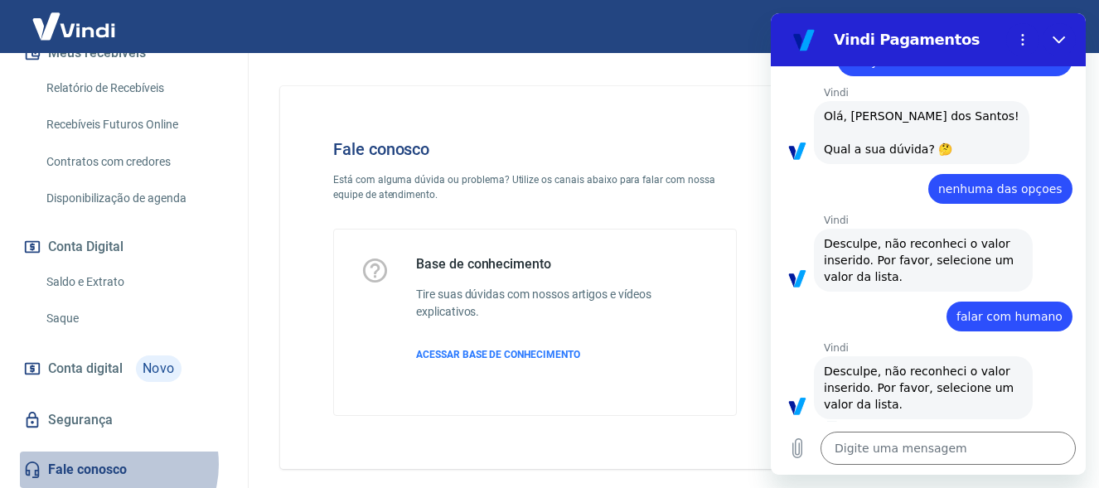
click at [116, 464] on link "Fale conosco" at bounding box center [124, 470] width 208 height 36
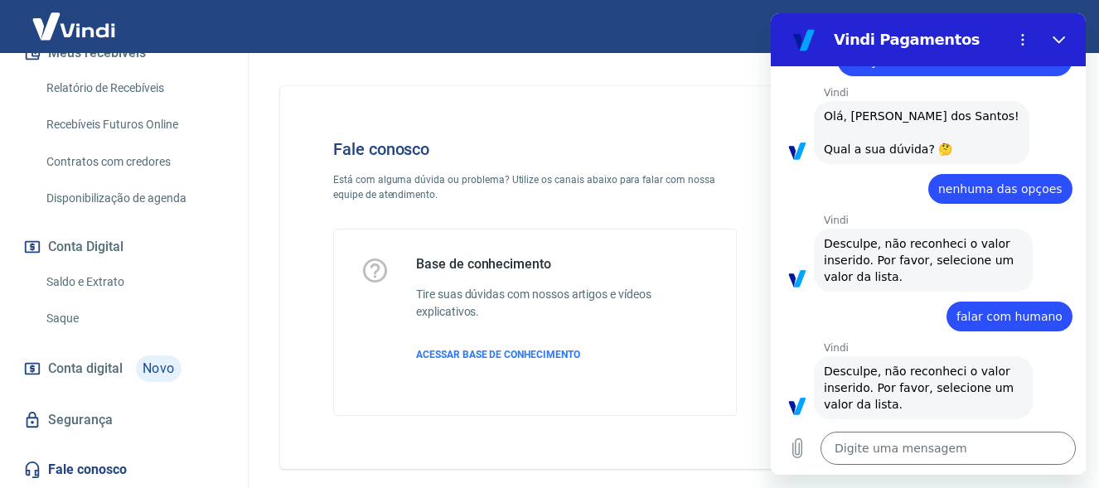
click at [116, 464] on link "Fale conosco" at bounding box center [124, 470] width 208 height 36
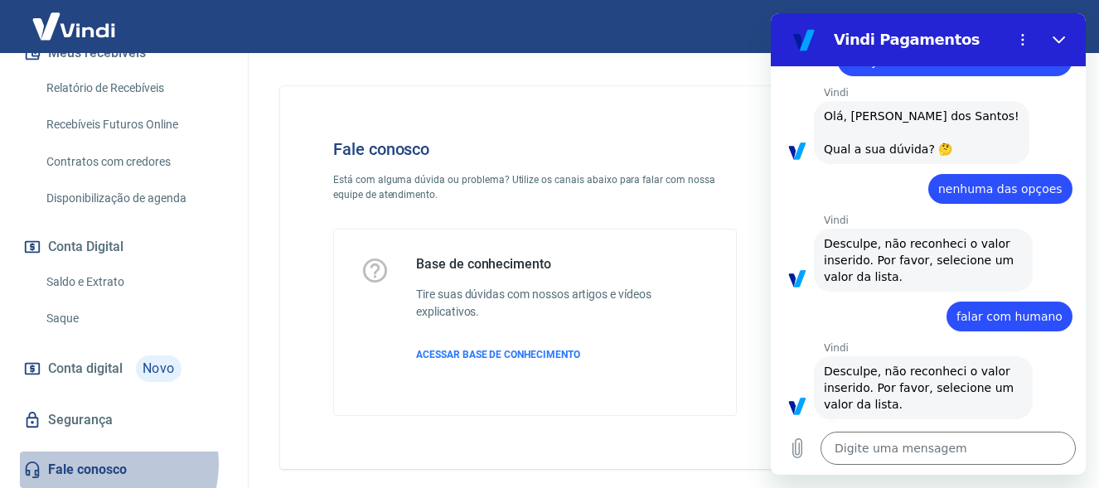
click at [116, 464] on link "Fale conosco" at bounding box center [124, 470] width 208 height 36
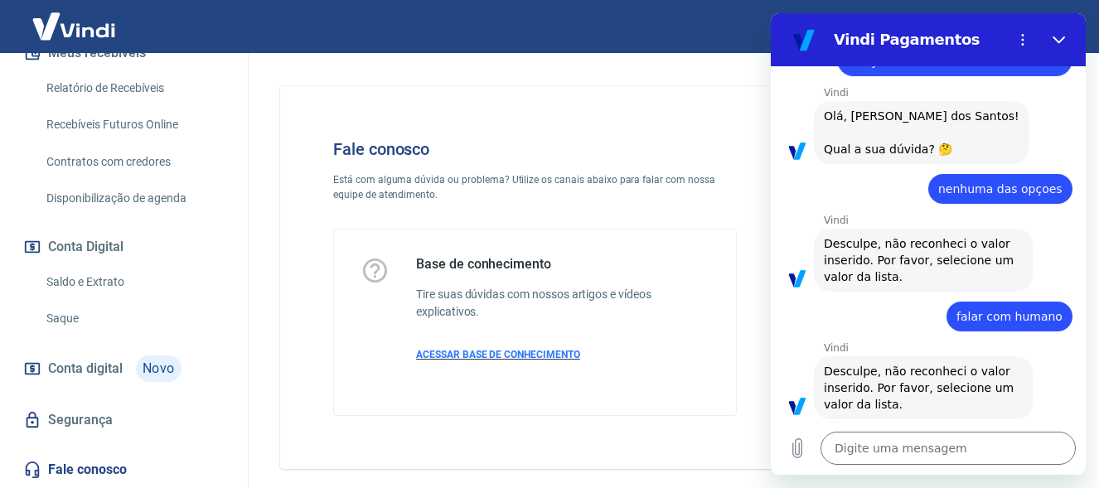
click at [708, 351] on p "ACESSAR BASE DE CONHECIMENTO" at bounding box center [562, 354] width 293 height 15
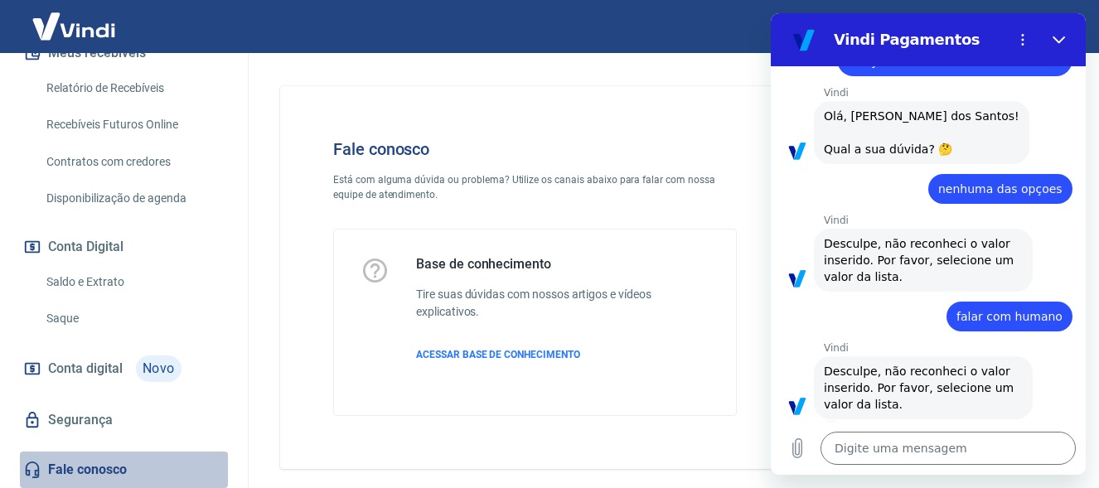
click at [124, 463] on link "Fale conosco" at bounding box center [124, 470] width 208 height 36
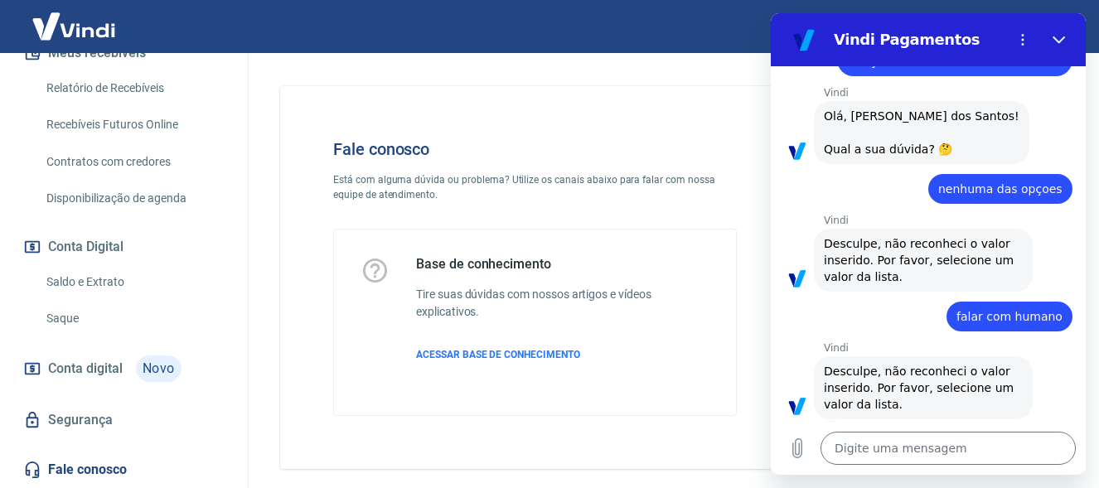
click at [124, 463] on link "Fale conosco" at bounding box center [124, 470] width 208 height 36
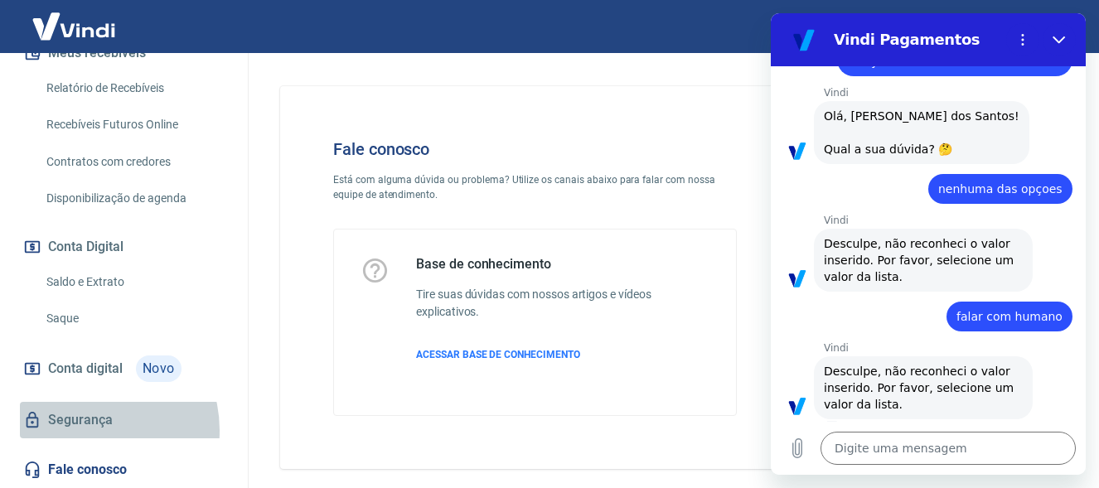
click at [88, 430] on link "Segurança" at bounding box center [124, 420] width 208 height 36
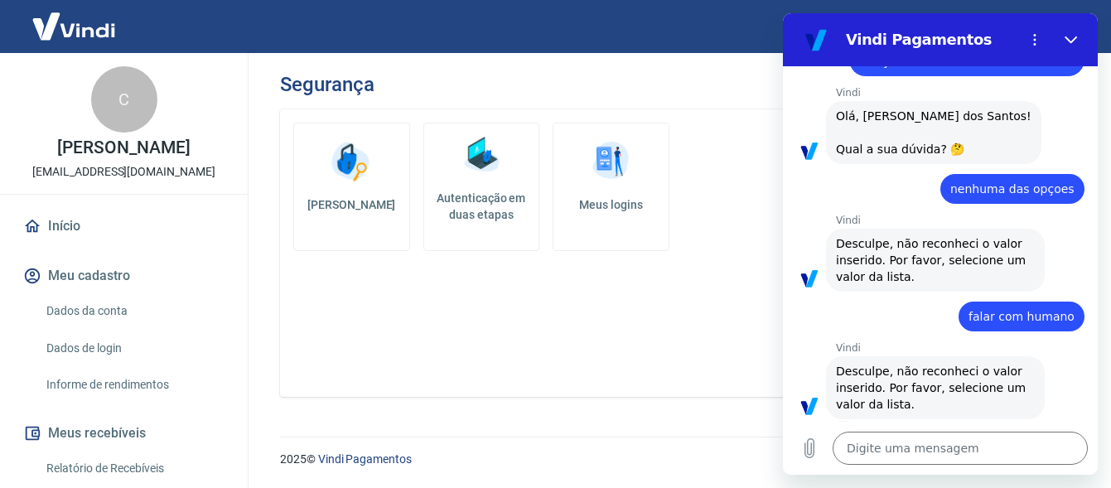
click at [100, 224] on link "Início" at bounding box center [124, 226] width 208 height 36
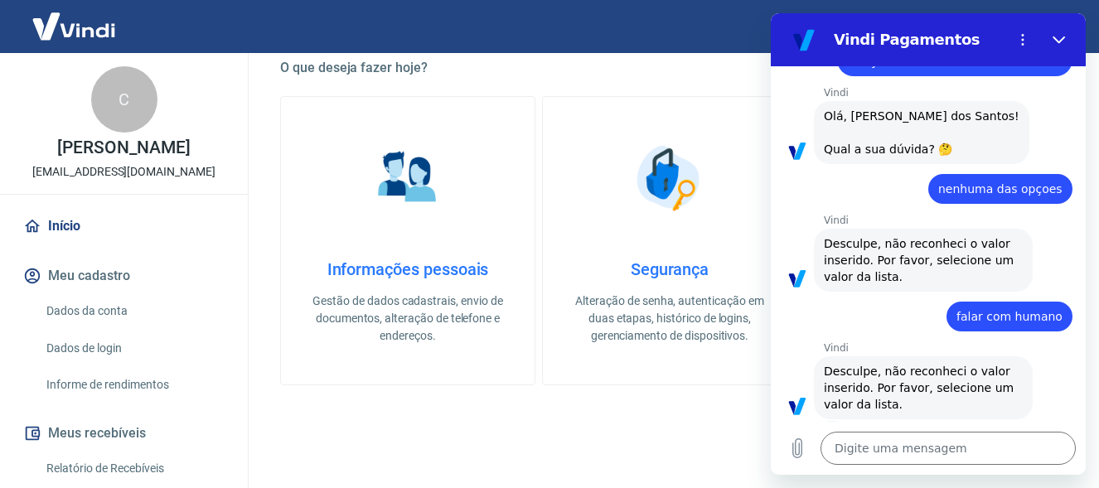
scroll to position [332, 0]
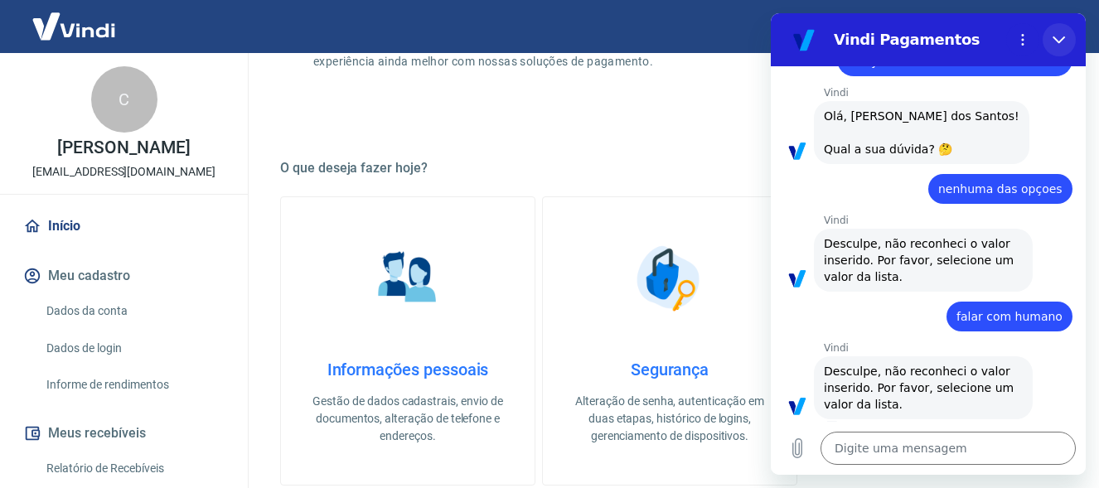
click at [1063, 36] on icon "Fechar" at bounding box center [1059, 39] width 13 height 13
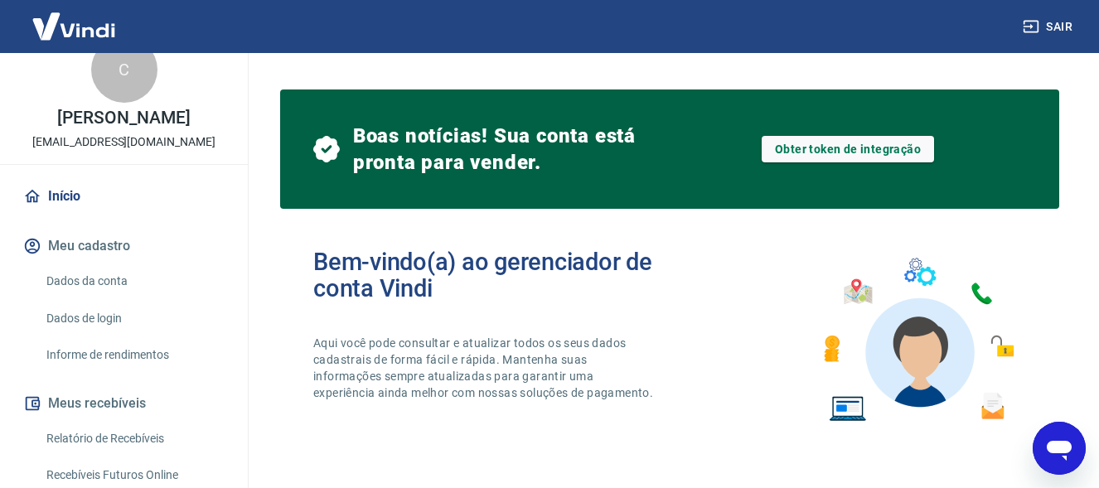
scroll to position [83, 0]
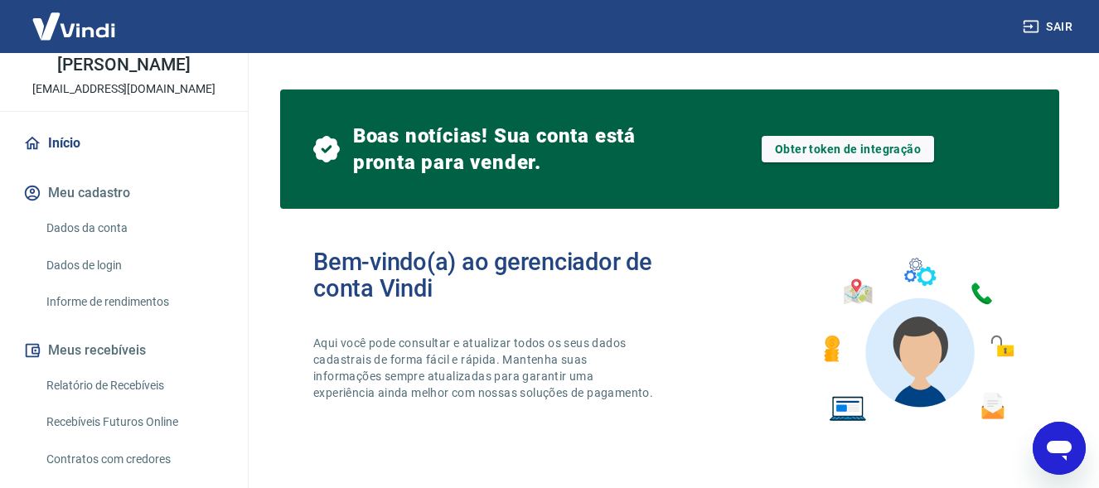
click at [1062, 466] on div "Abrir janela de mensagens" at bounding box center [1059, 449] width 50 height 50
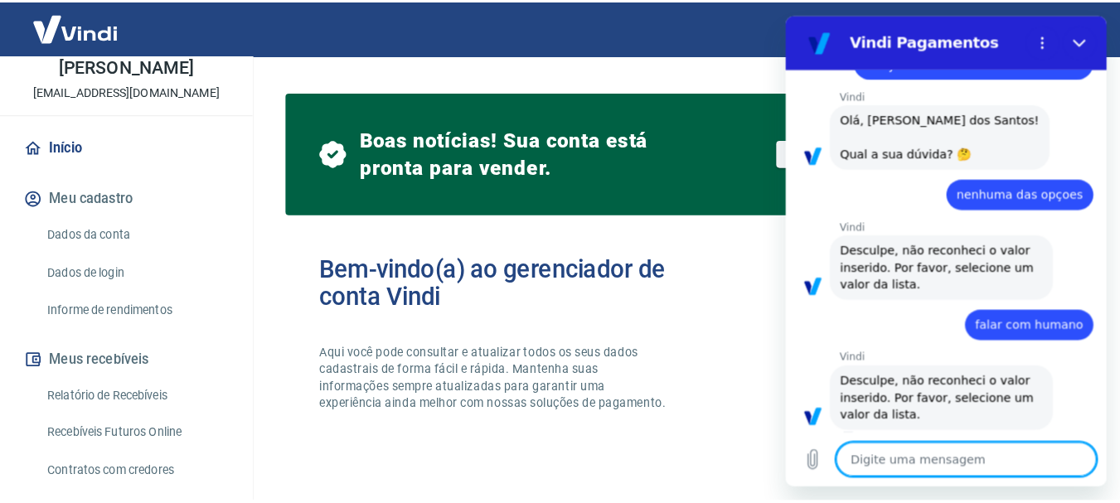
scroll to position [0, 0]
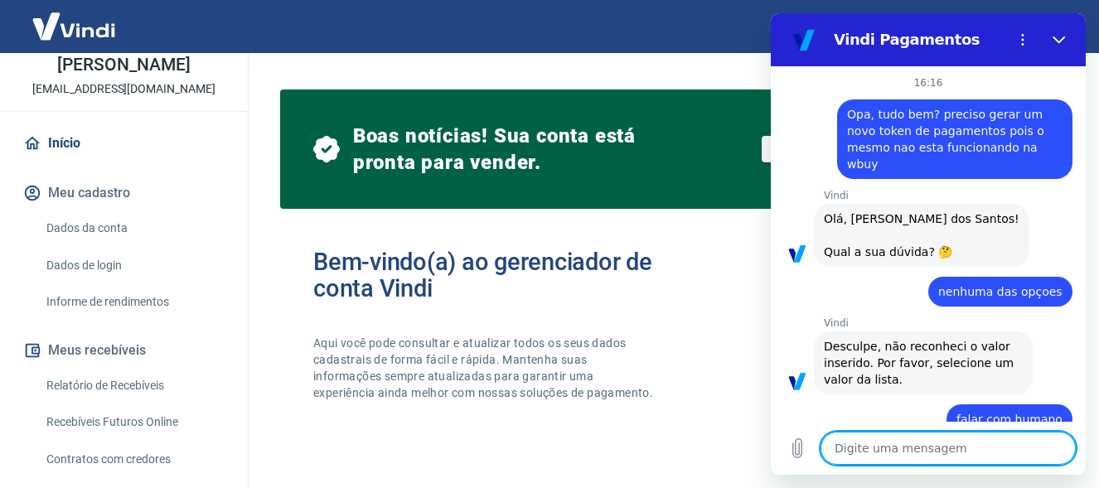
click at [537, 104] on div "Boas notícias! Sua conta está pronta para vender. Obter token de integração" at bounding box center [669, 149] width 779 height 119
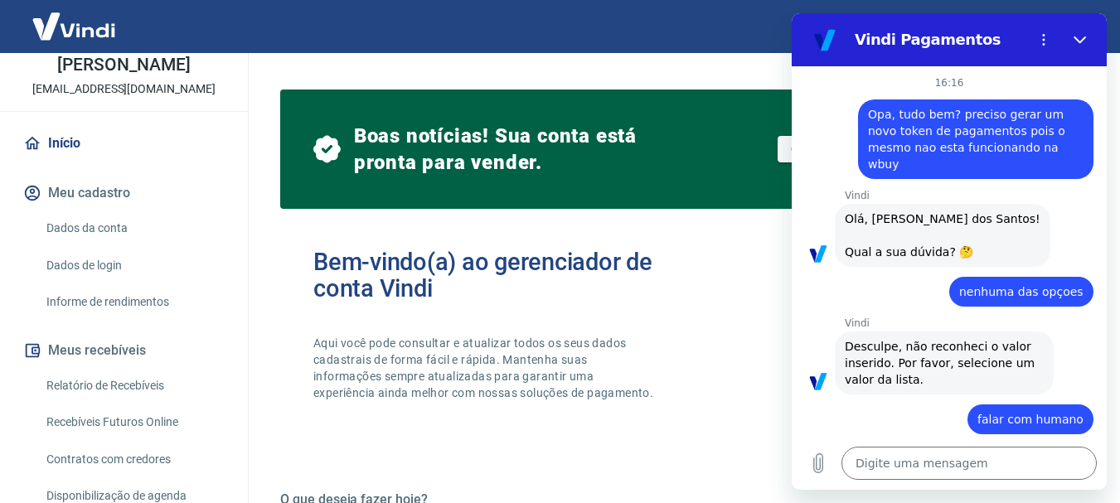
click at [75, 31] on img at bounding box center [74, 26] width 108 height 51
click at [1072, 38] on button "Fechar" at bounding box center [1079, 39] width 33 height 33
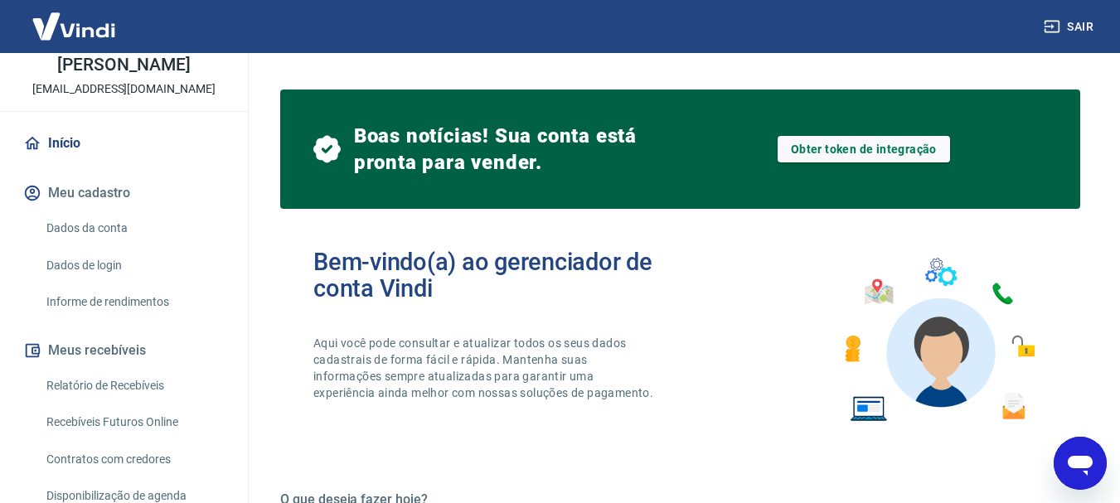
click at [1082, 467] on icon "Abrir janela de mensagens" at bounding box center [1079, 466] width 25 height 20
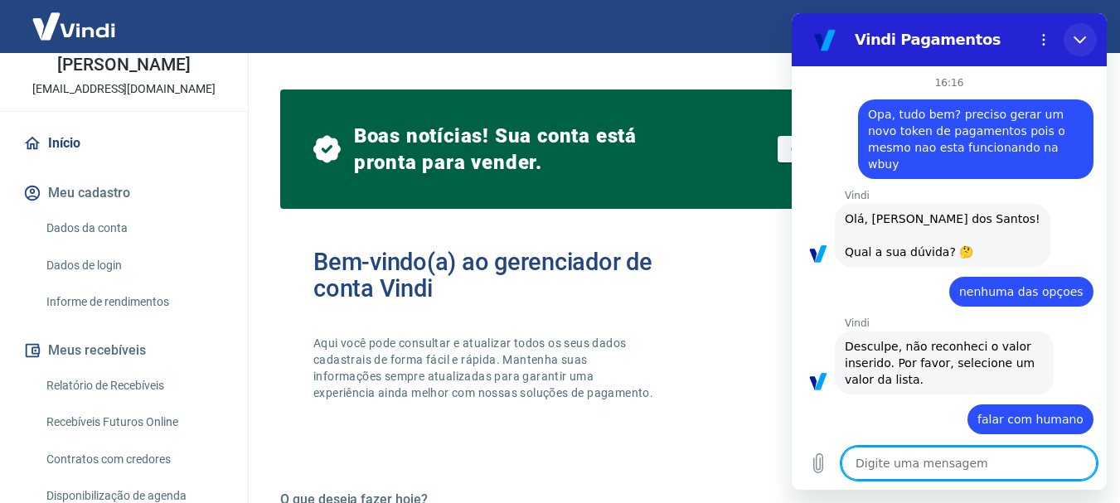
click at [1082, 33] on icon "Fechar" at bounding box center [1079, 39] width 13 height 13
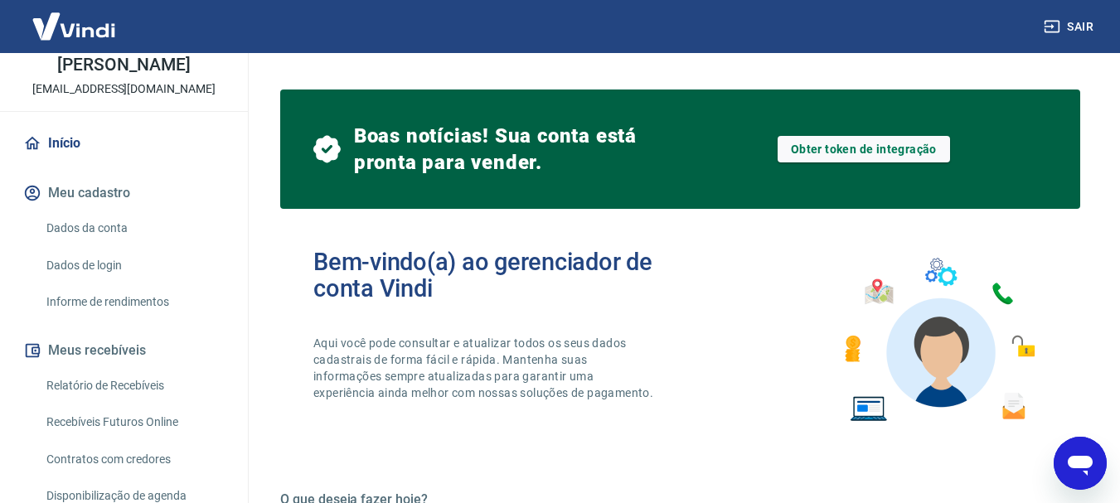
click at [74, 26] on img at bounding box center [74, 26] width 108 height 51
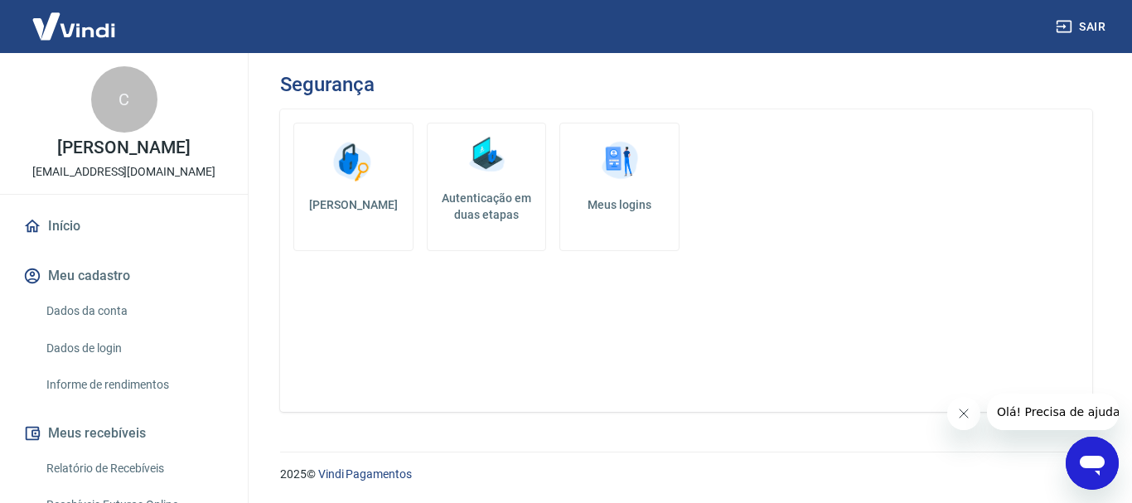
click at [1096, 454] on icon "Abrir janela de mensagens" at bounding box center [1092, 463] width 30 height 30
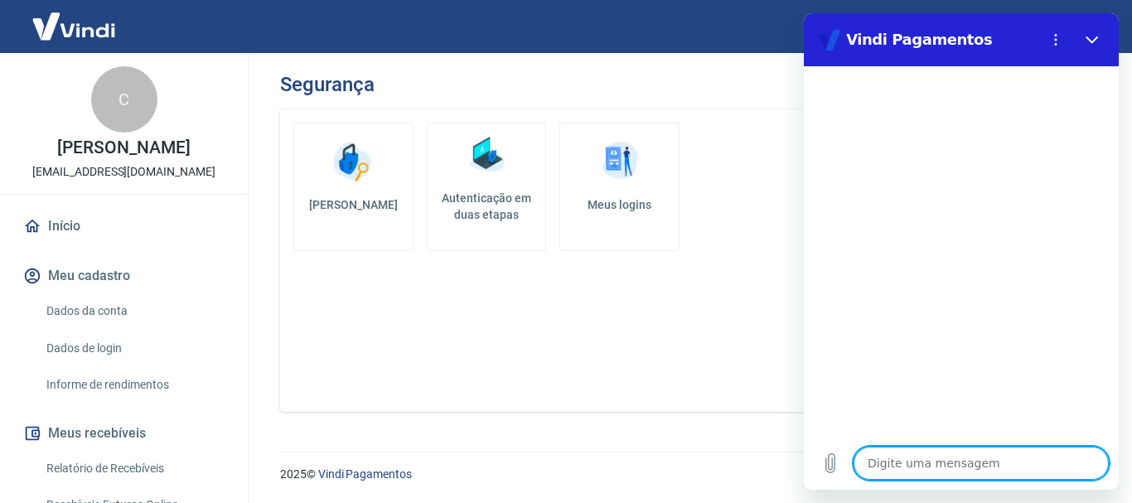
type textarea "o"
type textarea "x"
type textarea "ol"
type textarea "x"
type textarea "ola"
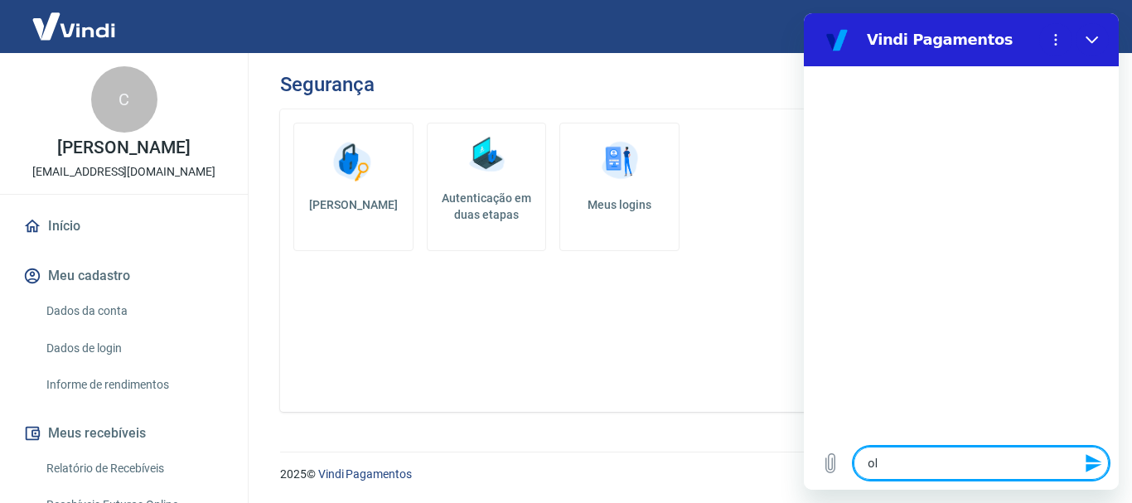
type textarea "x"
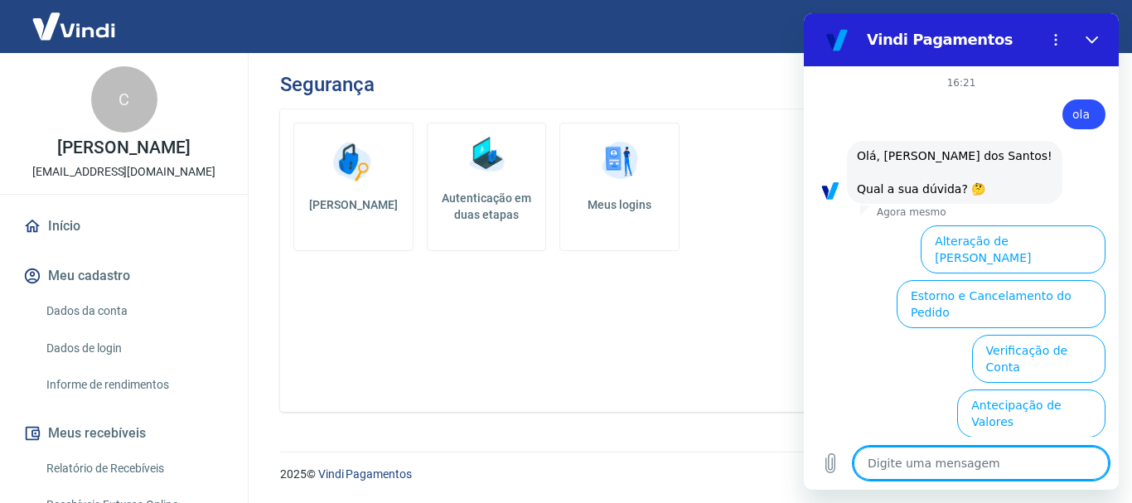
scroll to position [129, 0]
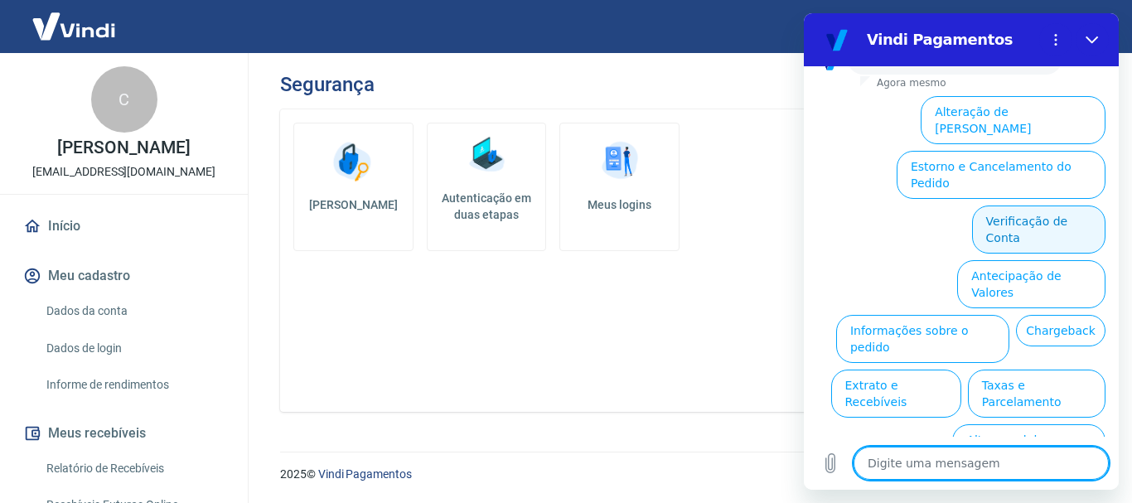
click at [1041, 206] on button "Verificação de Conta" at bounding box center [1038, 230] width 133 height 48
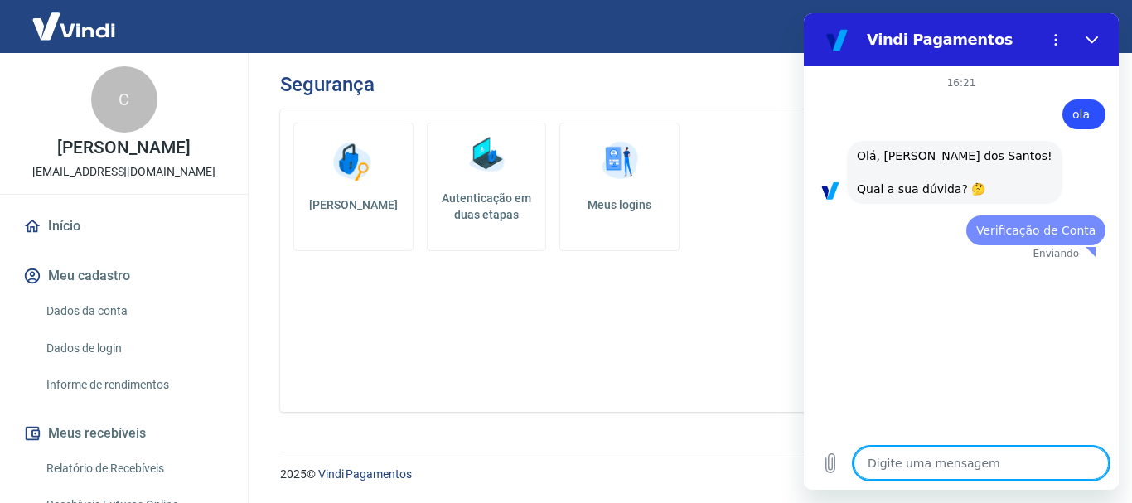
scroll to position [0, 0]
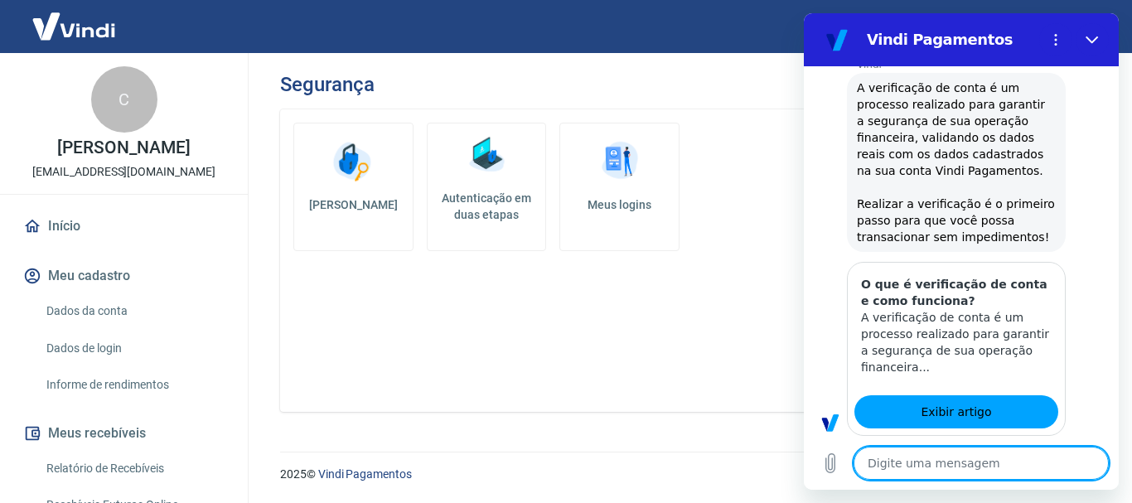
type textarea "x"
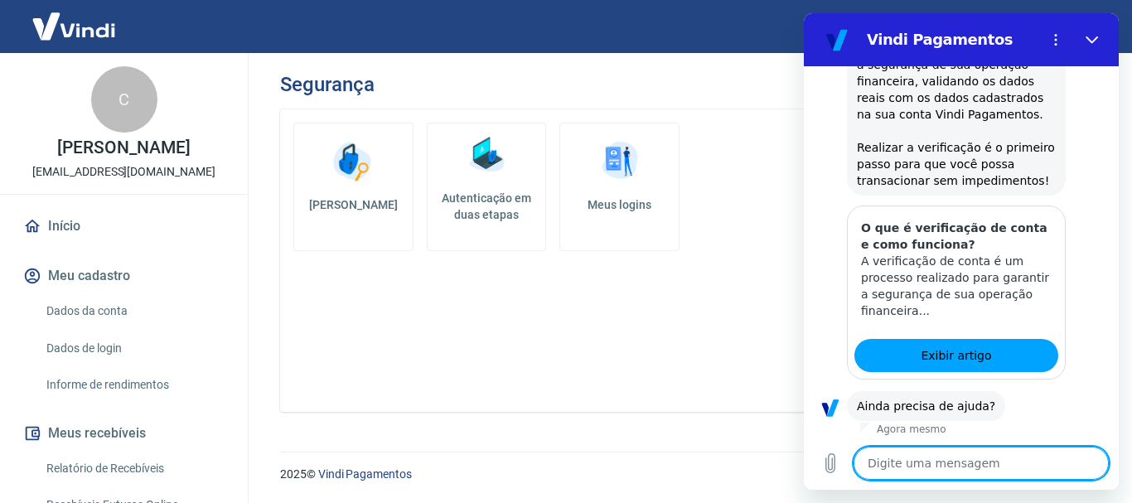
scroll to position [293, 0]
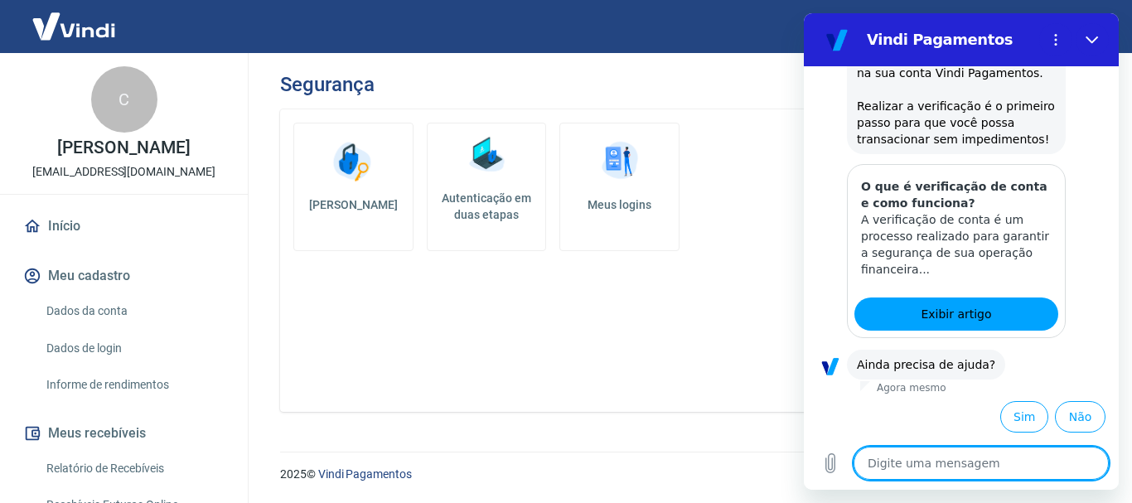
click at [935, 469] on textarea at bounding box center [981, 463] width 255 height 33
type textarea "f"
type textarea "x"
type textarea "fa"
type textarea "x"
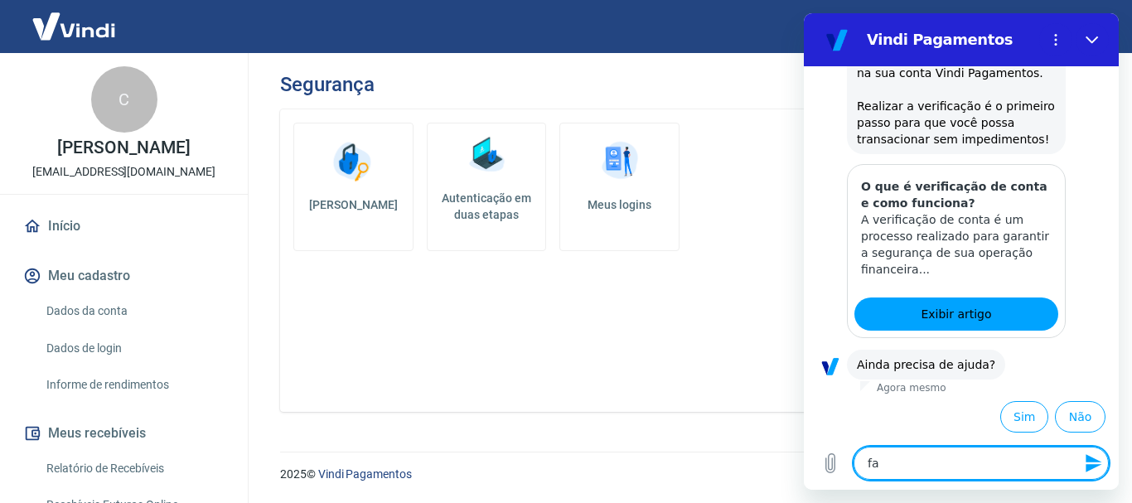
type textarea "fal"
type textarea "x"
type textarea "fala"
type textarea "x"
type textarea "falar"
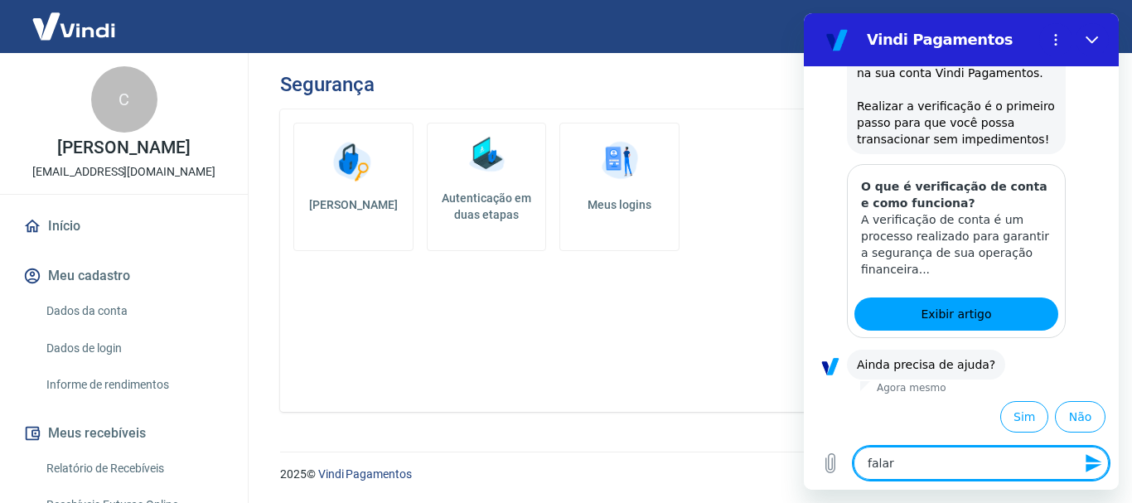
type textarea "x"
type textarea "falar"
type textarea "x"
type textarea "falar c"
type textarea "x"
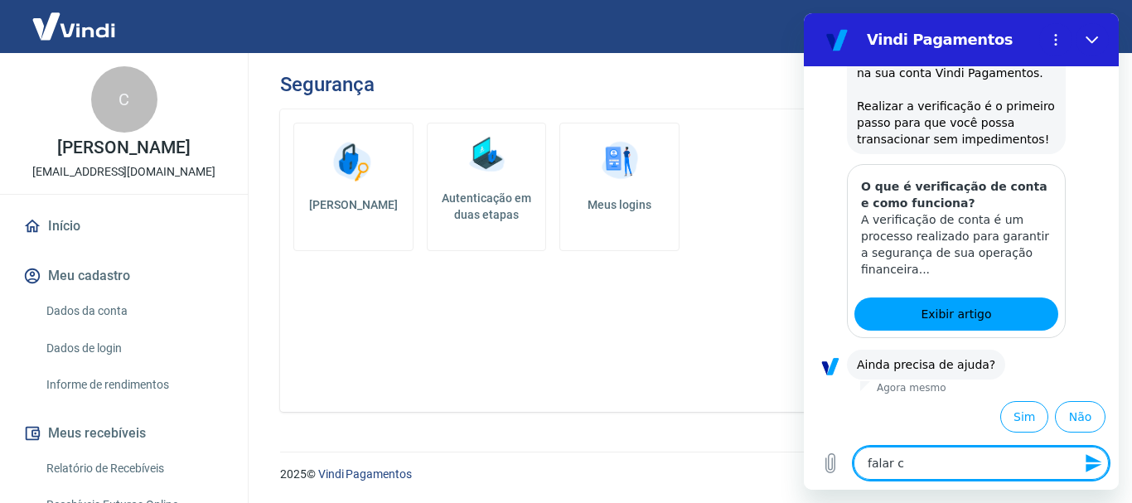
type textarea "falar co"
type textarea "x"
type textarea "falar com"
type textarea "x"
type textarea "falar com"
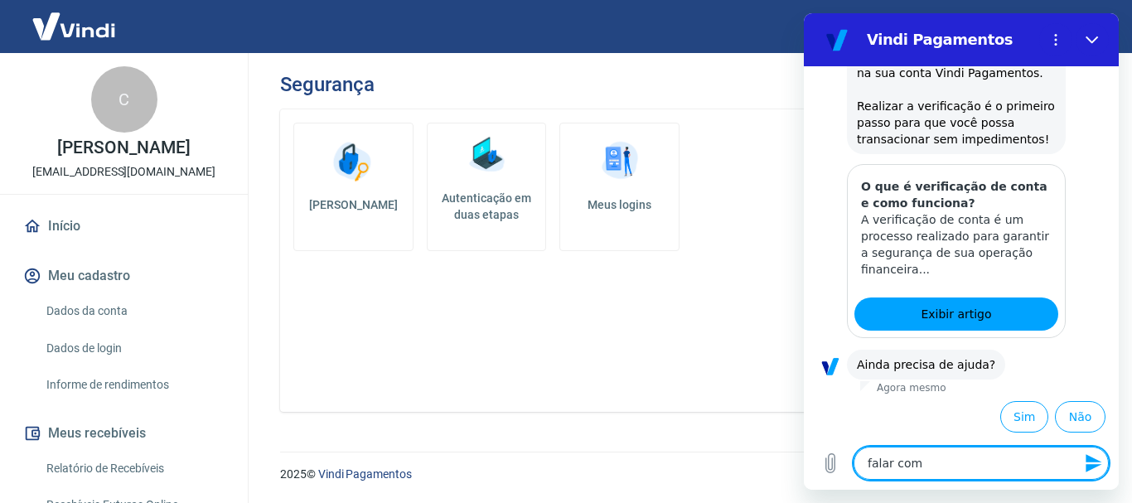
type textarea "x"
type textarea "falar com h"
type textarea "x"
type textarea "falar com hu"
type textarea "x"
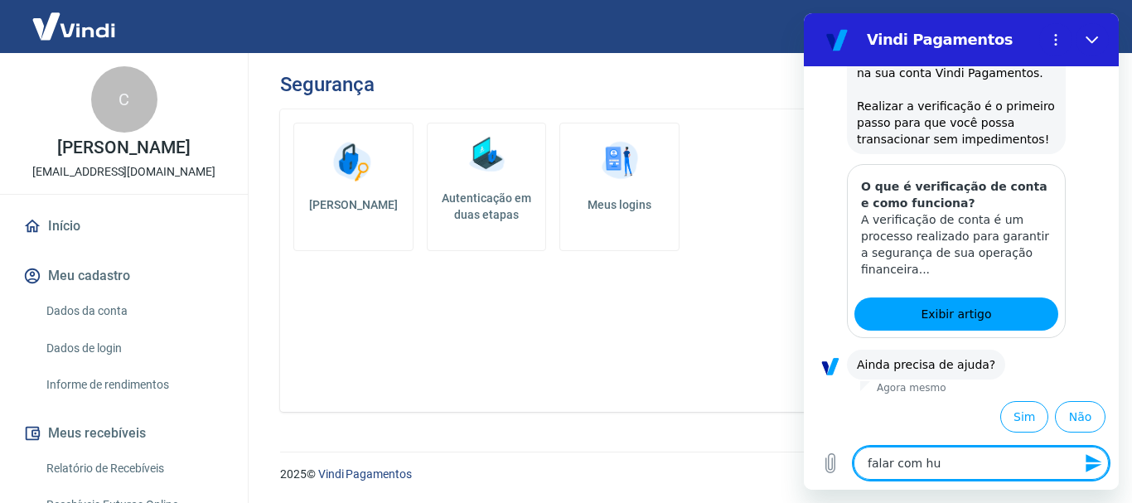
type textarea "falar com hum"
type textarea "x"
type textarea "falar com humn"
type textarea "x"
type textarea "falar com hum"
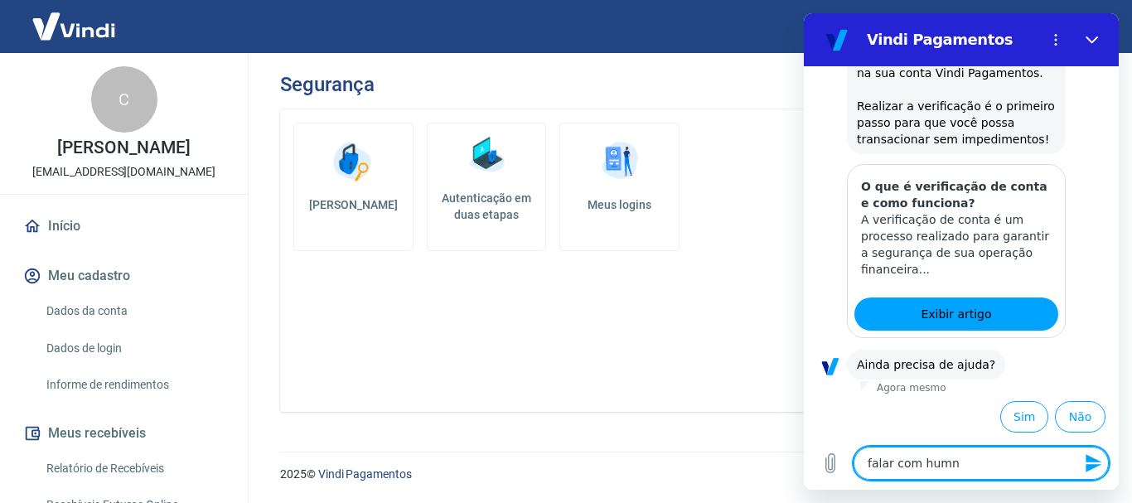
type textarea "x"
type textarea "falar com hums"
type textarea "x"
type textarea "falar com humsn"
type textarea "x"
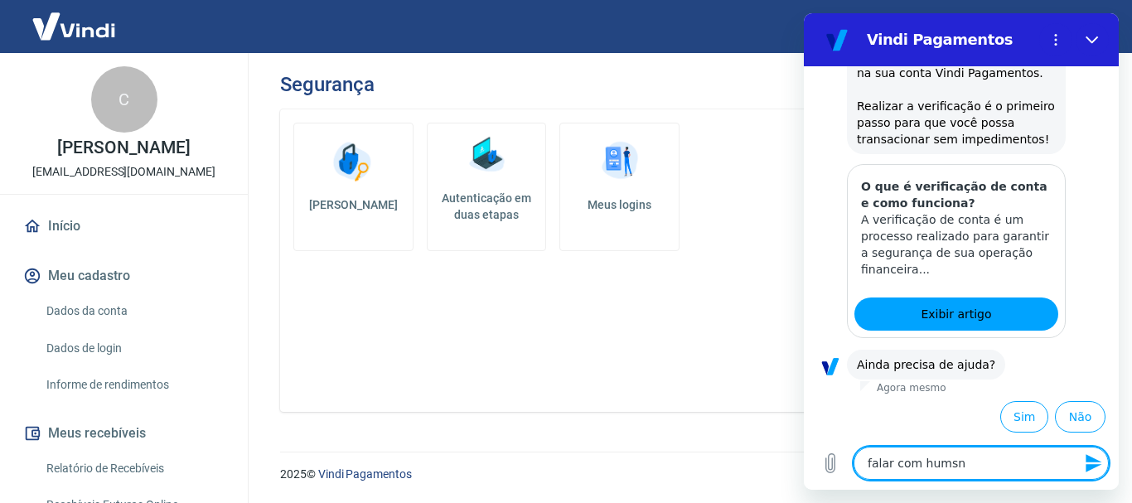
type textarea "falar com humsno"
type textarea "x"
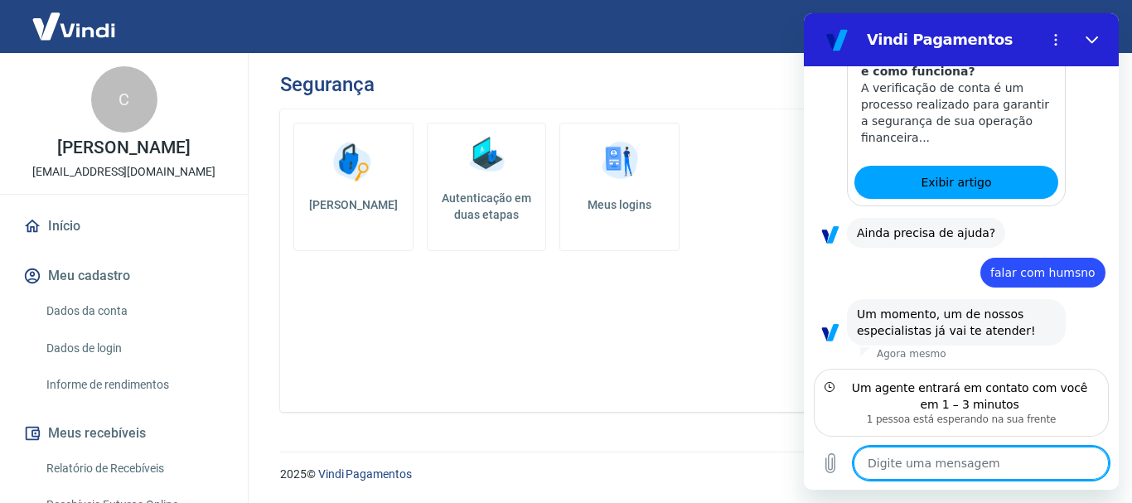
scroll to position [428, 0]
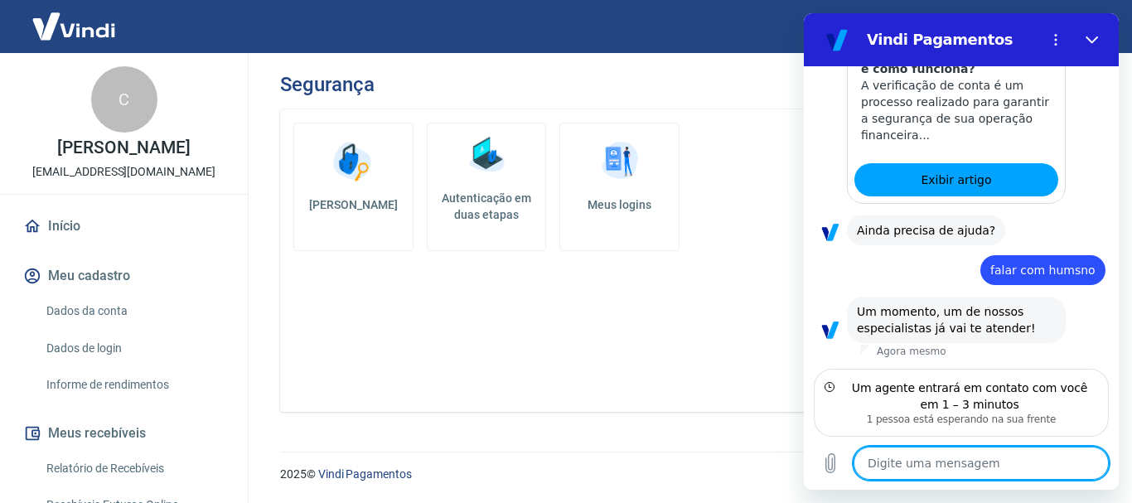
type textarea "x"
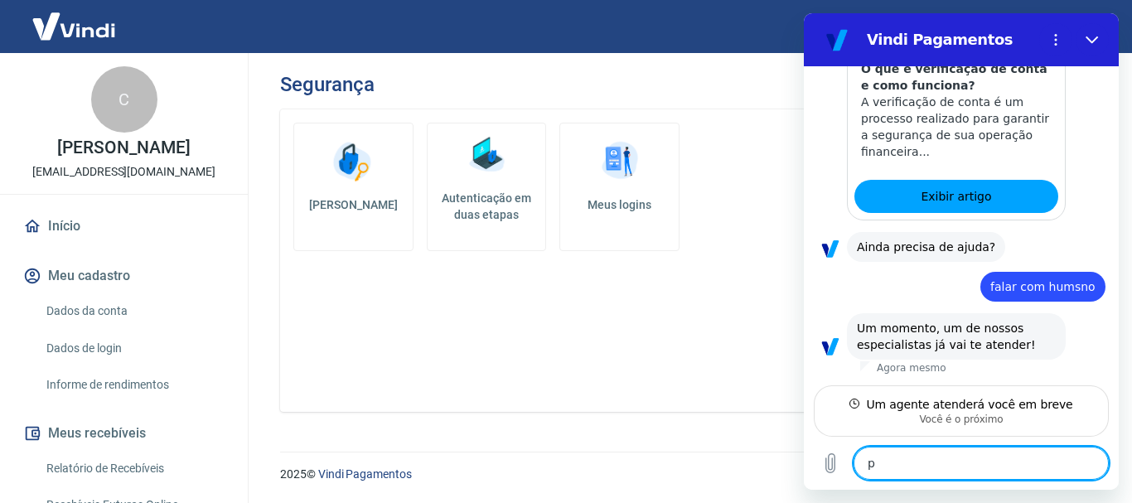
type textarea "pO"
type textarea "x"
type textarea "p"
type textarea "x"
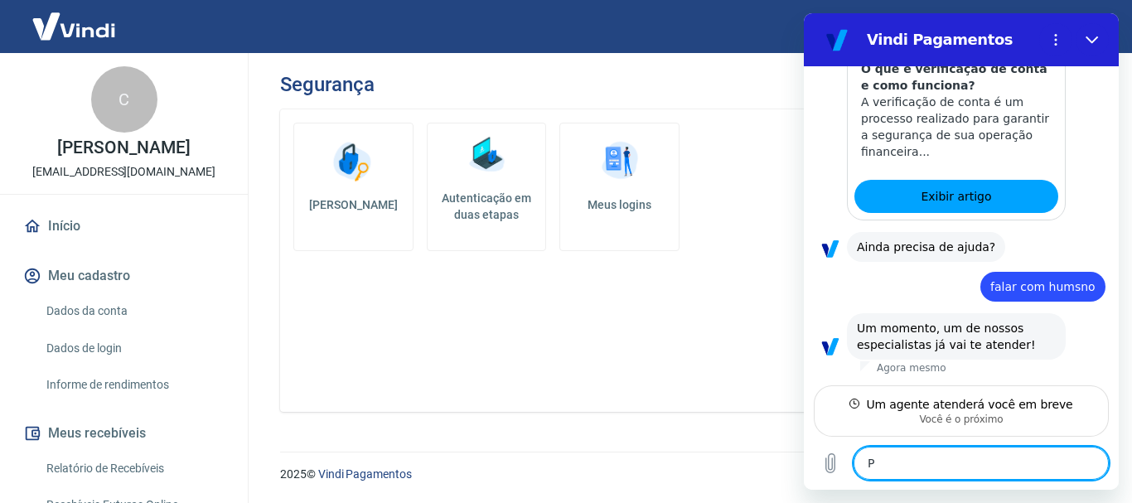
type textarea "PO"
type textarea "x"
type textarea "P"
type textarea "x"
type textarea "Pr"
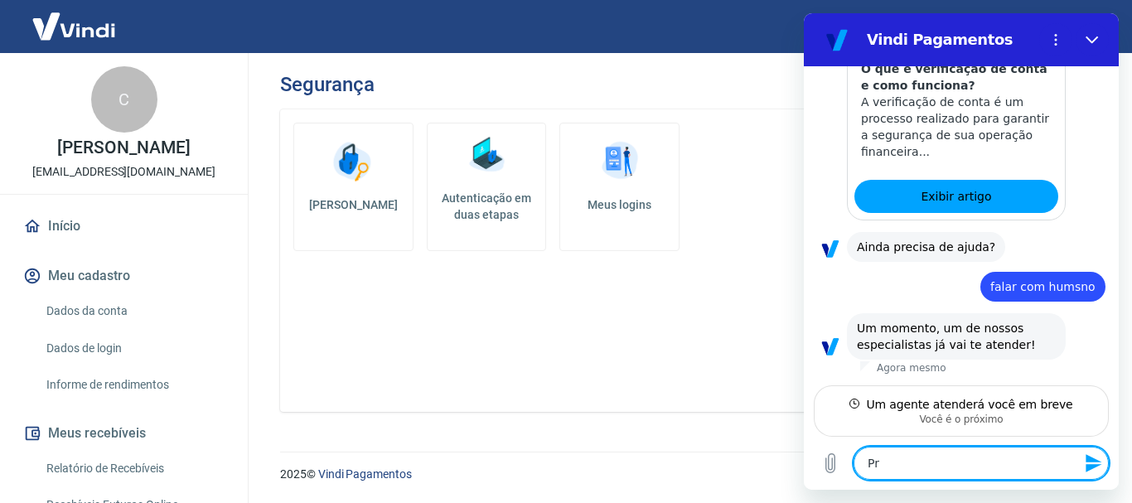
type textarea "x"
type textarea "Pre"
type textarea "x"
type textarea "Prec"
type textarea "x"
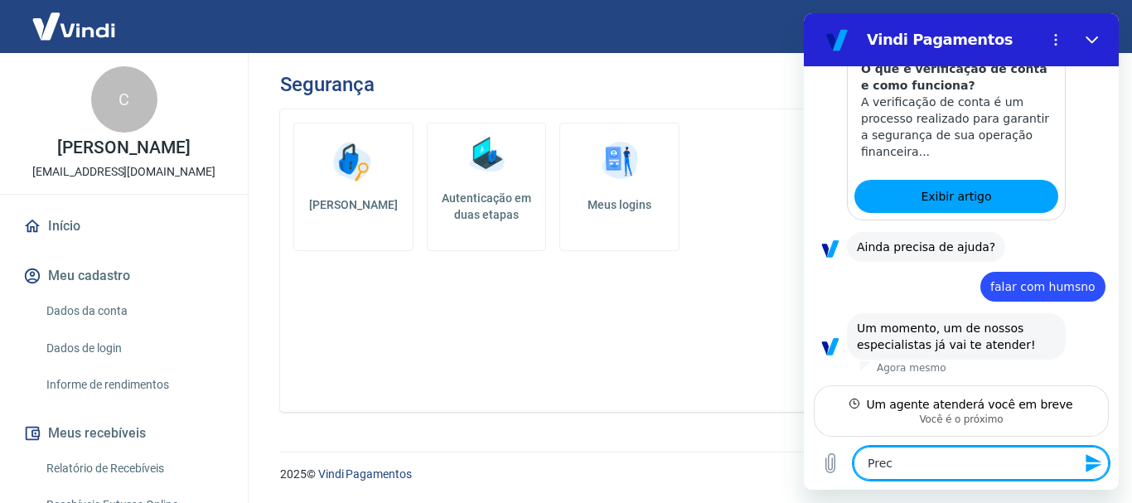
type textarea "Preci"
type textarea "x"
type textarea "Precis"
type textarea "x"
type textarea "Preciso"
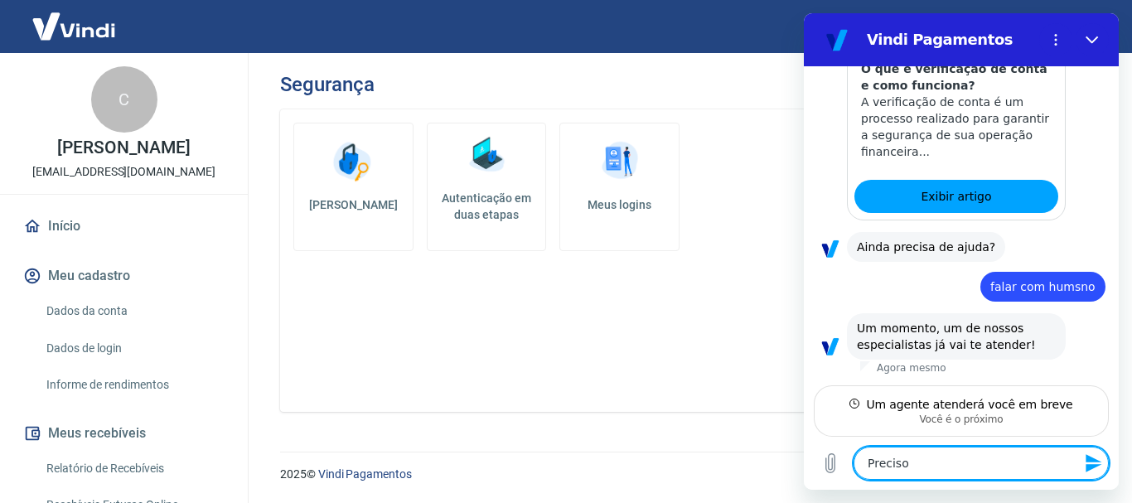
type textarea "x"
type textarea "Preciso"
type textarea "x"
type textarea "Preciso g"
type textarea "x"
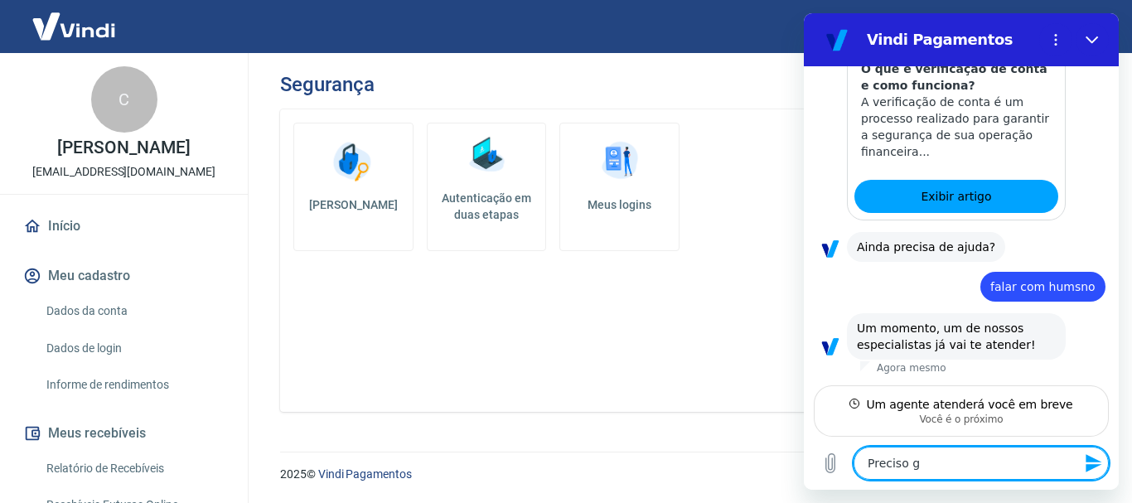
type textarea "Preciso ge"
type textarea "x"
type textarea "Preciso ger"
type textarea "x"
type textarea "Preciso gera"
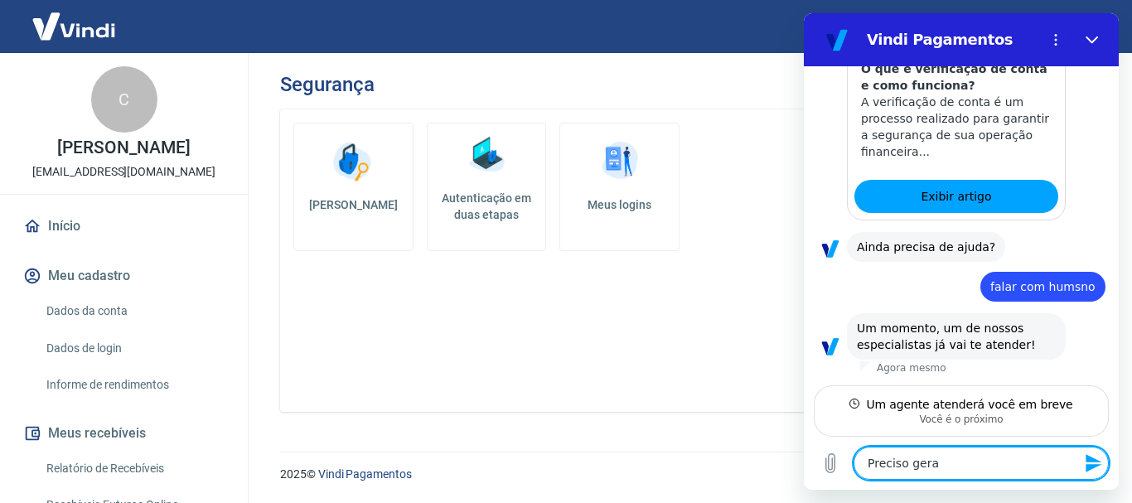
type textarea "x"
type textarea "Preciso gerar"
type textarea "x"
type textarea "Preciso gerar"
type textarea "x"
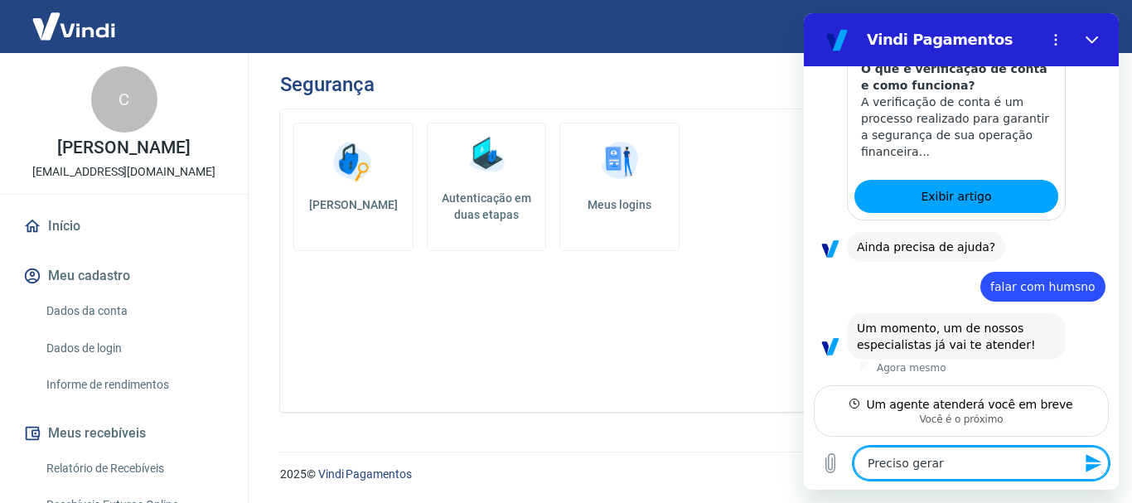
type textarea "Preciso gerar u"
type textarea "x"
type textarea "Preciso gerar um"
type textarea "x"
type textarea "Preciso gerar um"
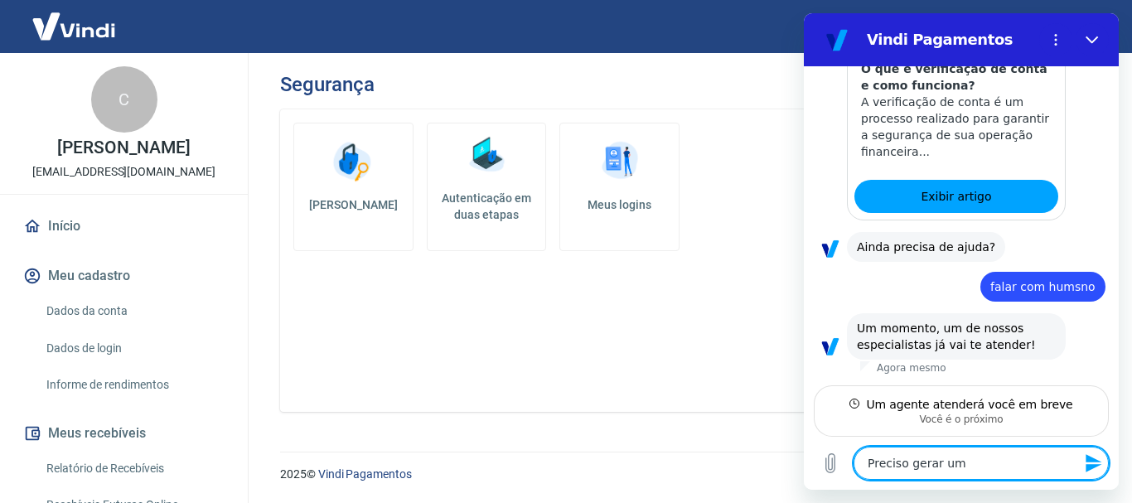
type textarea "x"
type textarea "Preciso gerar um n"
type textarea "x"
type textarea "Preciso gerar um ni"
type textarea "x"
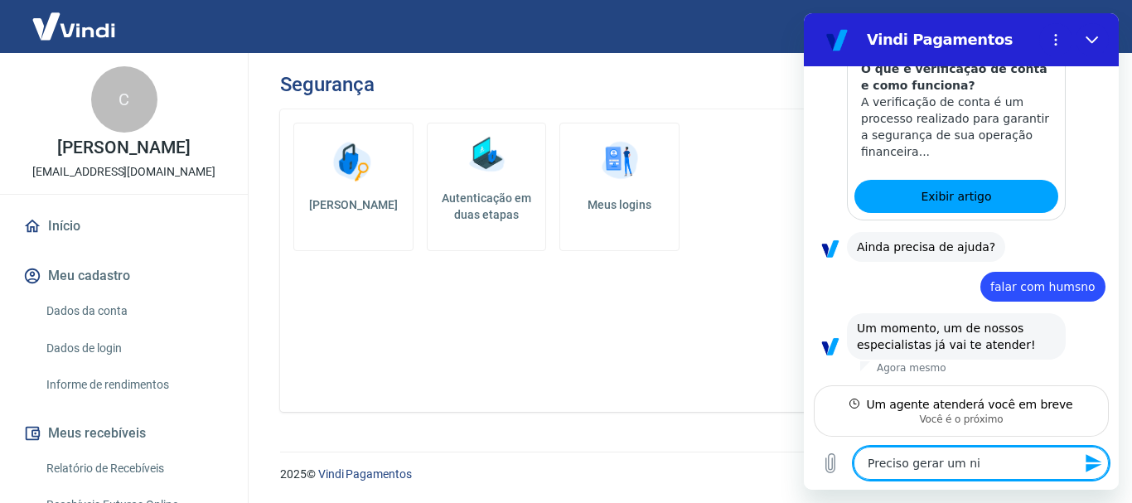
type textarea "Preciso gerar um niv"
type textarea "x"
type textarea "Preciso gerar um ni"
type textarea "x"
type textarea "Preciso gerar um n"
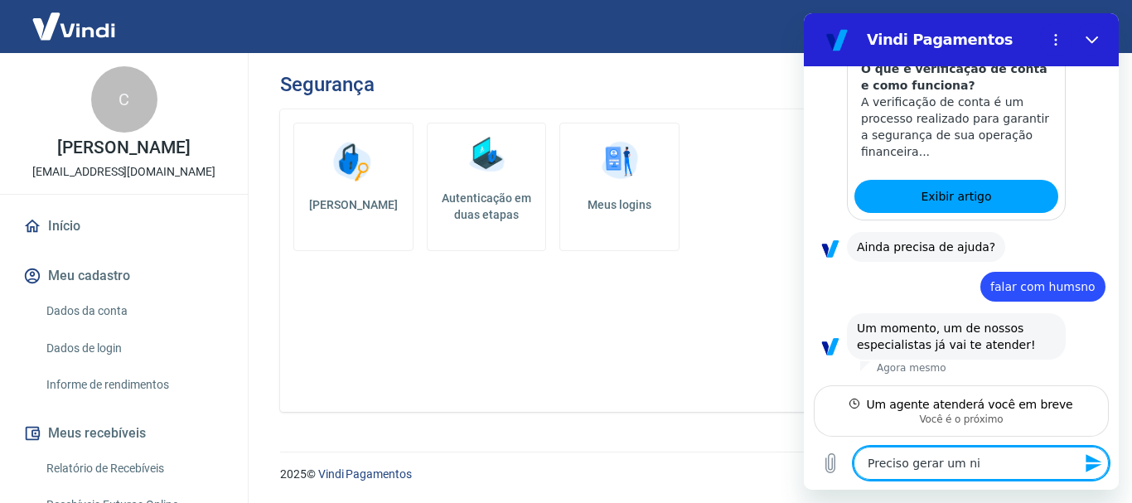
type textarea "x"
type textarea "Preciso gerar um no"
type textarea "x"
type textarea "Preciso gerar um nov"
type textarea "x"
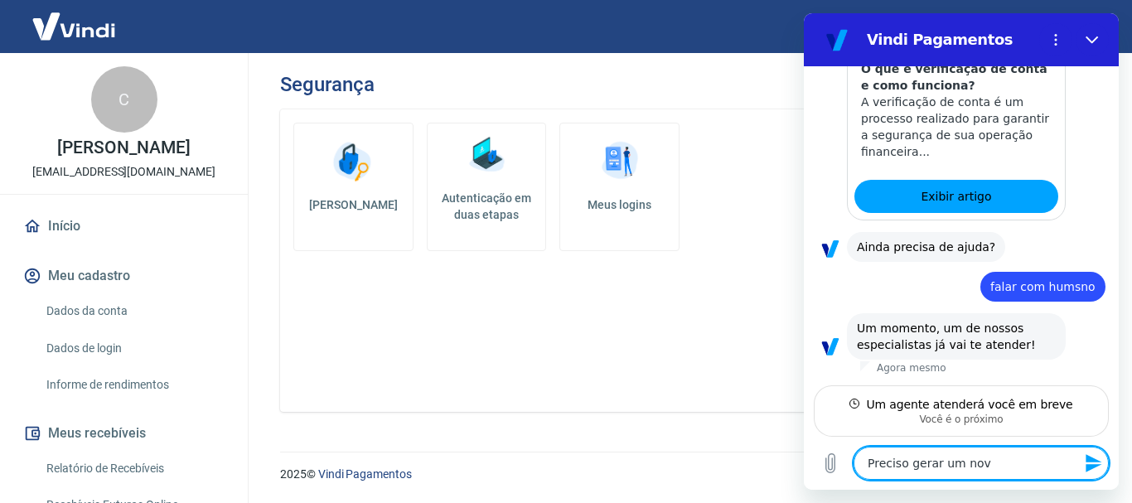
type textarea "Preciso gerar um novo"
type textarea "x"
type textarea "Preciso gerar um novo"
type textarea "x"
type textarea "Preciso gerar um novo t"
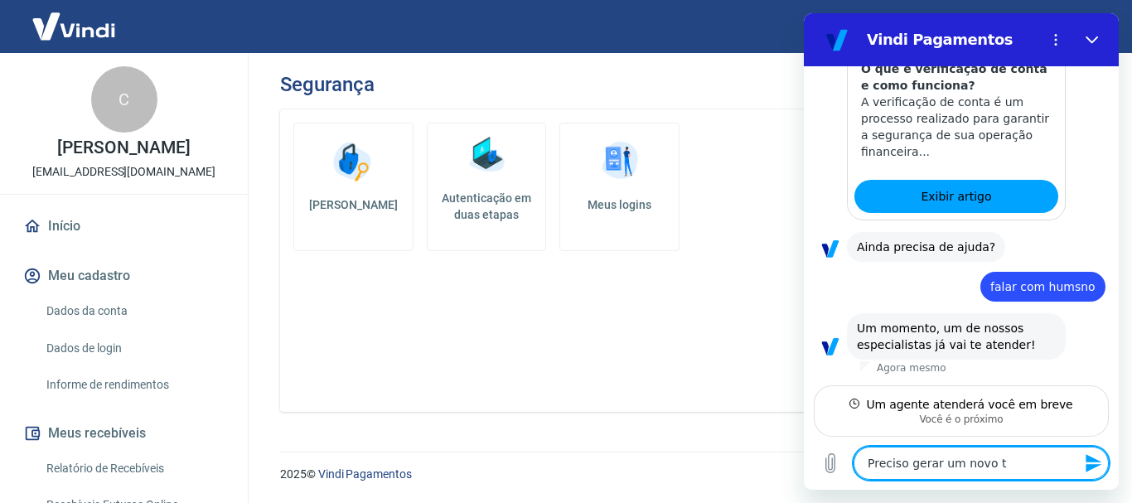
type textarea "x"
type textarea "Preciso gerar um novo to"
type textarea "x"
type textarea "Preciso gerar um novo tok"
type textarea "x"
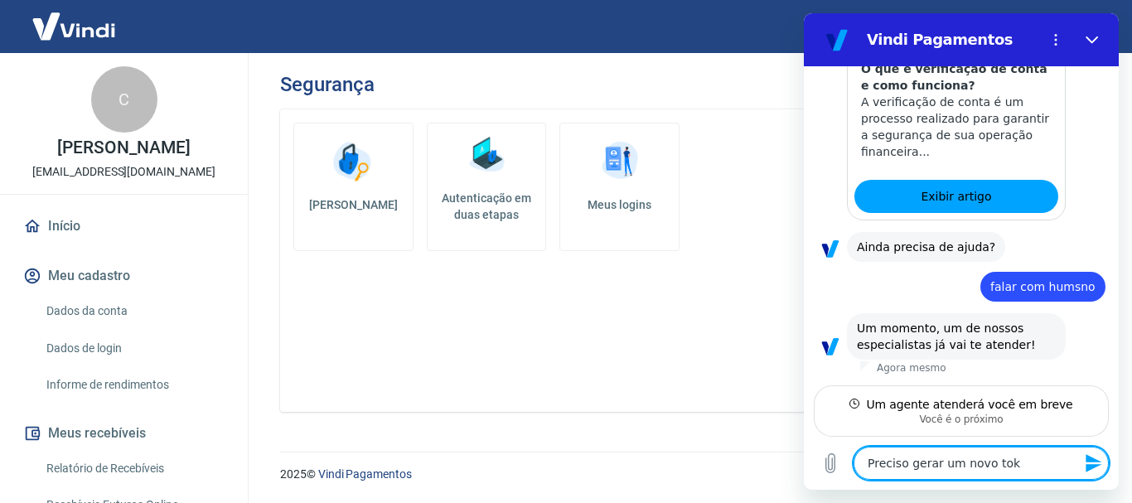
type textarea "Preciso gerar um novo toke"
type textarea "x"
type textarea "Preciso gerar um novo token"
type textarea "x"
type textarea "Preciso gerar um novo token"
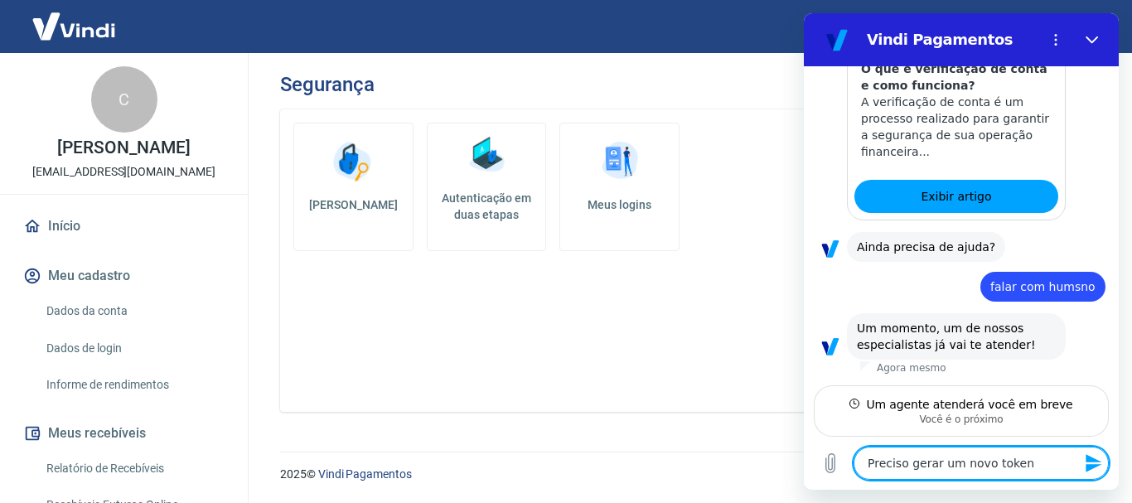
type textarea "x"
type textarea "Preciso gerar um novo token d"
type textarea "x"
type textarea "Preciso gerar um novo token de"
type textarea "x"
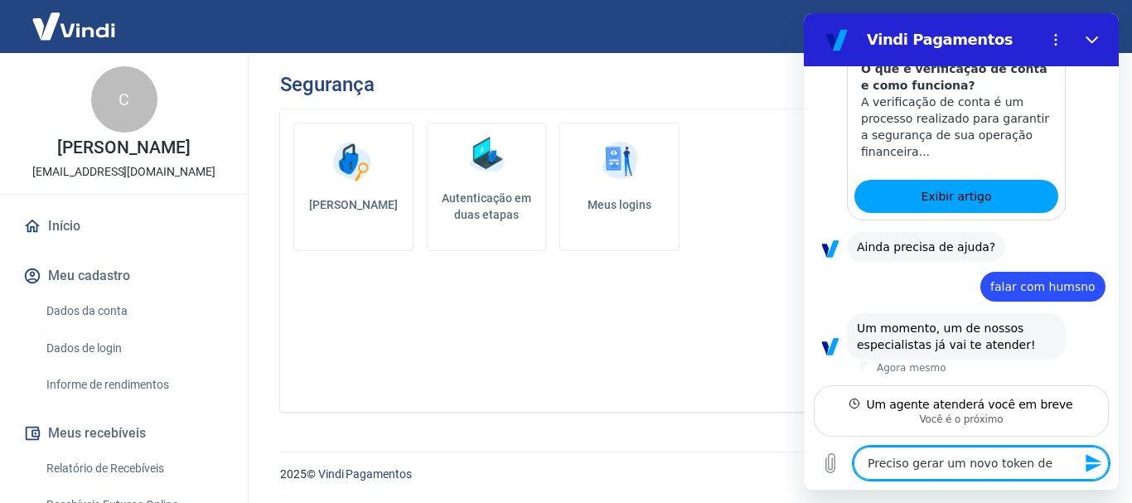
type textarea "Preciso gerar um novo token de"
type textarea "x"
type textarea "Preciso gerar um novo token de a"
type textarea "x"
type textarea "Preciso gerar um novo token de ac"
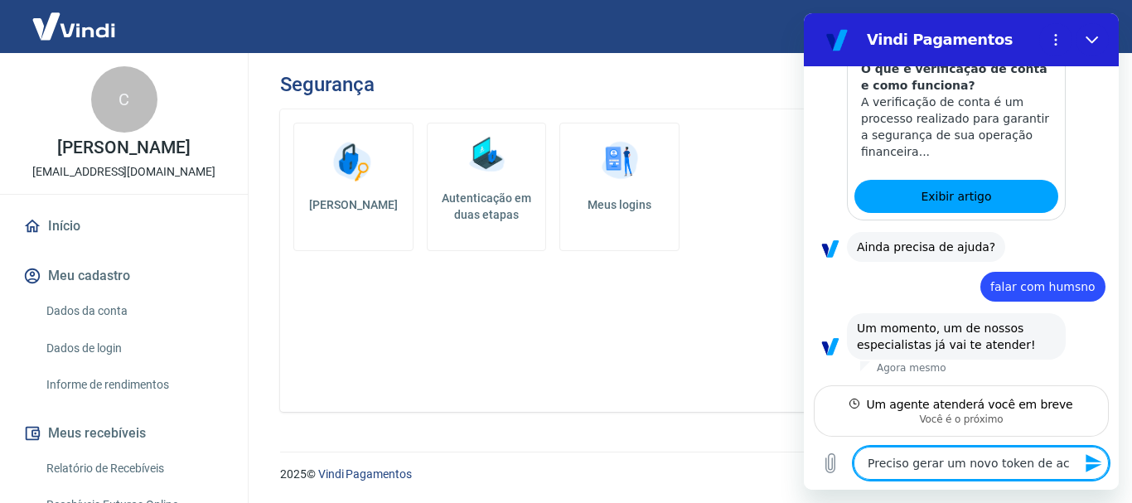
type textarea "x"
type textarea "Preciso gerar um novo token de ace"
type textarea "x"
type textarea "Preciso gerar um novo token de aces"
type textarea "x"
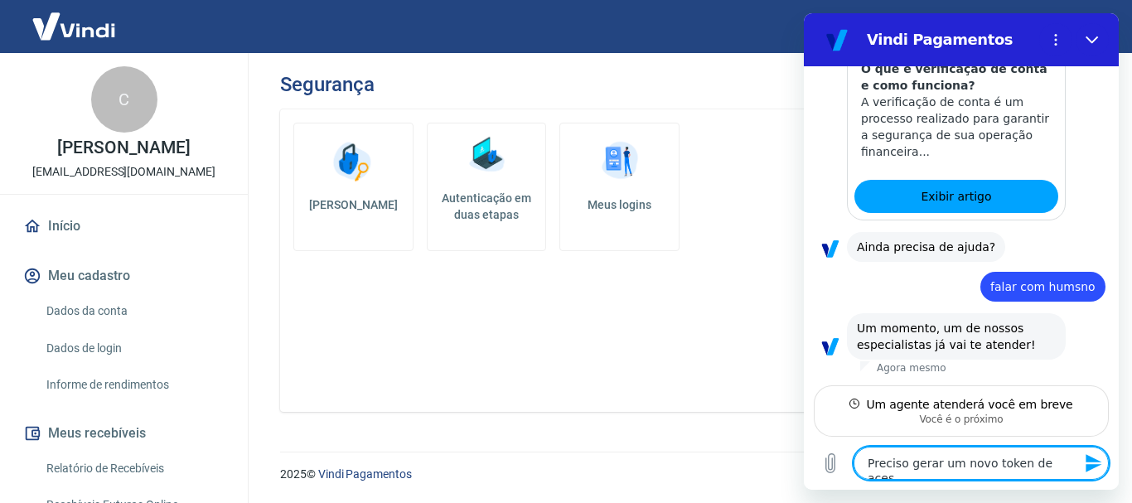
type textarea "Preciso gerar um novo token de acess"
type textarea "x"
type textarea "Preciso gerar um novo token de acesso"
type textarea "x"
type textarea "Preciso gerar um novo token de acesso,"
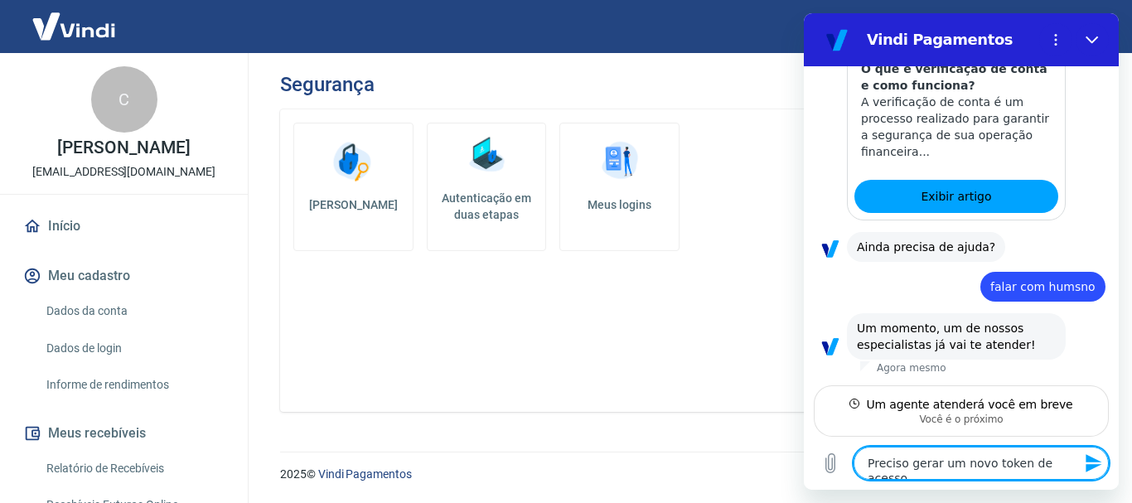
type textarea "x"
type textarea "Preciso gerar um novo token de acesso,"
type textarea "x"
type textarea "Preciso gerar um novo token de acesso, o"
type textarea "x"
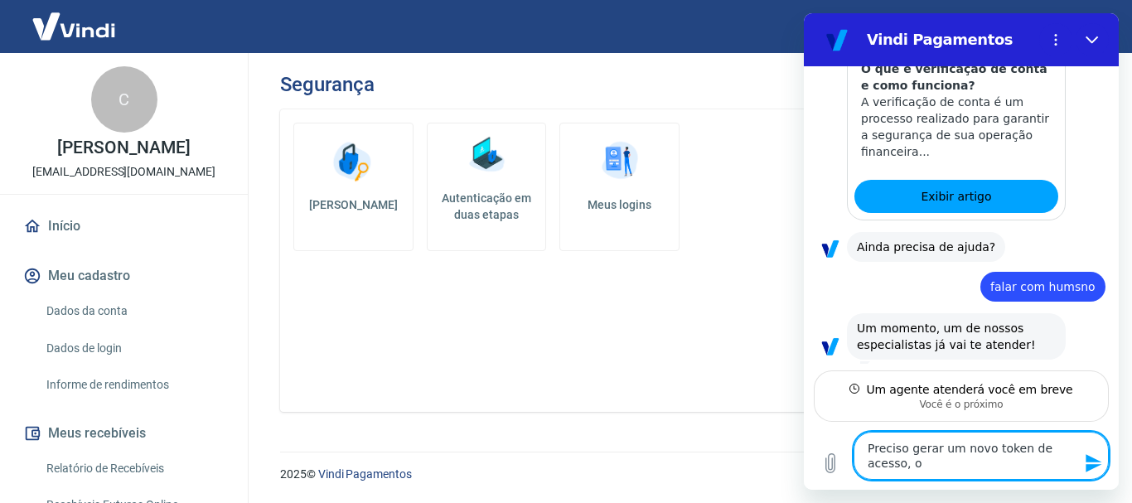
scroll to position [426, 0]
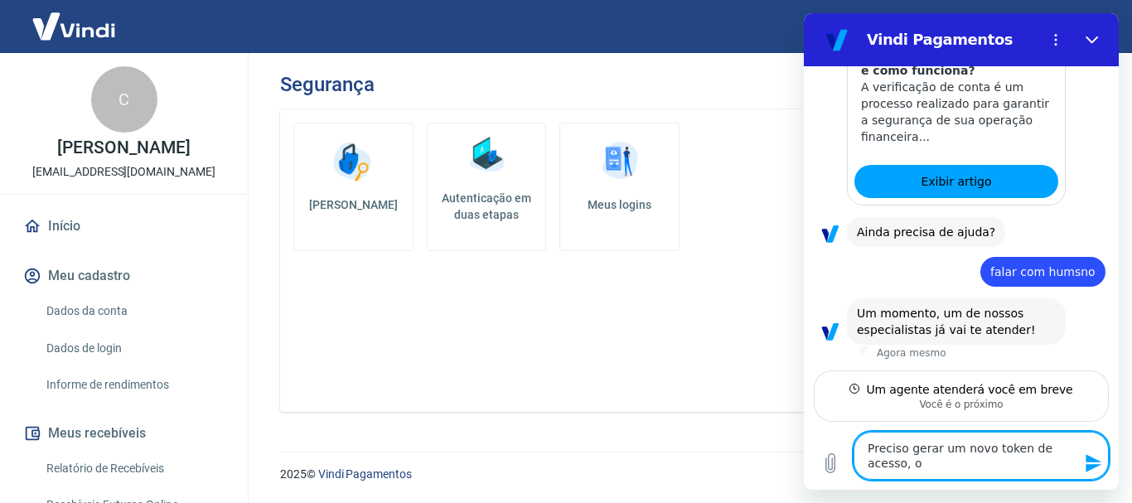
type textarea "Preciso gerar um novo token de acesso, o"
type textarea "x"
type textarea "Preciso gerar um novo token de acesso, o m"
type textarea "x"
type textarea "Preciso gerar um novo token de acesso, o me"
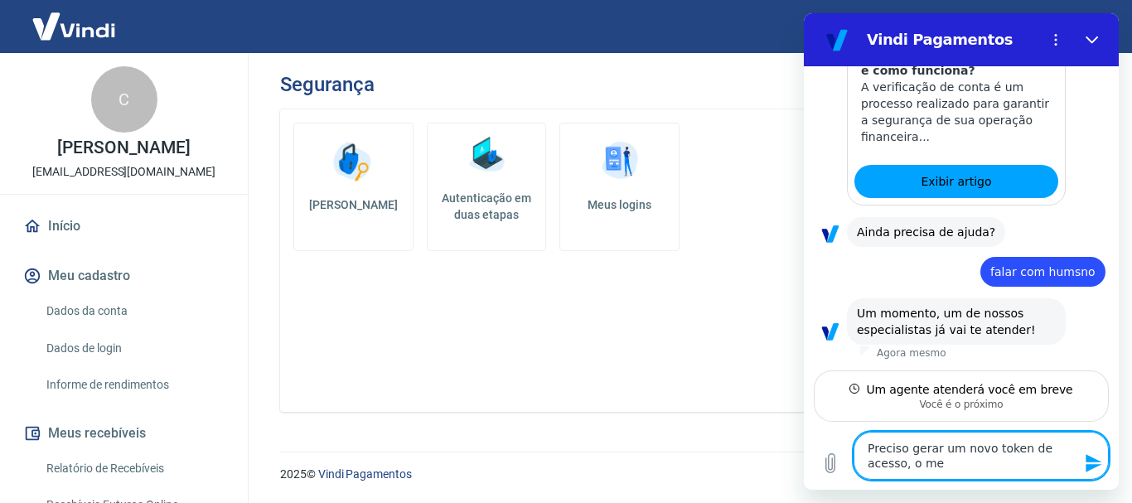
type textarea "x"
type textarea "Preciso gerar um novo token de acesso, o mes"
type textarea "x"
type textarea "Preciso gerar um novo token de acesso, o mesm"
type textarea "x"
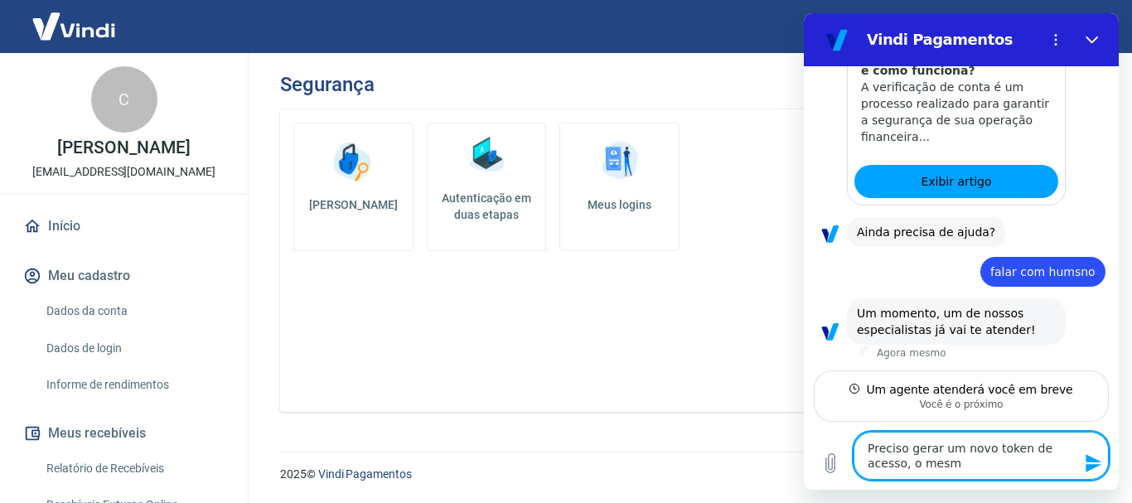
type textarea "Preciso gerar um novo token de acesso, o mesmo"
type textarea "x"
type textarea "Preciso gerar um novo token de acesso, o mesmo"
type textarea "x"
type textarea "Preciso gerar um novo token de acesso, o mesmo n"
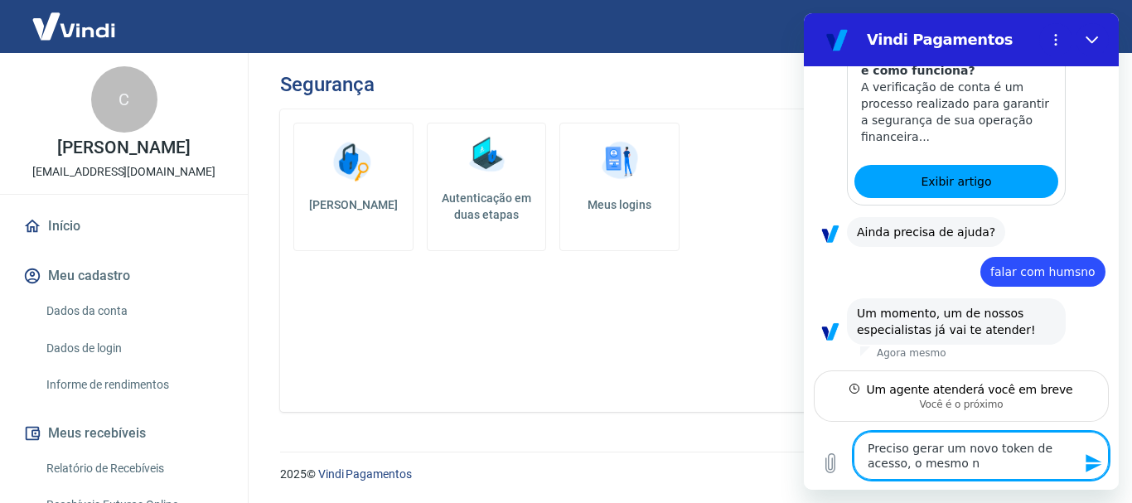
type textarea "x"
type textarea "Preciso gerar um novo token de acesso, o mesmo"
type textarea "x"
type textarea "Preciso gerar um novo token de acesso, o mesmo"
type textarea "x"
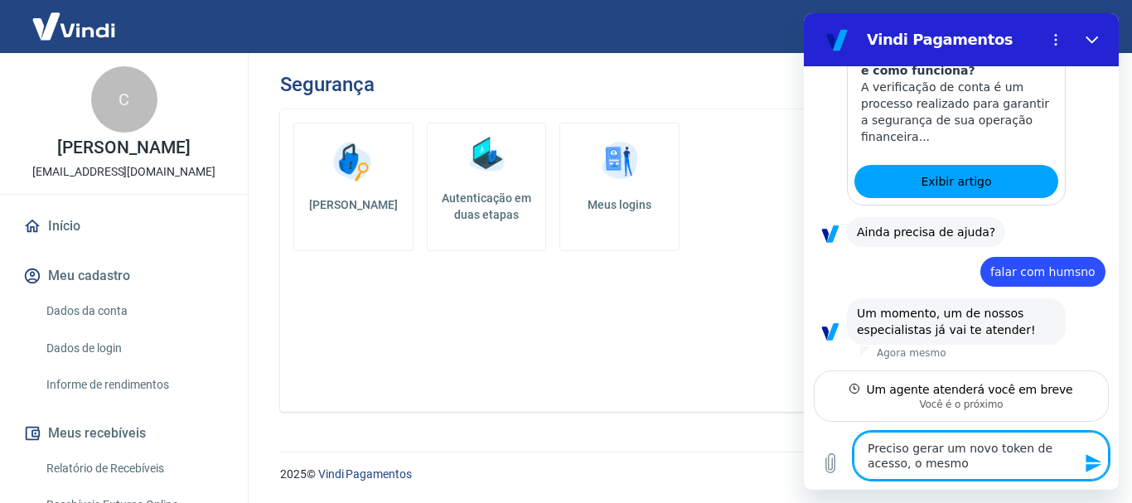
type textarea "Preciso gerar um novo token de acesso, o mesm"
type textarea "x"
type textarea "Preciso gerar um novo token de acesso, o mes"
type textarea "x"
type textarea "Preciso gerar um novo token de acesso, o me"
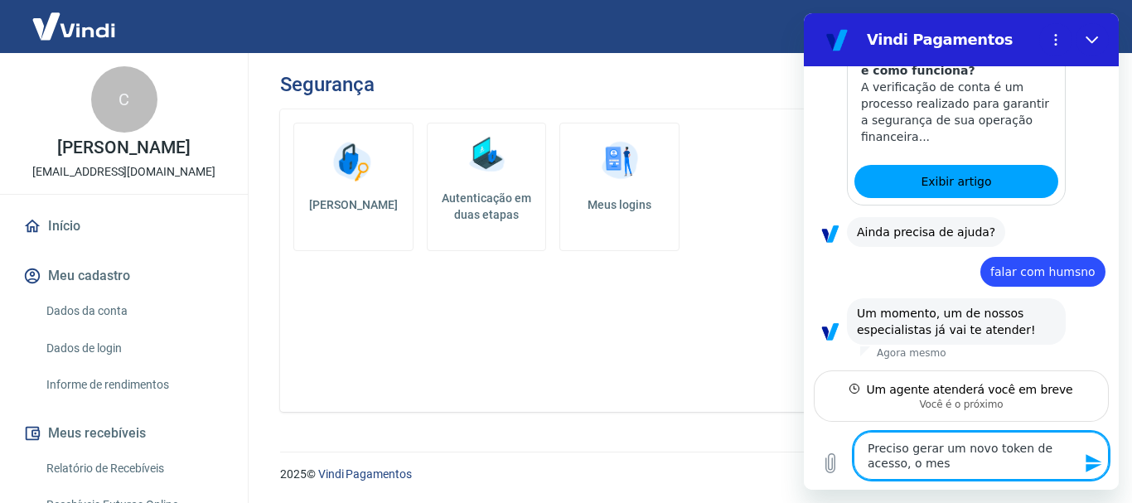
type textarea "x"
type textarea "Preciso gerar um novo token de acesso, o m"
type textarea "x"
type textarea "Preciso gerar um novo token de acesso, o"
type textarea "x"
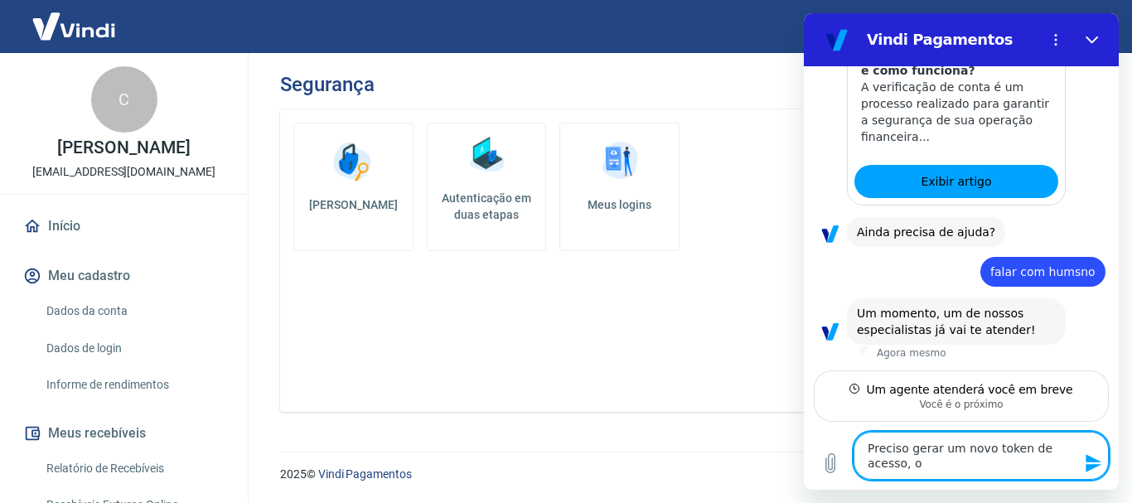
type textarea "Preciso gerar um novo token de acesso, o a"
type textarea "x"
type textarea "Preciso gerar um novo token de acesso, o at"
type textarea "x"
type textarea "Preciso gerar um novo token de acesso, o atu"
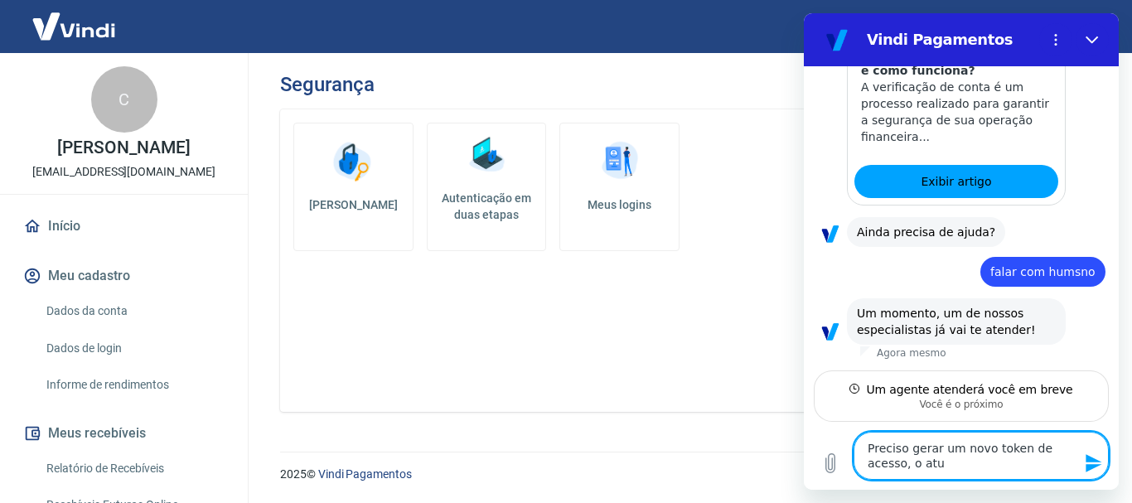
type textarea "x"
type textarea "Preciso gerar um novo token de acesso, o atua"
type textarea "x"
type textarea "Preciso gerar um novo token de acesso, o atual"
type textarea "x"
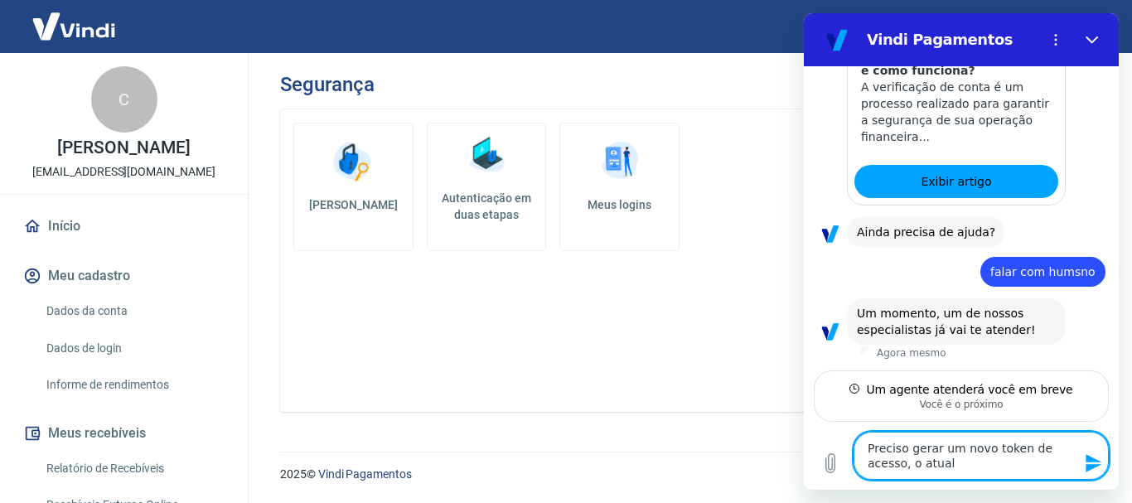
type textarea "Preciso gerar um novo token de acesso, o atual"
type textarea "x"
type textarea "Preciso gerar um novo token de acesso, o atual n"
type textarea "x"
type textarea "Preciso gerar um novo token de acesso, o atual nã"
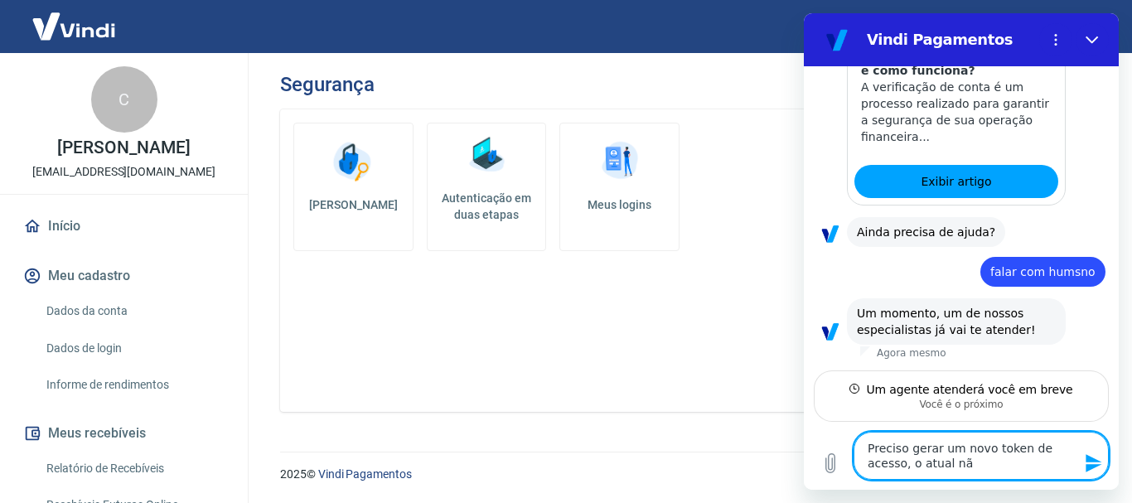
type textarea "x"
type textarea "Preciso gerar um novo token de acesso, o atual não"
type textarea "x"
type textarea "Preciso gerar um novo token de acesso, o atual não"
type textarea "x"
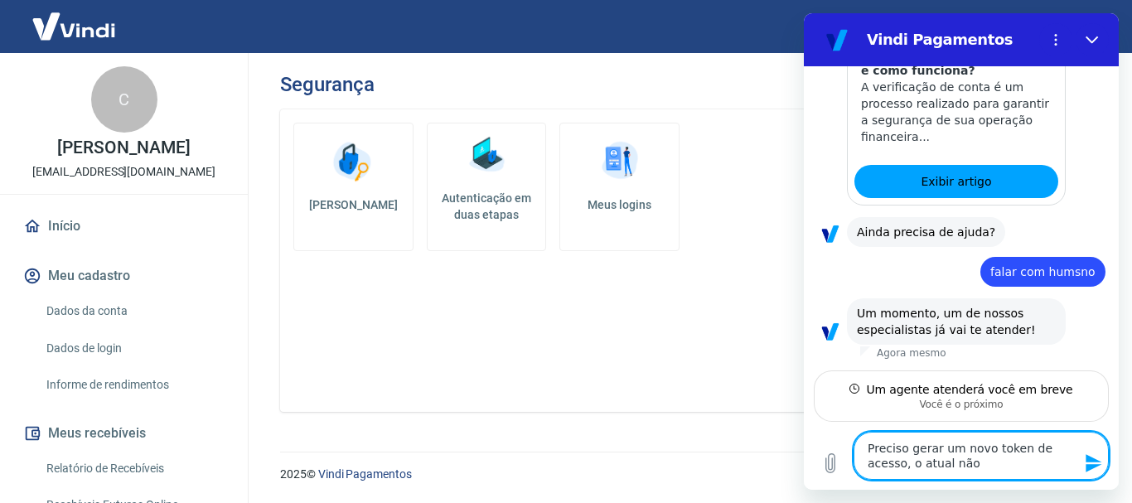
type textarea "Preciso gerar um novo token de acesso, o atual não e"
type textarea "x"
type textarea "Preciso gerar um novo token de acesso, o atual não es"
type textarea "x"
type textarea "Preciso gerar um novo token de acesso, o atual não esá"
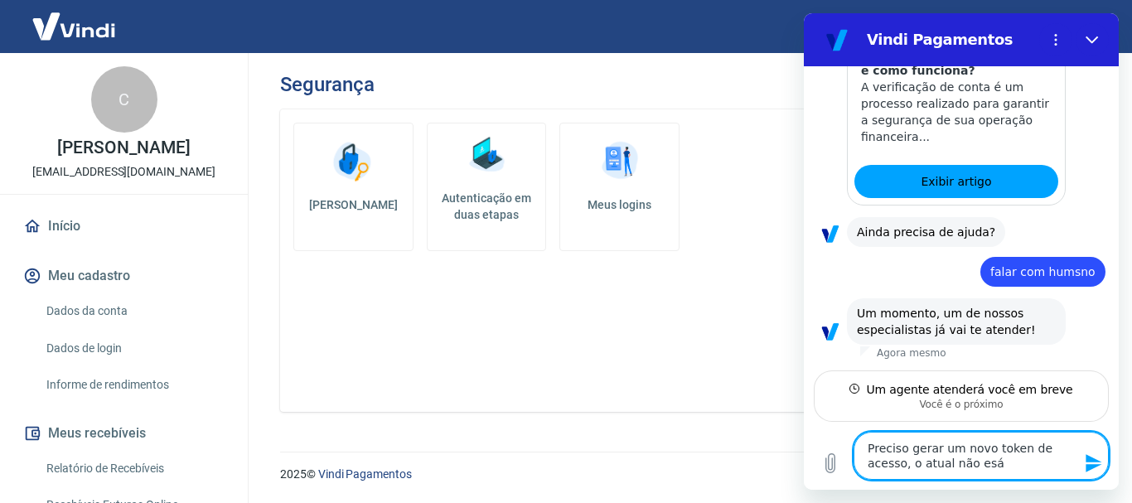
type textarea "x"
type textarea "Preciso gerar um novo token de acesso, o atual não esá"
type textarea "x"
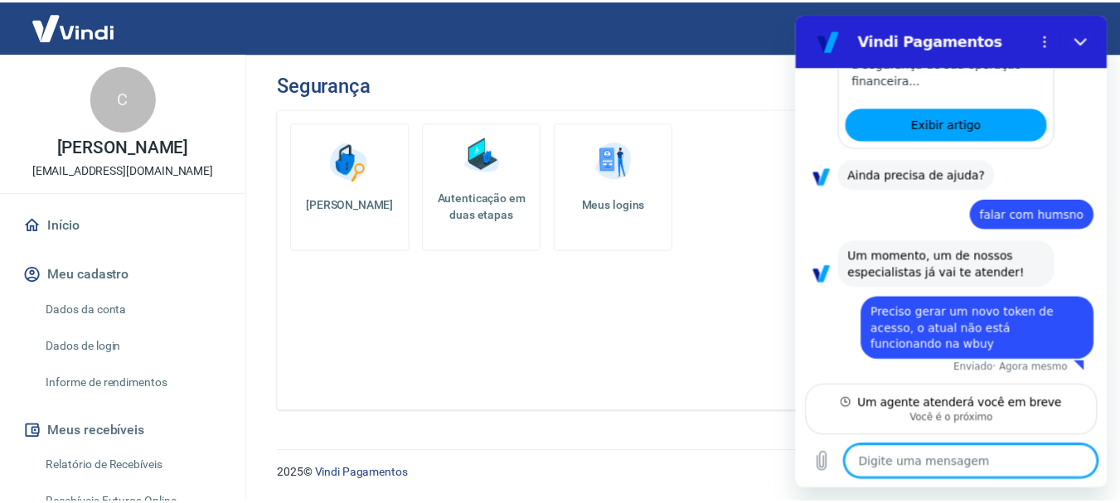
scroll to position [0, 0]
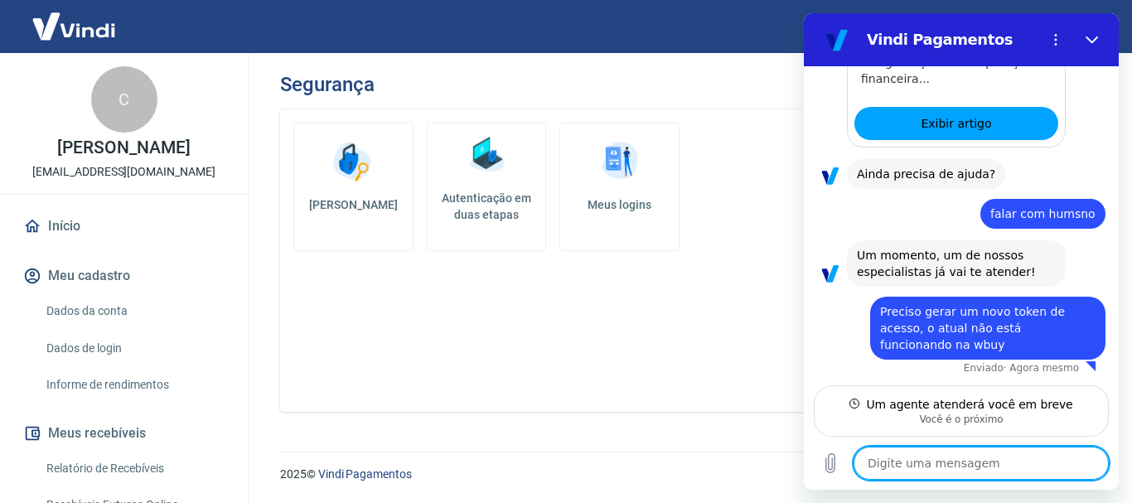
click at [104, 302] on link "Dados da conta" at bounding box center [134, 311] width 188 height 34
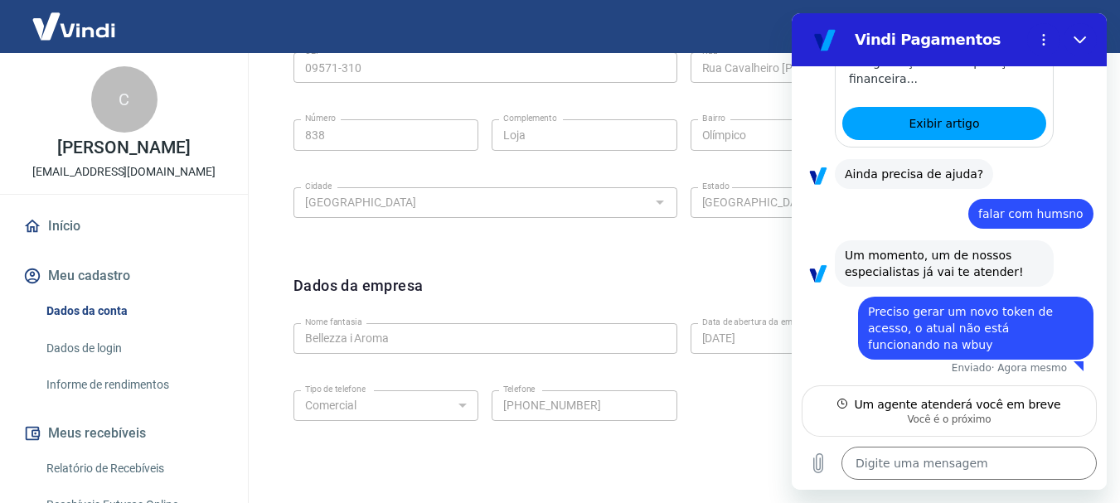
scroll to position [692, 0]
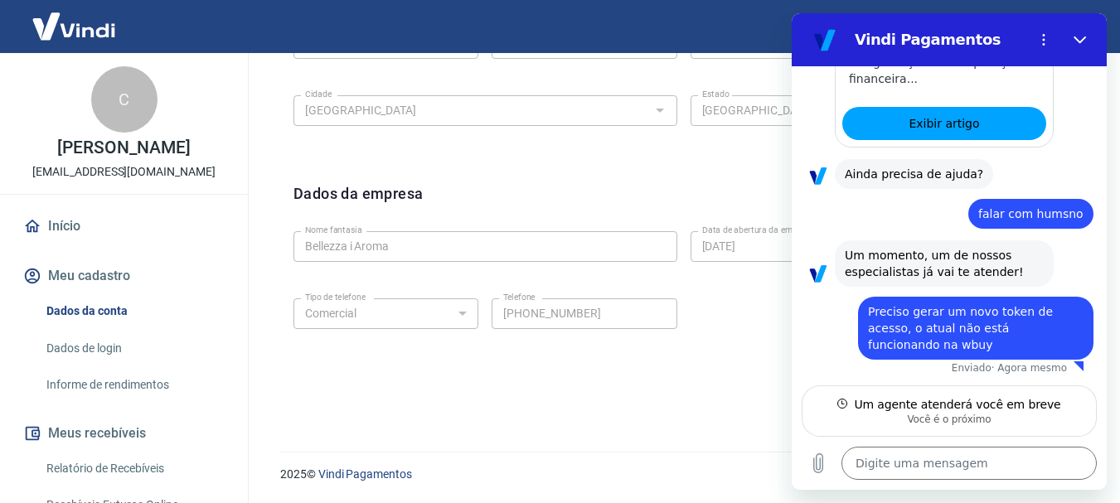
click at [119, 340] on link "Dados de login" at bounding box center [134, 349] width 188 height 34
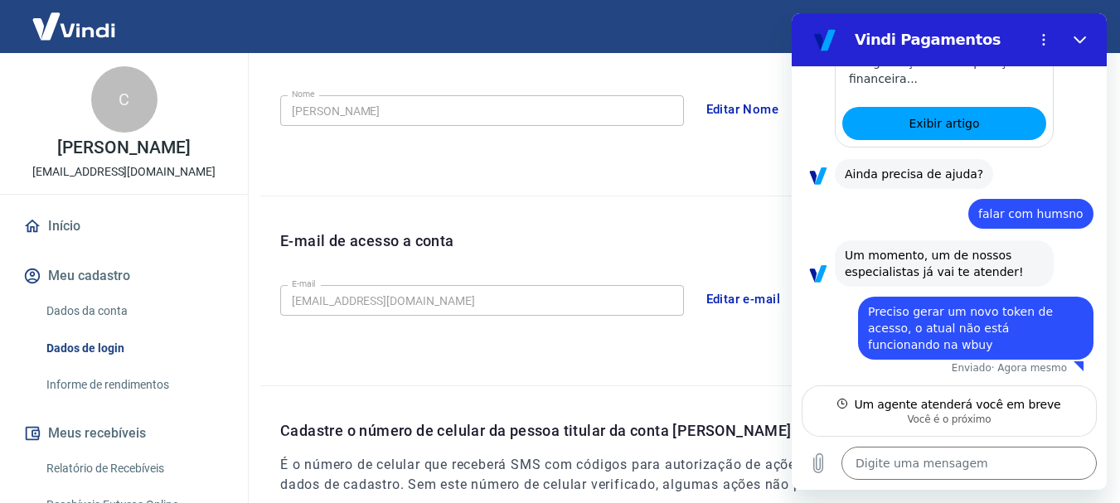
scroll to position [310, 0]
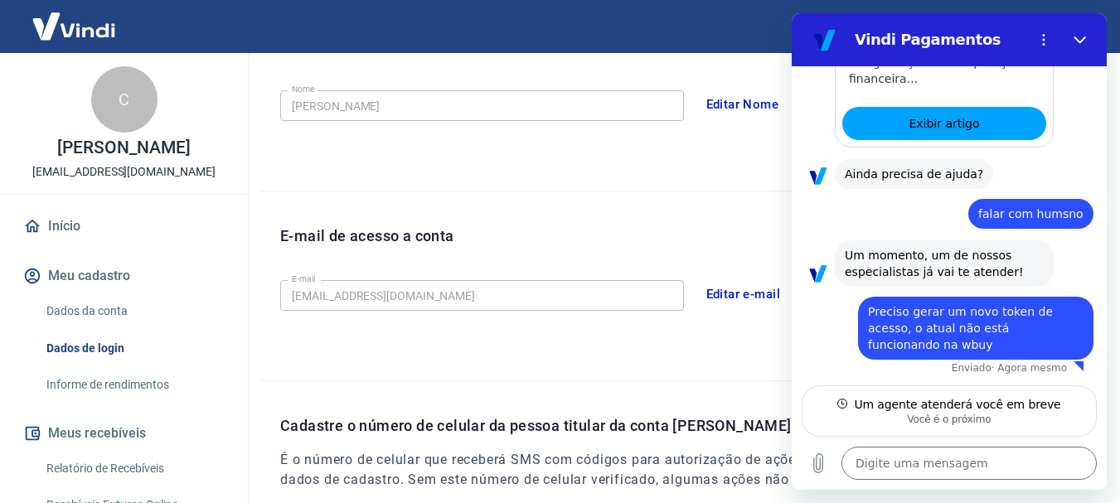
click at [140, 299] on link "Dados da conta" at bounding box center [134, 311] width 188 height 34
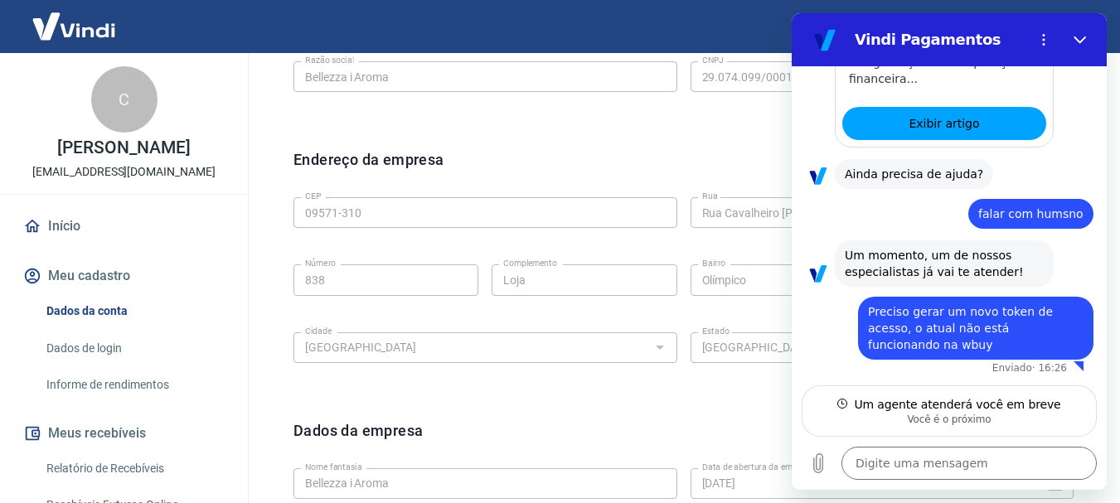
scroll to position [497, 0]
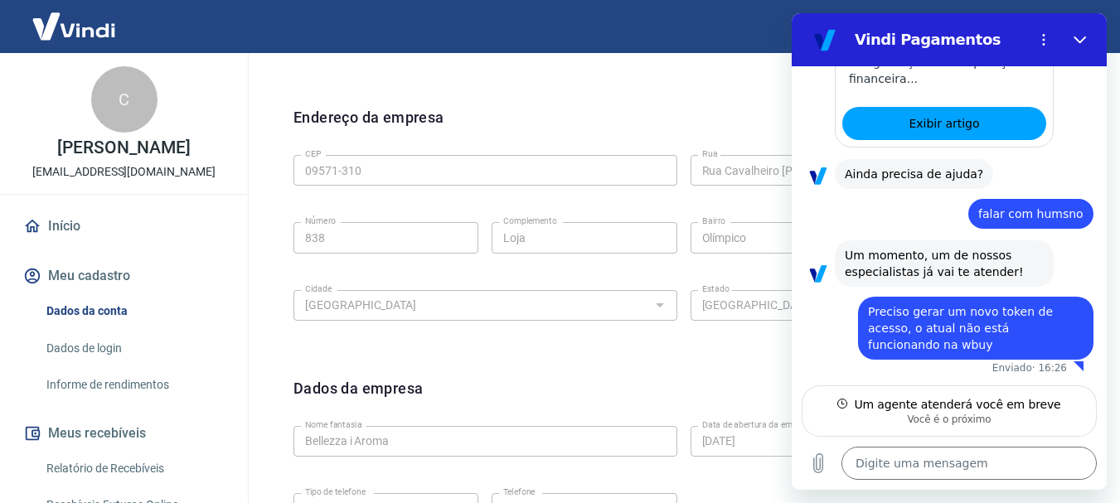
click at [503, 345] on div "Endereço da empresa Editar endereço CEP 09571-310 CEP Rua Rua Cavalheiro Ernest…" at bounding box center [683, 228] width 806 height 270
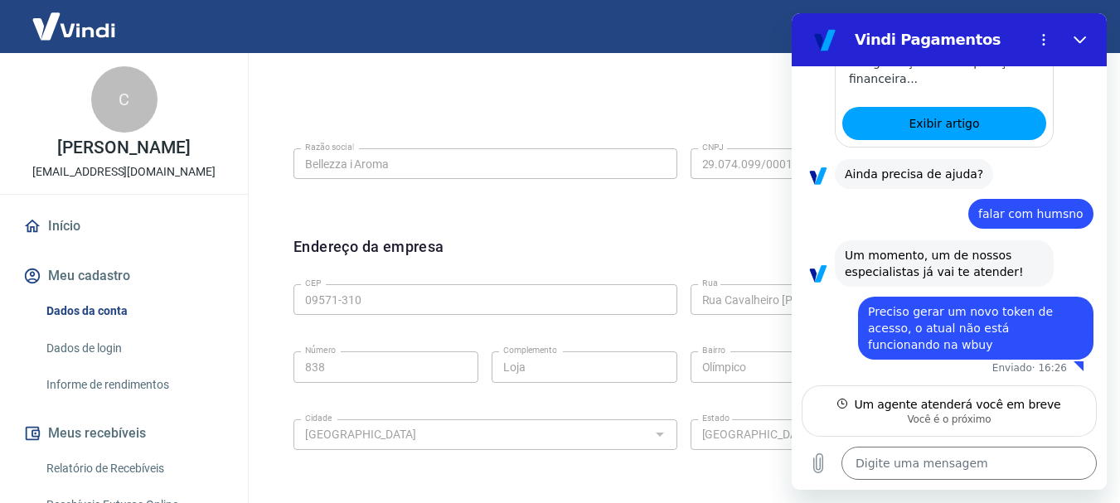
scroll to position [249, 0]
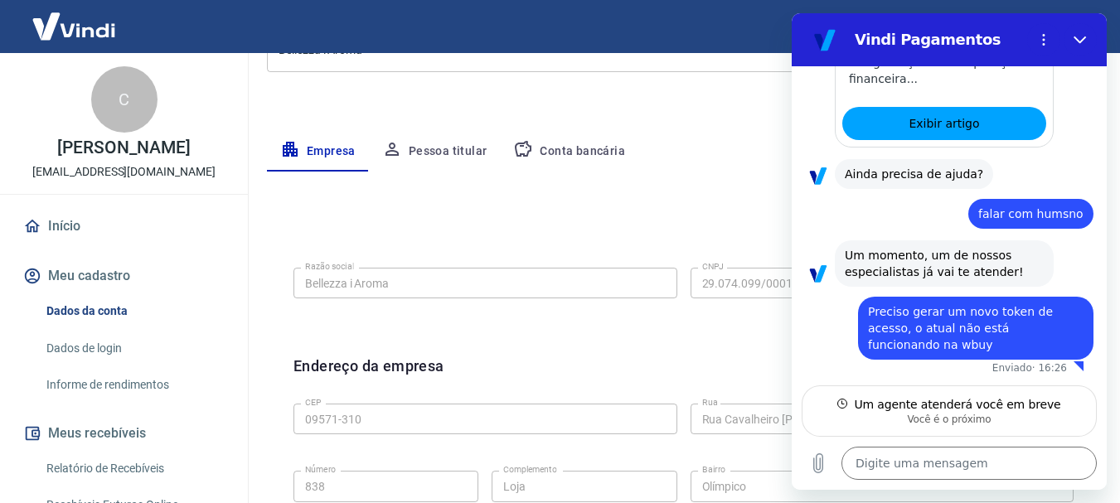
drag, startPoint x: 80, startPoint y: 275, endPoint x: 101, endPoint y: 225, distance: 54.2
click at [104, 220] on link "Início" at bounding box center [124, 226] width 208 height 36
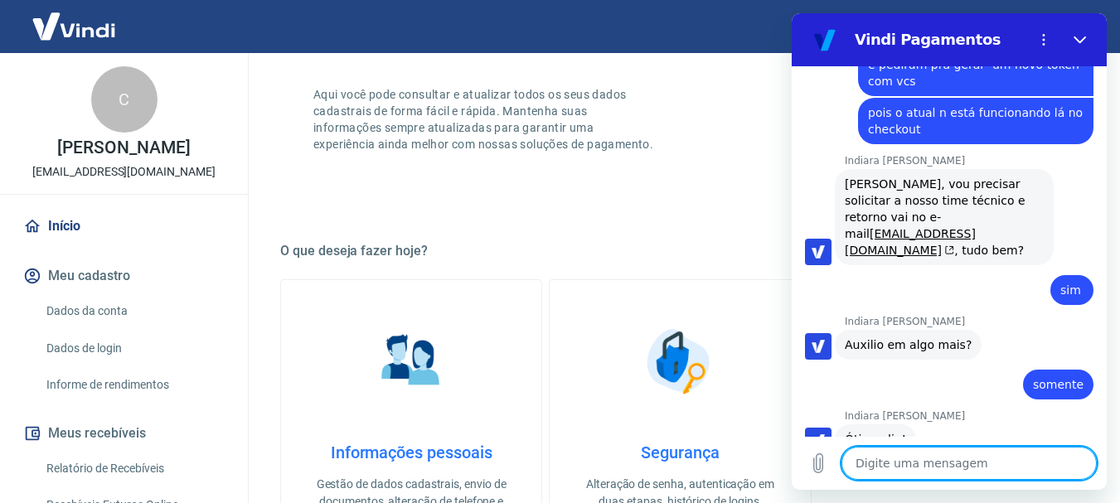
scroll to position [1024, 0]
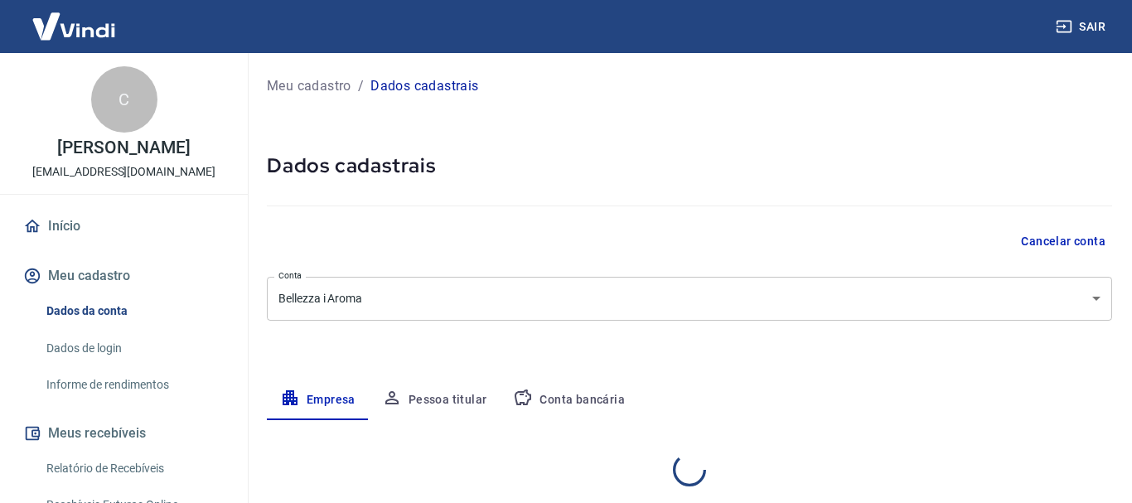
select select "SP"
select select "business"
